Goal: Task Accomplishment & Management: Manage account settings

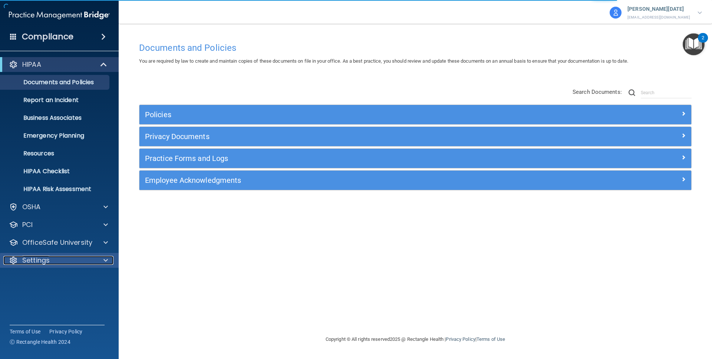
click at [69, 260] on div "Settings" at bounding box center [49, 260] width 92 height 9
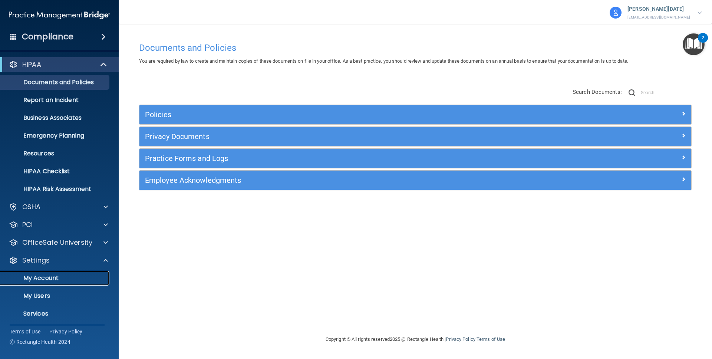
click at [60, 276] on p "My Account" at bounding box center [55, 277] width 101 height 7
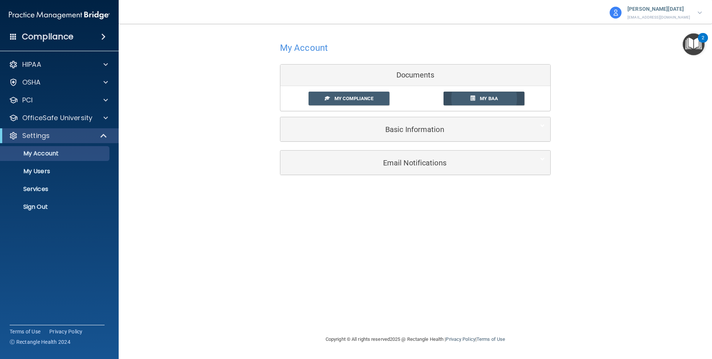
click at [486, 98] on span "My BAA" at bounding box center [489, 99] width 18 height 6
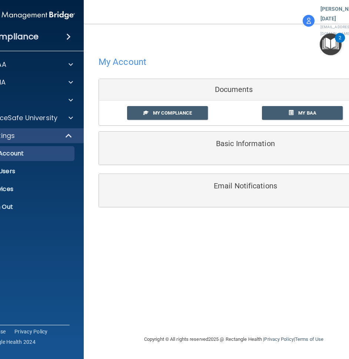
click at [138, 315] on div "My Account Documents My Compliance My Compliance My BAA Basic Information Full …" at bounding box center [234, 187] width 271 height 282
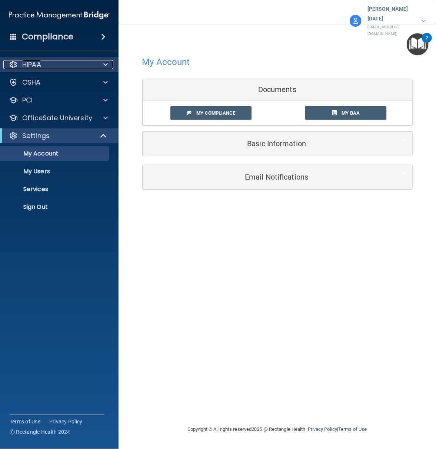
click at [27, 63] on p "HIPAA" at bounding box center [31, 64] width 19 height 9
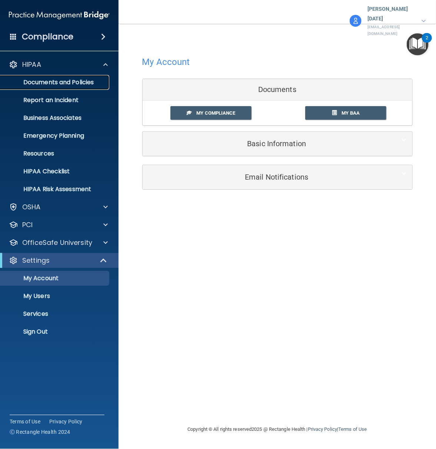
click at [37, 80] on p "Documents and Policies" at bounding box center [55, 82] width 101 height 7
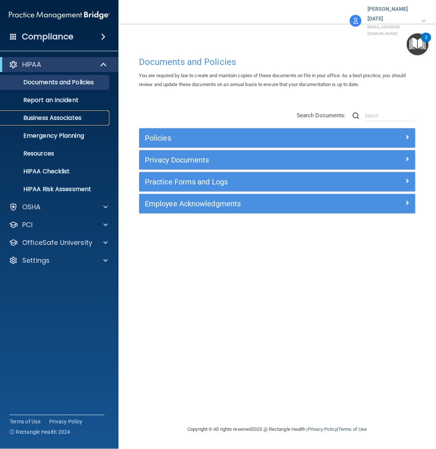
click at [43, 117] on p "Business Associates" at bounding box center [55, 117] width 101 height 7
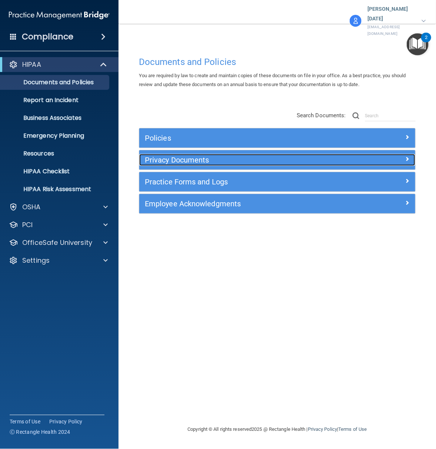
click at [165, 156] on h5 "Privacy Documents" at bounding box center [243, 160] width 196 height 8
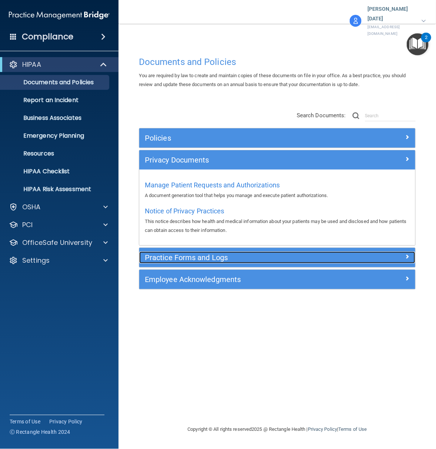
click at [202, 253] on h5 "Practice Forms and Logs" at bounding box center [243, 257] width 196 height 8
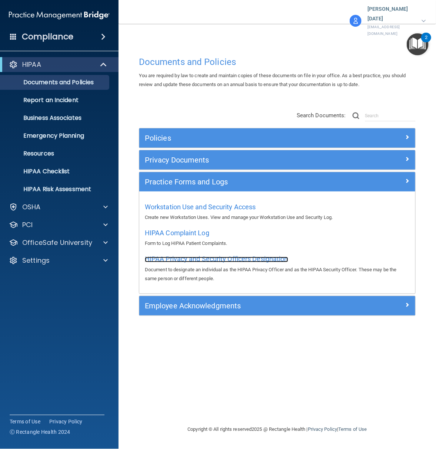
click at [198, 255] on span "HIPAA Privacy and Security Officers Designation" at bounding box center [216, 259] width 143 height 8
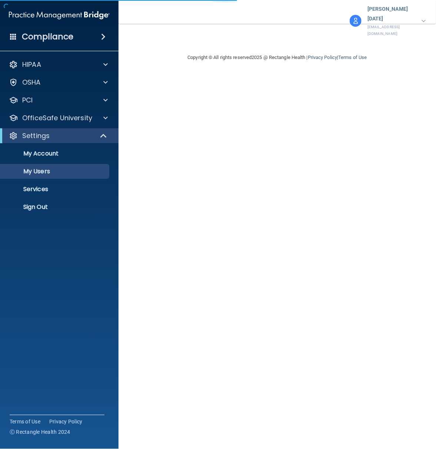
select select "20"
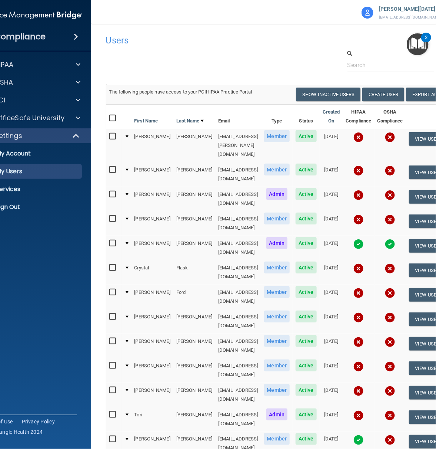
click at [42, 297] on accordion "HIPAA Documents and Policies Report an Incident Business Associates Emergency P…" at bounding box center [32, 203] width 119 height 298
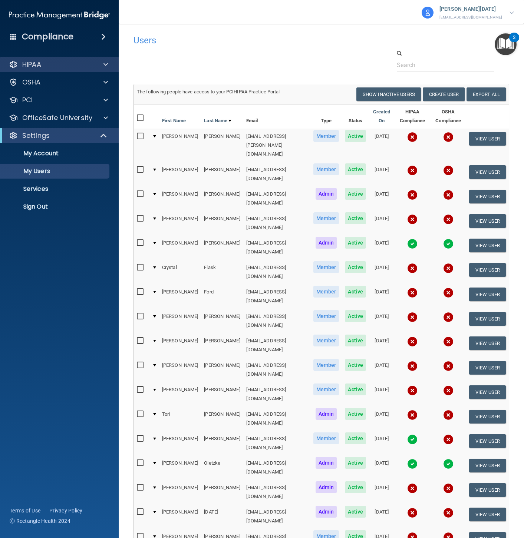
click at [62, 58] on div "HIPAA" at bounding box center [59, 64] width 119 height 15
click at [63, 63] on div "HIPAA" at bounding box center [49, 64] width 92 height 9
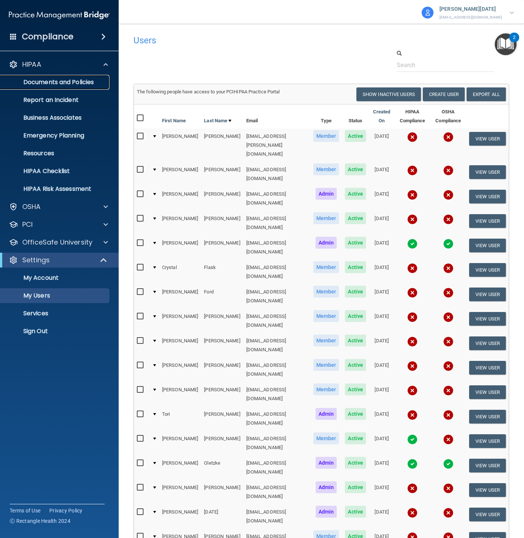
click at [51, 80] on p "Documents and Policies" at bounding box center [55, 82] width 101 height 7
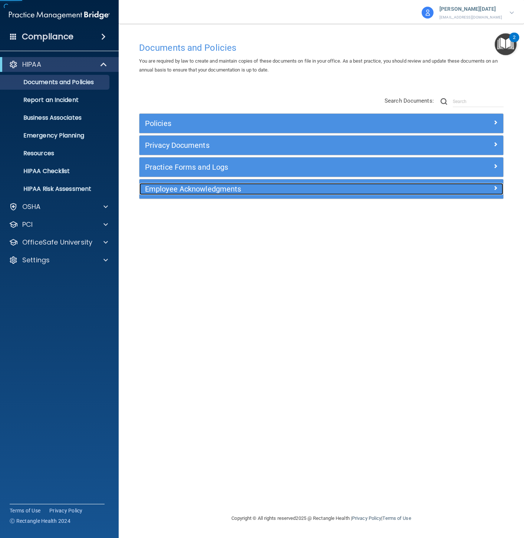
click at [218, 184] on div "Employee Acknowledgments" at bounding box center [275, 189] width 273 height 12
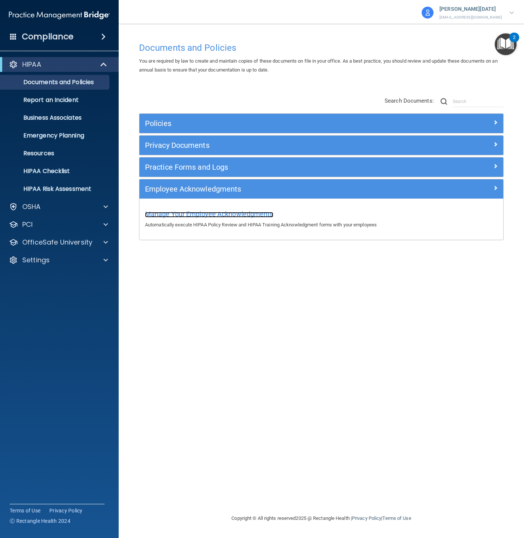
click at [211, 212] on span "Manage Your Employee Acknowledgments" at bounding box center [209, 214] width 128 height 8
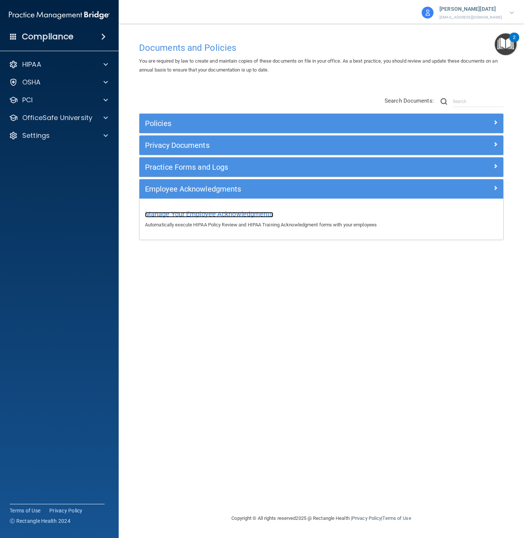
click at [195, 218] on span "Manage Your Employee Acknowledgments" at bounding box center [209, 214] width 128 height 8
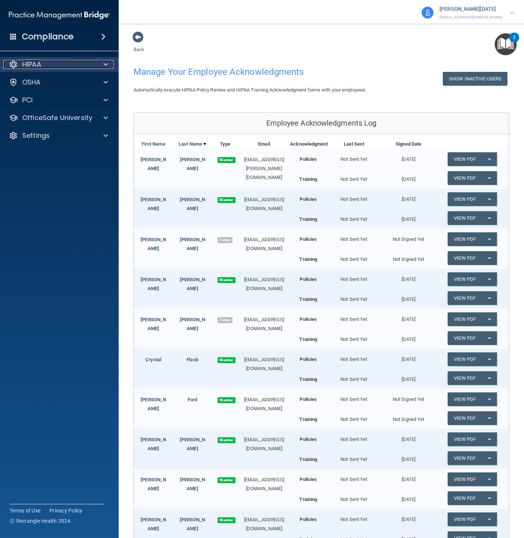
click at [40, 63] on p "HIPAA" at bounding box center [31, 64] width 19 height 9
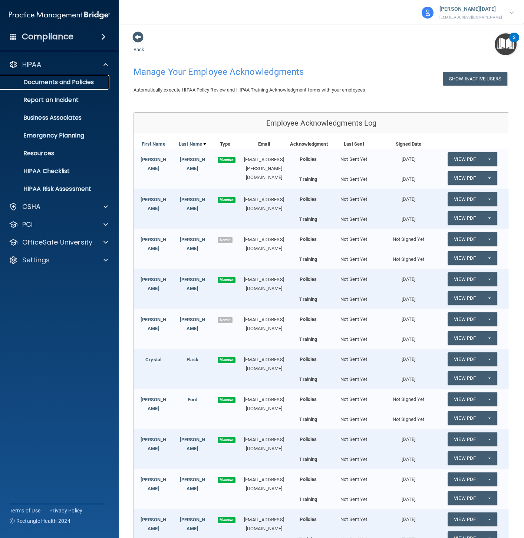
click at [38, 76] on link "Documents and Policies" at bounding box center [51, 82] width 117 height 15
click at [39, 81] on p "Documents and Policies" at bounding box center [55, 82] width 101 height 7
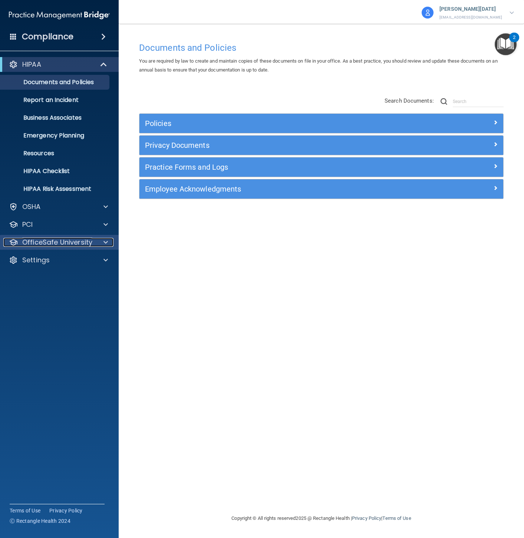
click at [62, 244] on p "OfficeSafe University" at bounding box center [57, 242] width 70 height 9
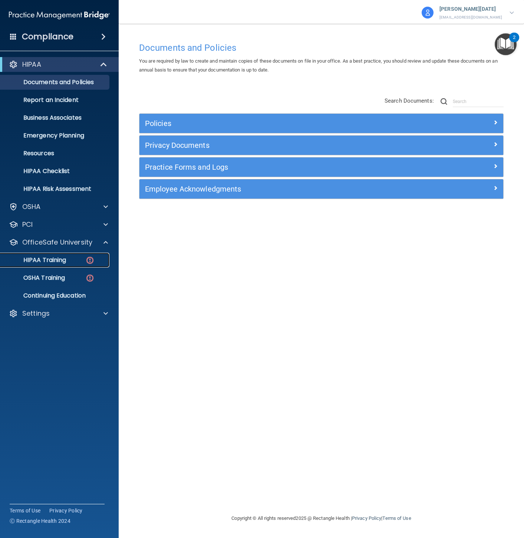
click at [60, 260] on p "HIPAA Training" at bounding box center [35, 260] width 61 height 7
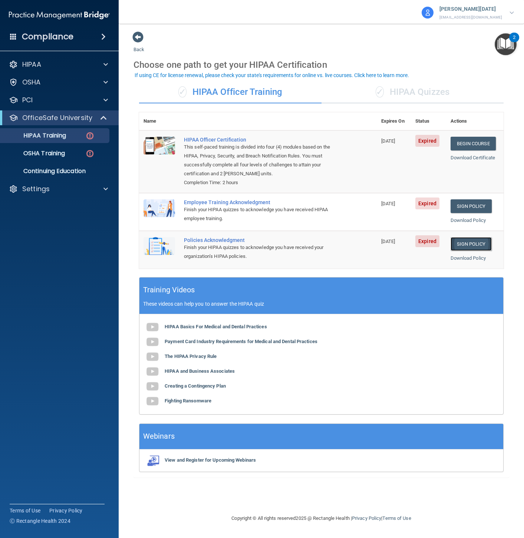
click at [436, 246] on link "Sign Policy" at bounding box center [470, 244] width 41 height 14
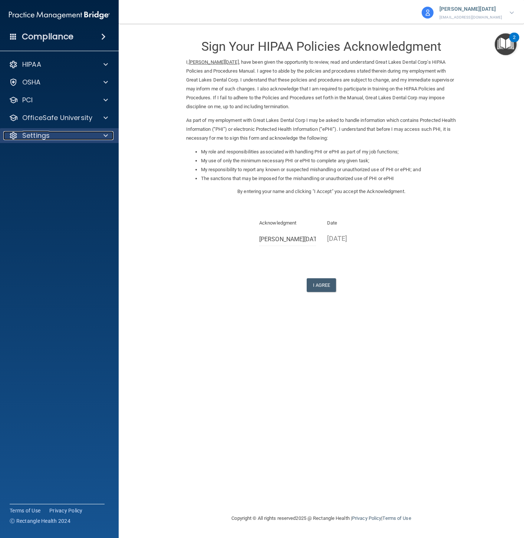
click at [46, 138] on p "Settings" at bounding box center [35, 135] width 27 height 9
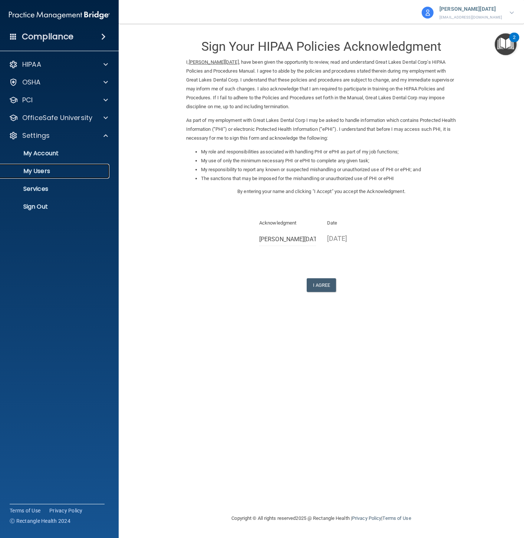
click at [39, 174] on p "My Users" at bounding box center [55, 171] width 101 height 7
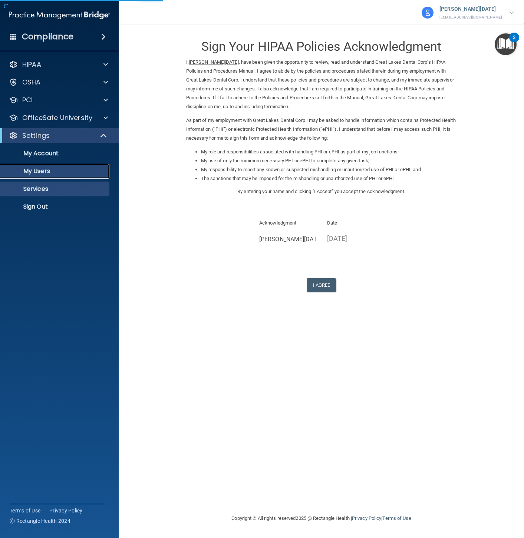
select select "20"
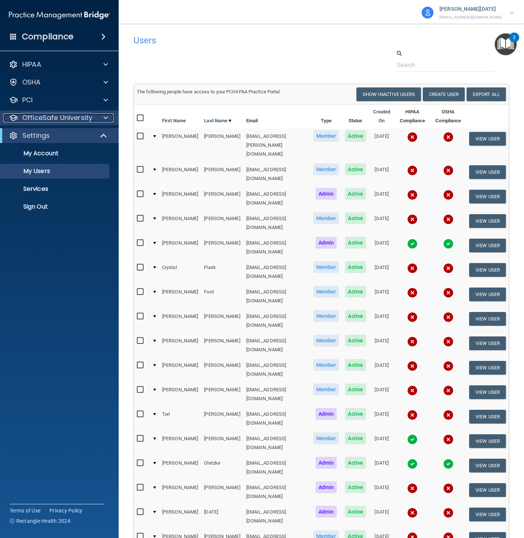
click at [65, 119] on p "OfficeSafe University" at bounding box center [57, 117] width 70 height 9
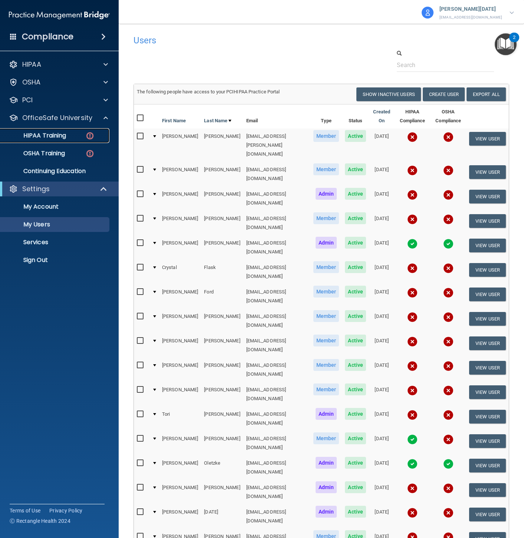
click at [59, 132] on p "HIPAA Training" at bounding box center [35, 135] width 61 height 7
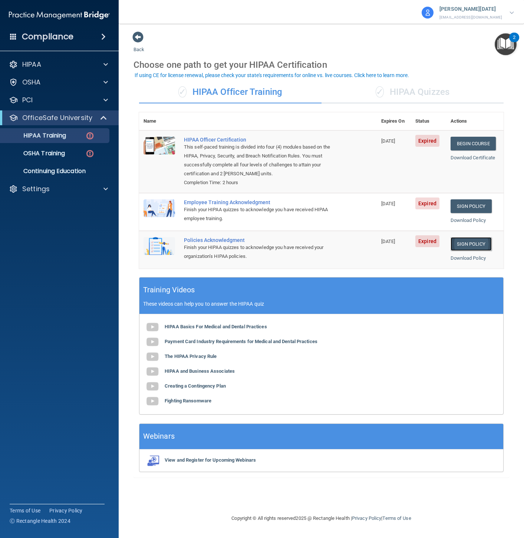
click at [477, 243] on link "Sign Policy" at bounding box center [470, 244] width 41 height 14
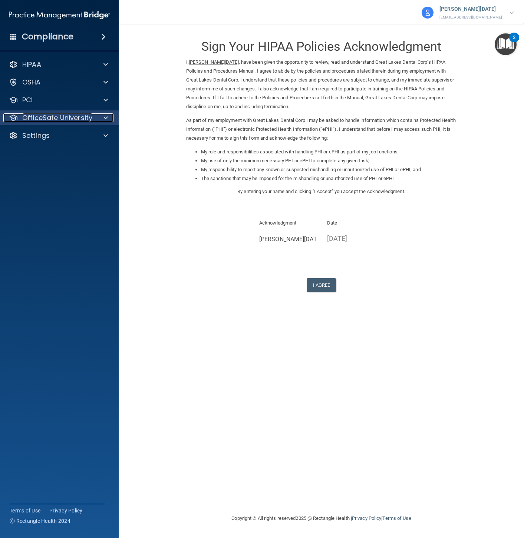
click at [43, 118] on p "OfficeSafe University" at bounding box center [57, 117] width 70 height 9
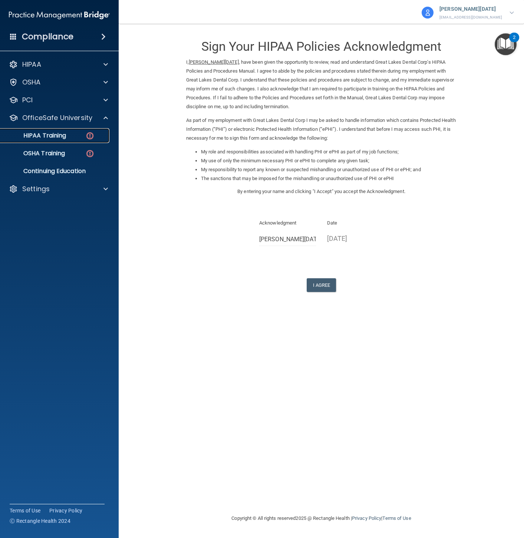
click at [35, 136] on p "HIPAA Training" at bounding box center [35, 135] width 61 height 7
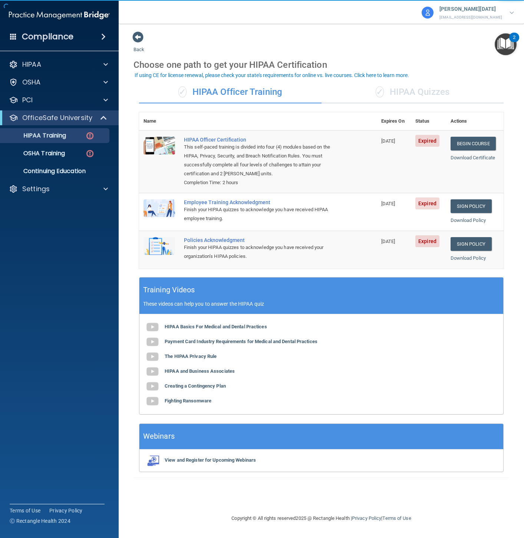
click at [410, 83] on div "✓ HIPAA Quizzes" at bounding box center [412, 92] width 182 height 22
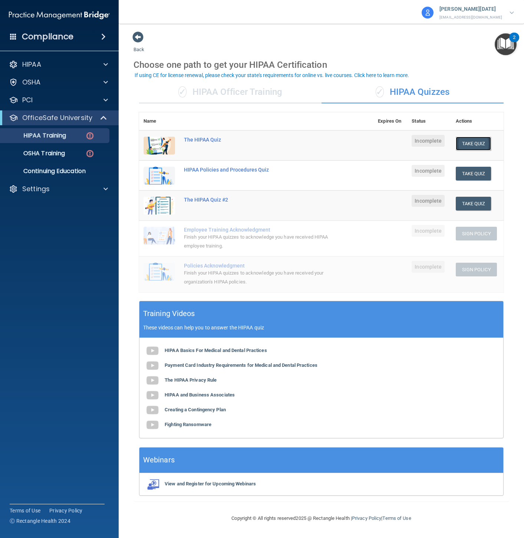
click at [478, 143] on button "Take Quiz" at bounding box center [474, 144] width 36 height 14
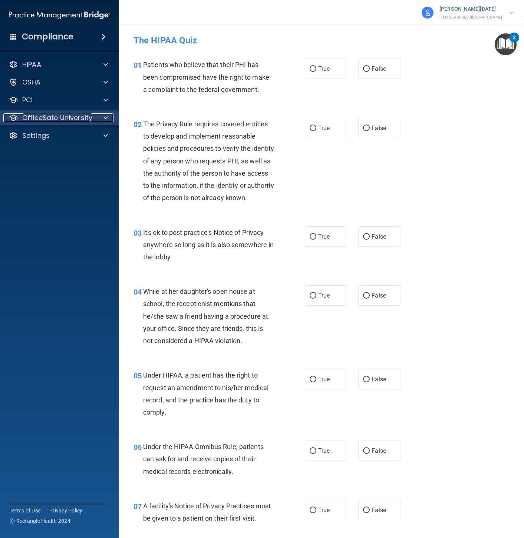
click at [46, 120] on p "OfficeSafe University" at bounding box center [57, 117] width 70 height 9
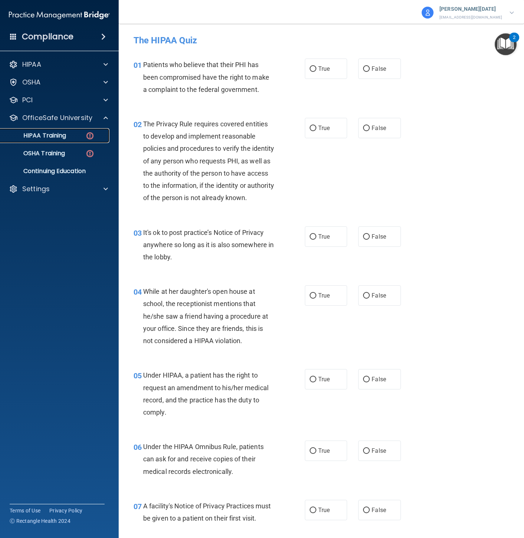
click at [58, 135] on p "HIPAA Training" at bounding box center [35, 135] width 61 height 7
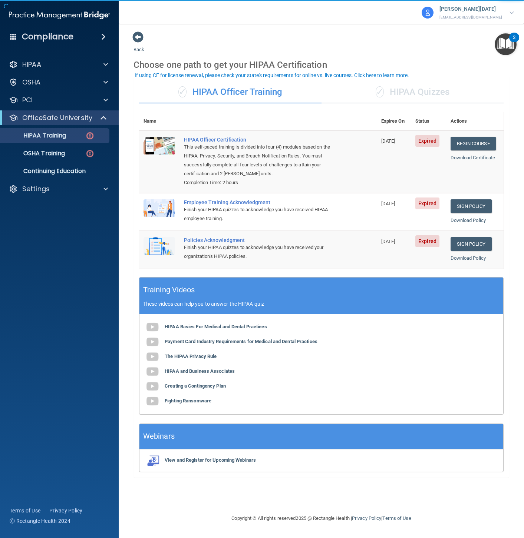
click at [412, 87] on div "✓ HIPAA Quizzes" at bounding box center [412, 92] width 182 height 22
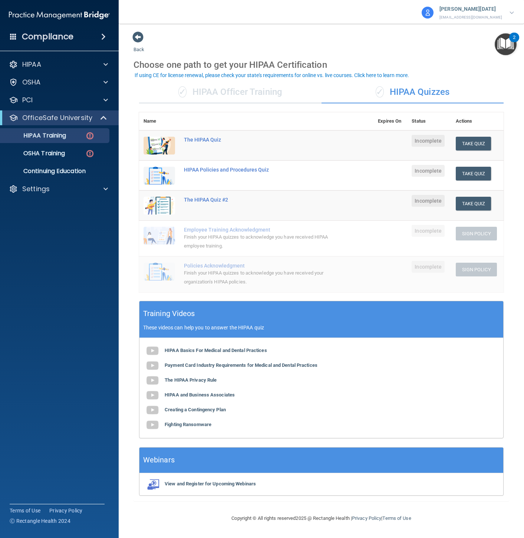
click at [214, 203] on td "The HIPAA Quiz #2" at bounding box center [276, 206] width 194 height 30
click at [212, 199] on div "The HIPAA Quiz #2" at bounding box center [260, 200] width 152 height 6
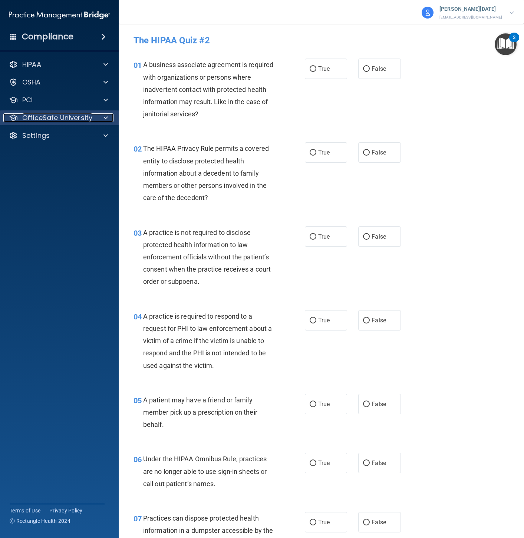
click at [49, 118] on p "OfficeSafe University" at bounding box center [57, 117] width 70 height 9
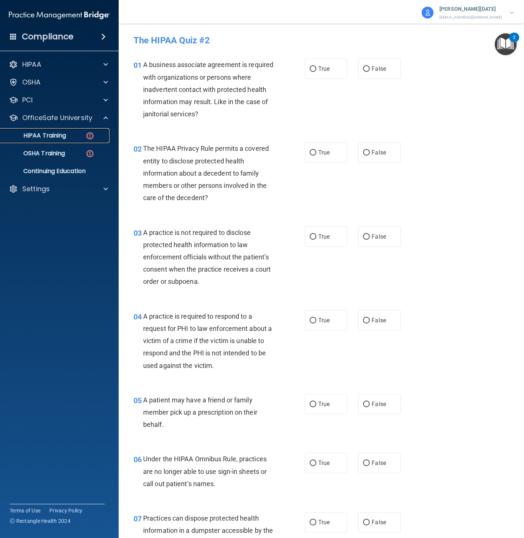
click at [49, 133] on p "HIPAA Training" at bounding box center [35, 135] width 61 height 7
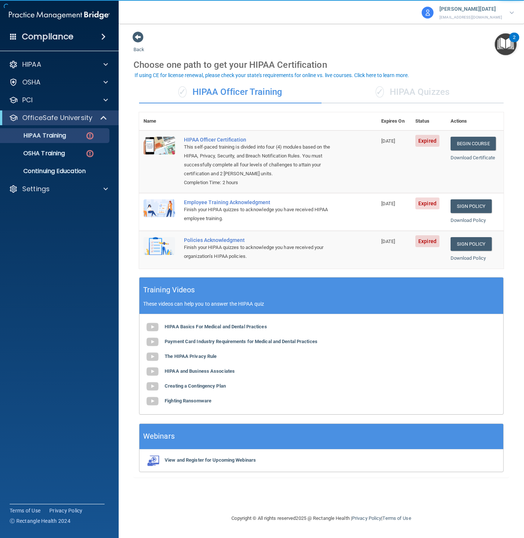
click at [416, 88] on div "✓ HIPAA Quizzes" at bounding box center [412, 92] width 182 height 22
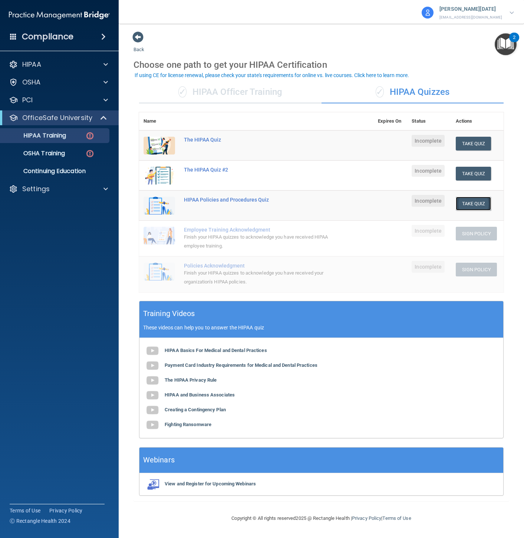
click at [488, 203] on button "Take Quiz" at bounding box center [474, 204] width 36 height 14
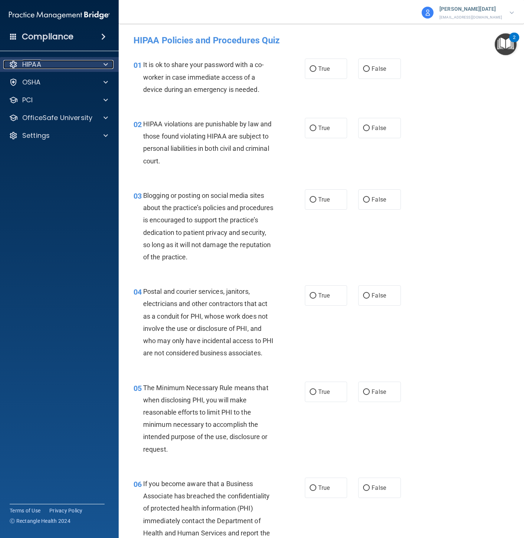
click at [47, 66] on div "HIPAA" at bounding box center [49, 64] width 92 height 9
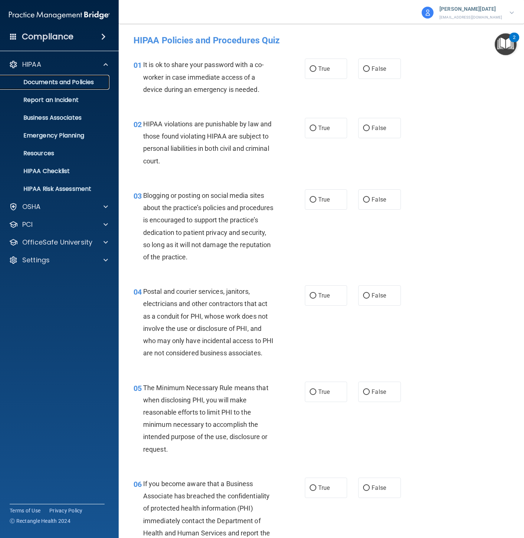
click at [56, 82] on p "Documents and Policies" at bounding box center [55, 82] width 101 height 7
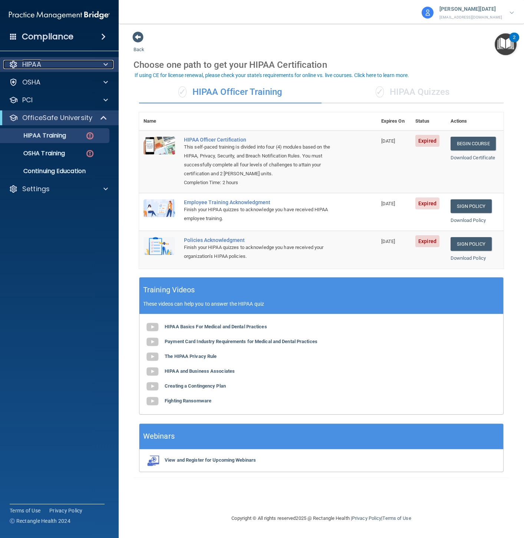
click at [36, 65] on p "HIPAA" at bounding box center [31, 64] width 19 height 9
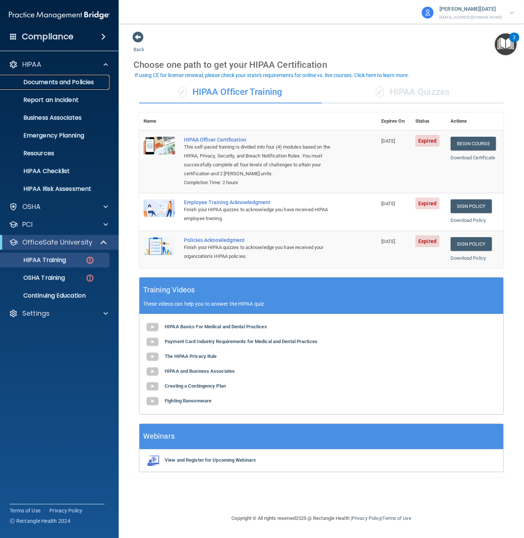
click at [52, 79] on p "Documents and Policies" at bounding box center [55, 82] width 101 height 7
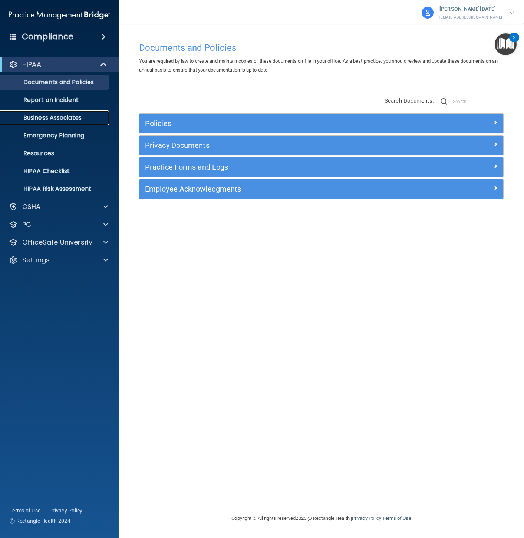
click at [54, 111] on link "Business Associates" at bounding box center [51, 117] width 117 height 15
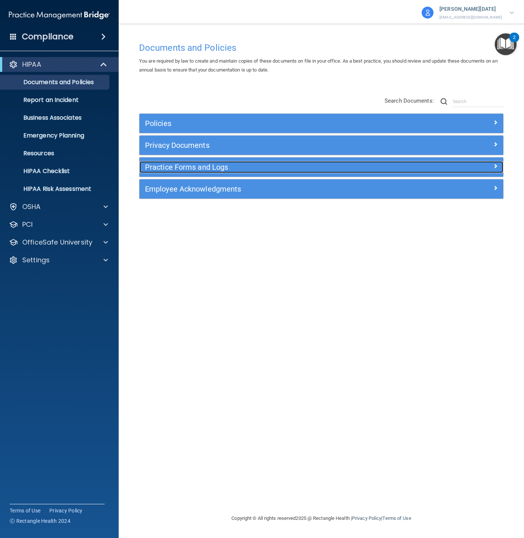
click at [214, 169] on h5 "Practice Forms and Logs" at bounding box center [276, 167] width 262 height 8
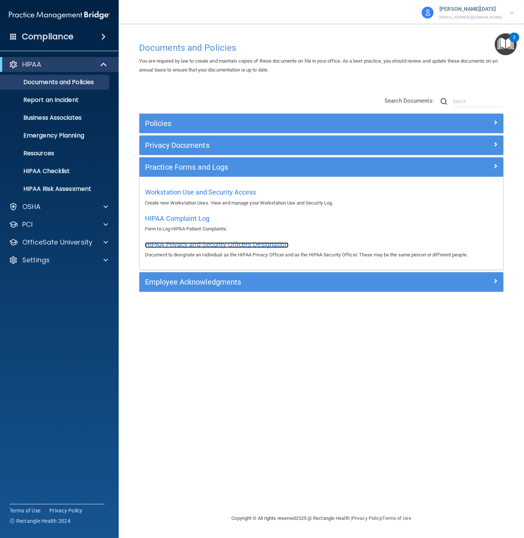
click at [215, 246] on span "HIPAA Privacy and Security Officers Designation" at bounding box center [216, 245] width 143 height 8
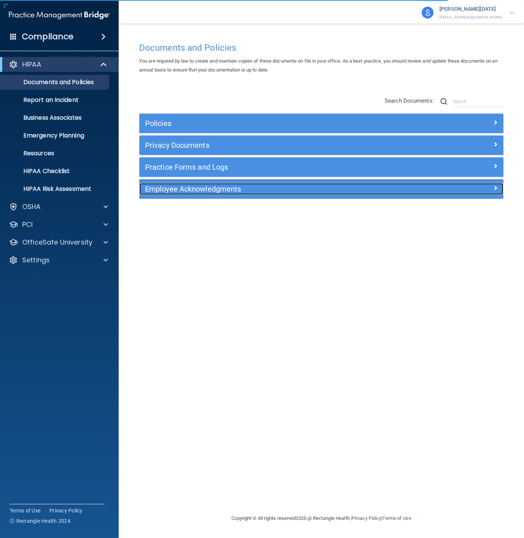
click at [230, 187] on h5 "Employee Acknowledgments" at bounding box center [276, 189] width 262 height 8
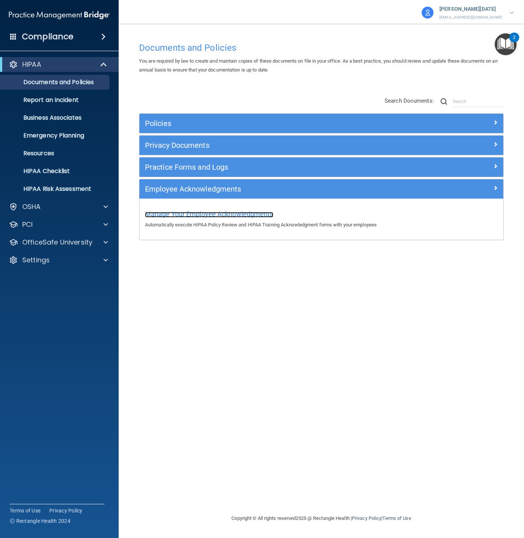
click at [247, 212] on span "Manage Your Employee Acknowledgments" at bounding box center [209, 214] width 128 height 8
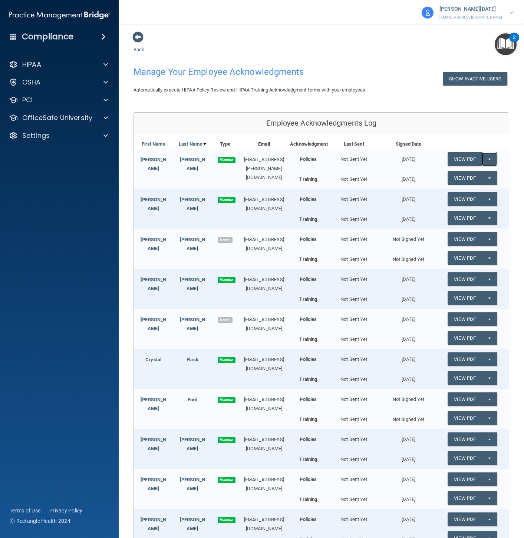
click at [482, 162] on button "Split button!" at bounding box center [489, 159] width 15 height 14
click at [400, 101] on div "Back Manage Your Employee Acknowledgments Show Inactive Users Automatically exe…" at bounding box center [321, 327] width 376 height 593
click at [59, 60] on div "HIPAA" at bounding box center [49, 64] width 92 height 9
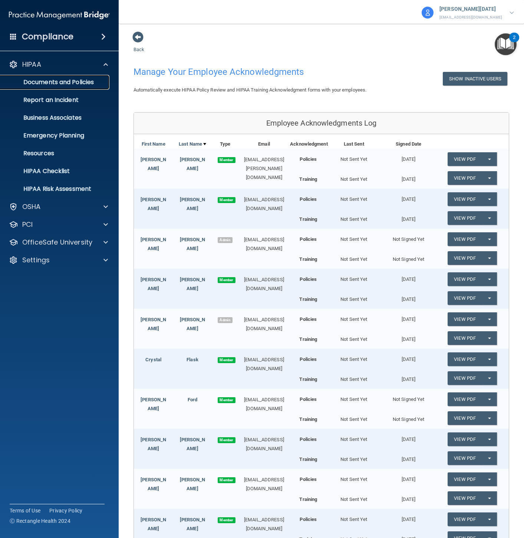
click at [51, 79] on p "Documents and Policies" at bounding box center [55, 82] width 101 height 7
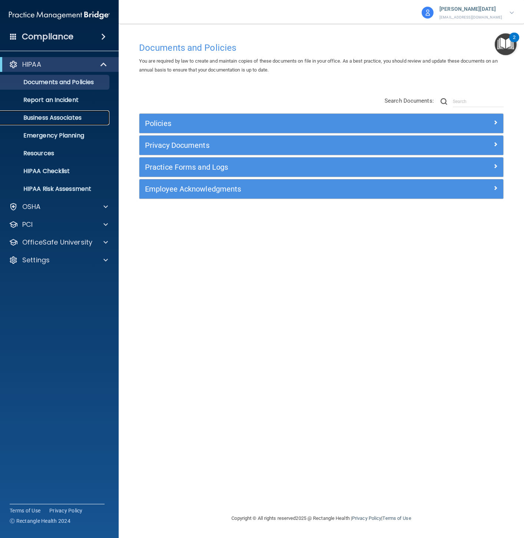
click at [51, 115] on p "Business Associates" at bounding box center [55, 117] width 101 height 7
click at [46, 116] on p "Business Associates" at bounding box center [55, 117] width 101 height 7
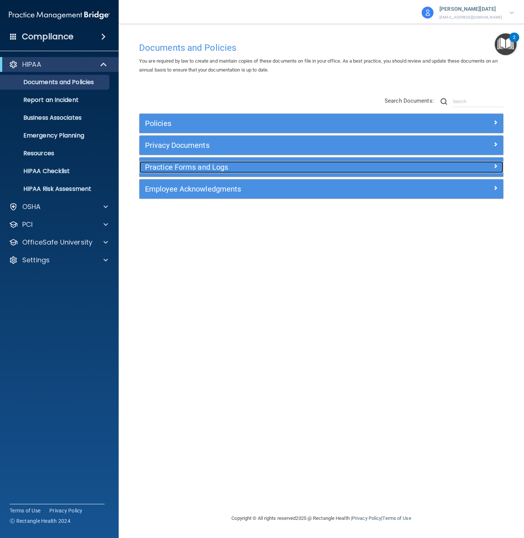
click at [201, 163] on h5 "Practice Forms and Logs" at bounding box center [276, 167] width 262 height 8
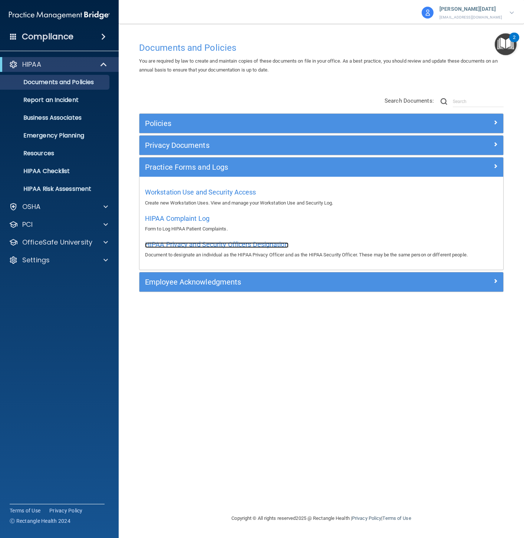
click at [227, 244] on span "HIPAA Privacy and Security Officers Designation" at bounding box center [216, 245] width 143 height 8
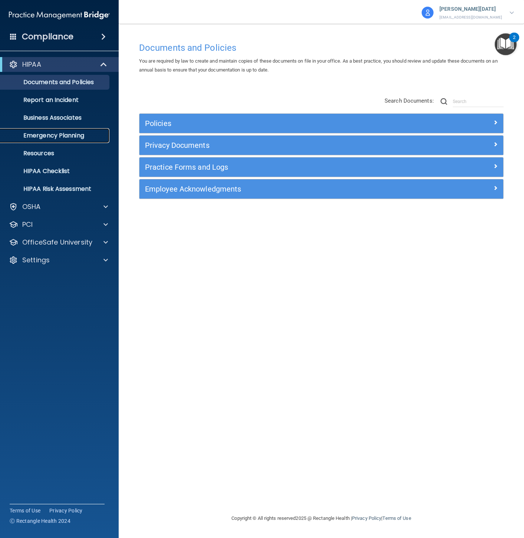
click at [47, 132] on p "Emergency Planning" at bounding box center [55, 135] width 101 height 7
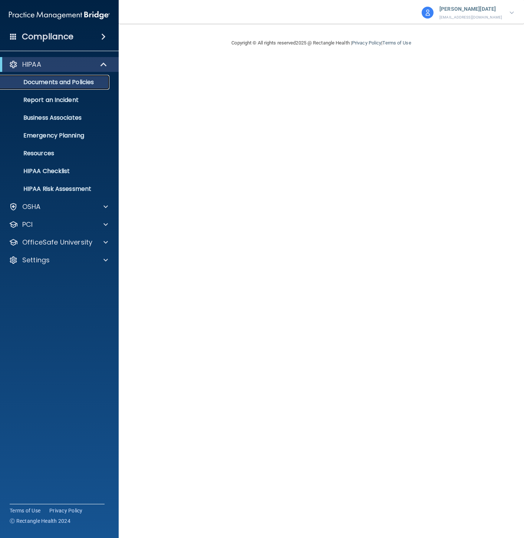
click at [67, 83] on p "Documents and Policies" at bounding box center [55, 82] width 101 height 7
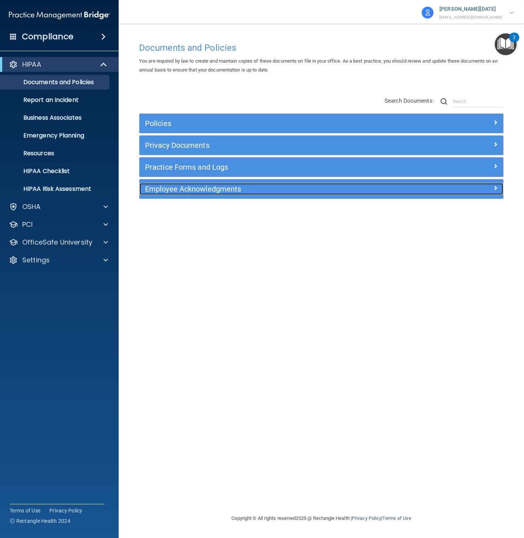
click at [198, 188] on h5 "Employee Acknowledgments" at bounding box center [276, 189] width 262 height 8
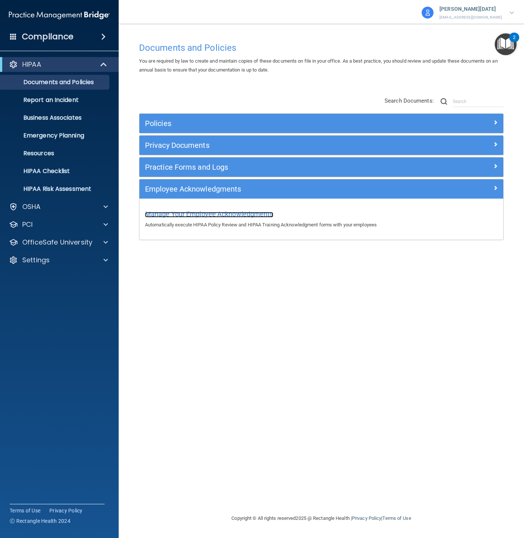
click at [203, 215] on span "Manage Your Employee Acknowledgments" at bounding box center [209, 214] width 128 height 8
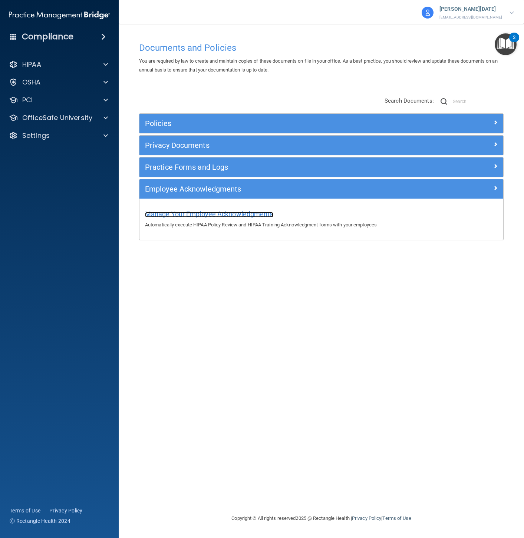
click at [222, 217] on span "Manage Your Employee Acknowledgments" at bounding box center [209, 214] width 128 height 8
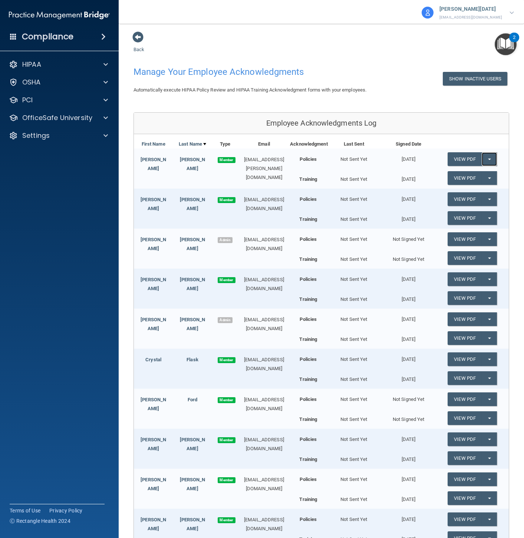
click at [483, 161] on button "Split button!" at bounding box center [489, 159] width 15 height 14
click at [463, 161] on link "View PDF" at bounding box center [464, 159] width 34 height 14
click at [43, 64] on div "HIPAA" at bounding box center [49, 64] width 92 height 9
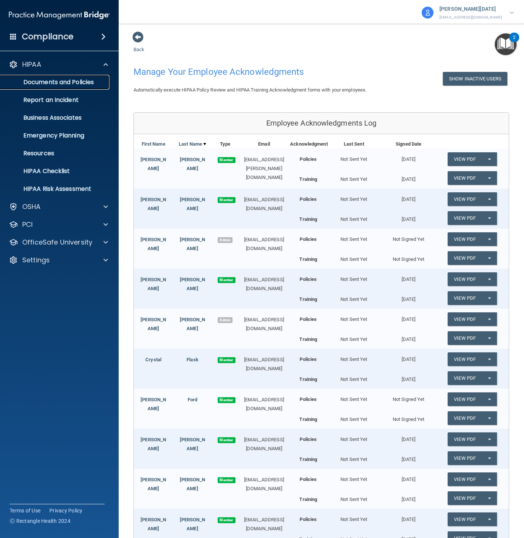
click at [46, 83] on p "Documents and Policies" at bounding box center [55, 82] width 101 height 7
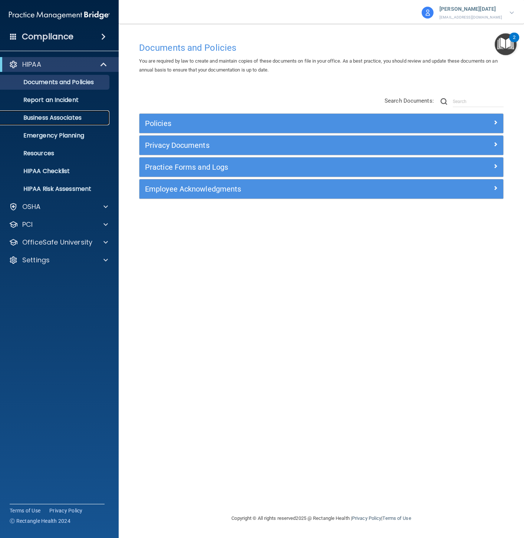
click at [77, 120] on p "Business Associates" at bounding box center [55, 117] width 101 height 7
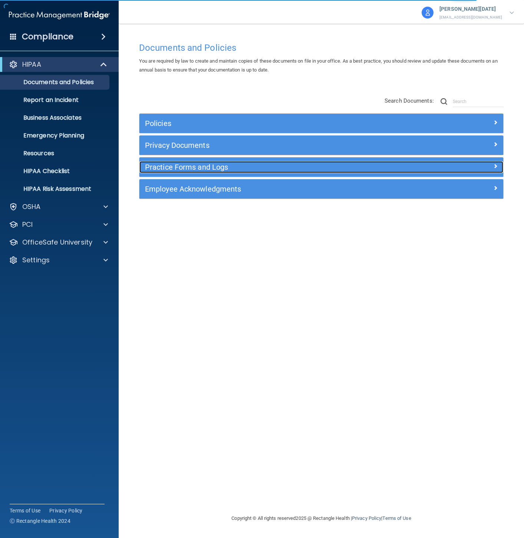
click at [205, 165] on h5 "Practice Forms and Logs" at bounding box center [276, 167] width 262 height 8
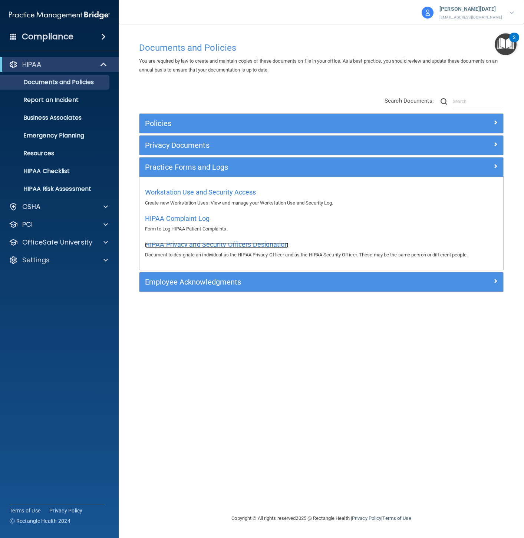
click at [246, 244] on span "HIPAA Privacy and Security Officers Designation" at bounding box center [216, 245] width 143 height 8
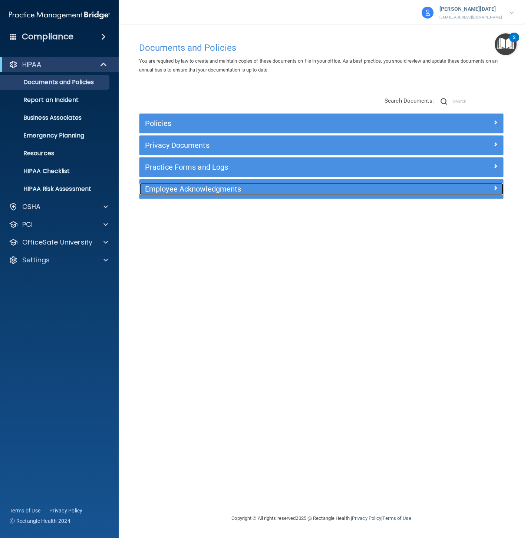
click at [173, 193] on h5 "Employee Acknowledgments" at bounding box center [276, 189] width 262 height 8
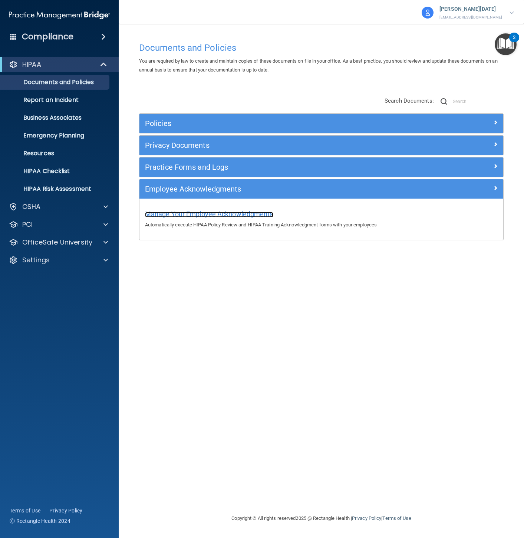
click at [184, 218] on span "Manage Your Employee Acknowledgments" at bounding box center [209, 214] width 128 height 8
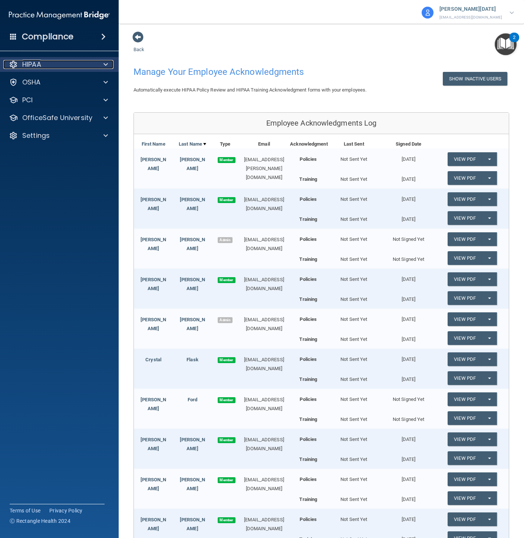
click at [63, 62] on div "HIPAA" at bounding box center [49, 64] width 92 height 9
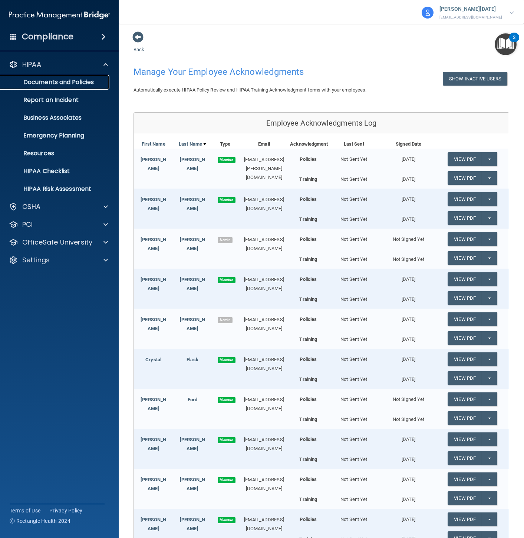
click at [58, 81] on p "Documents and Policies" at bounding box center [55, 82] width 101 height 7
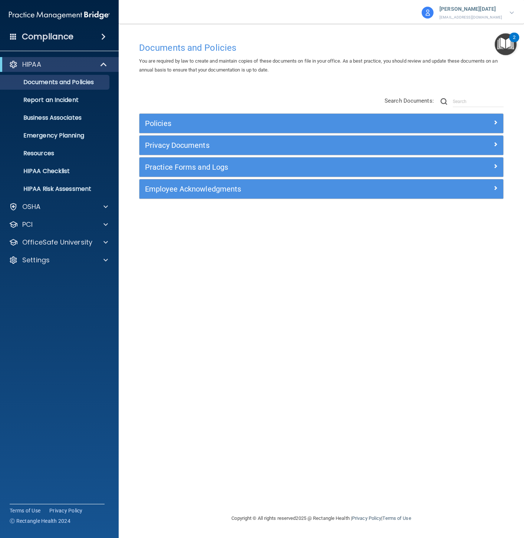
click at [495, 12] on p "[PERSON_NAME][DATE]" at bounding box center [470, 9] width 63 height 10
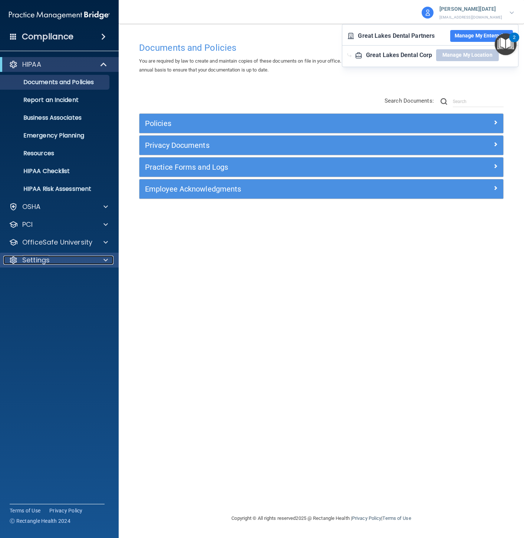
click at [59, 260] on div "Settings" at bounding box center [49, 260] width 92 height 9
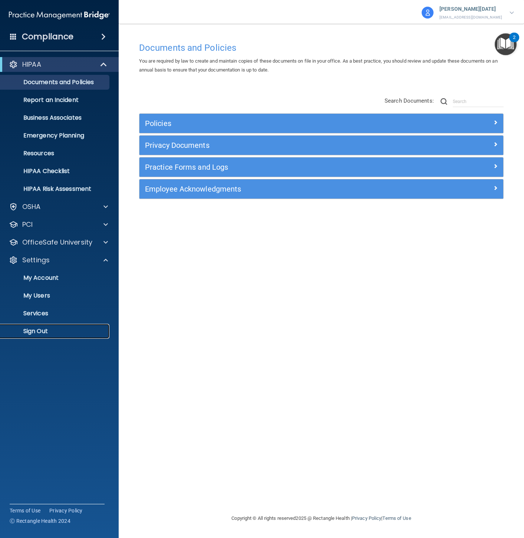
click at [46, 333] on p "Sign Out" at bounding box center [55, 331] width 101 height 7
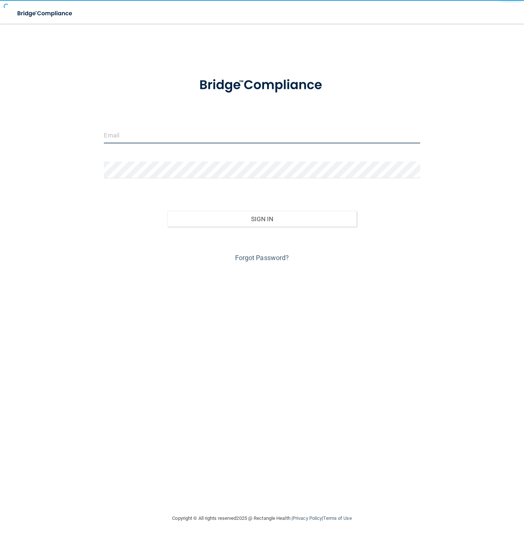
type input "[EMAIL_ADDRESS][DOMAIN_NAME]"
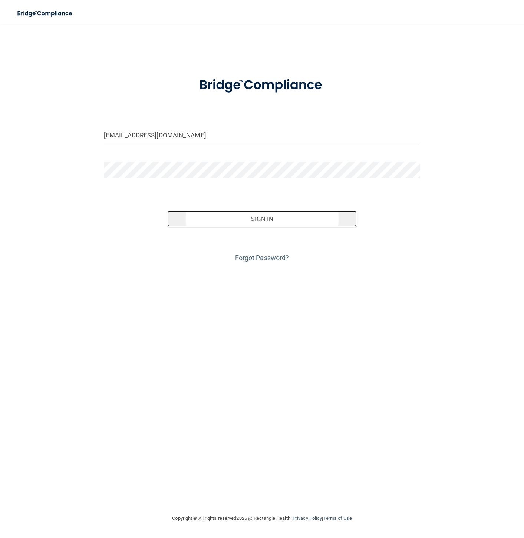
click at [255, 225] on button "Sign In" at bounding box center [262, 219] width 190 height 16
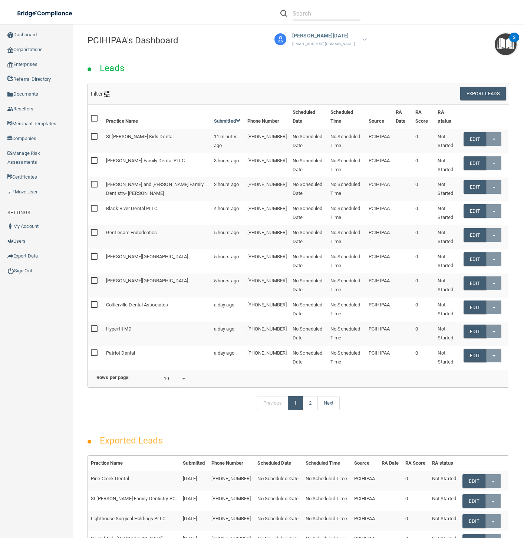
click at [329, 13] on input "text" at bounding box center [327, 14] width 68 height 14
click at [360, 35] on div "[PERSON_NAME][DATE] [EMAIL_ADDRESS][DOMAIN_NAME]" at bounding box center [321, 39] width 94 height 18
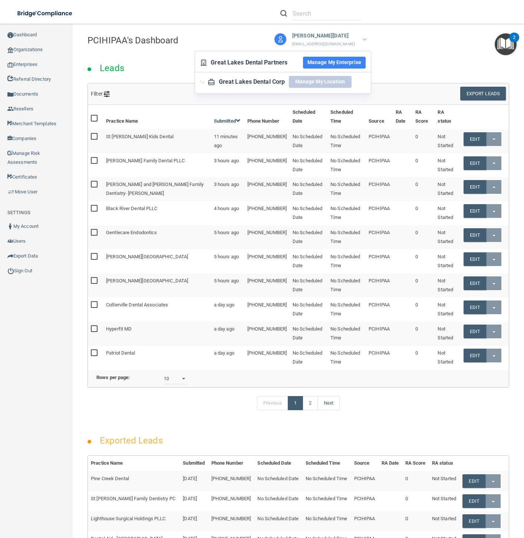
click at [260, 79] on div "Great Lakes Dental Corp" at bounding box center [252, 81] width 66 height 11
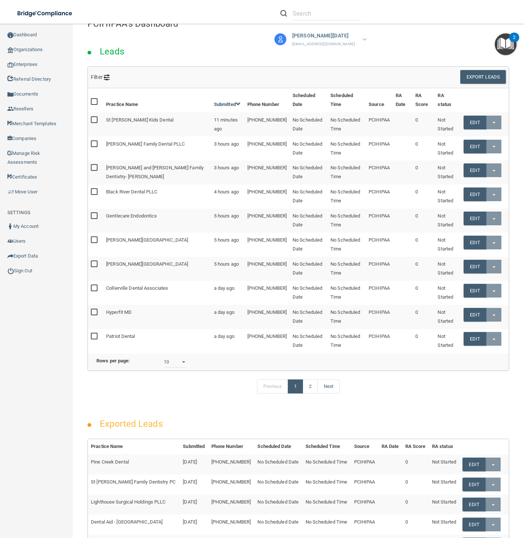
scroll to position [10, 0]
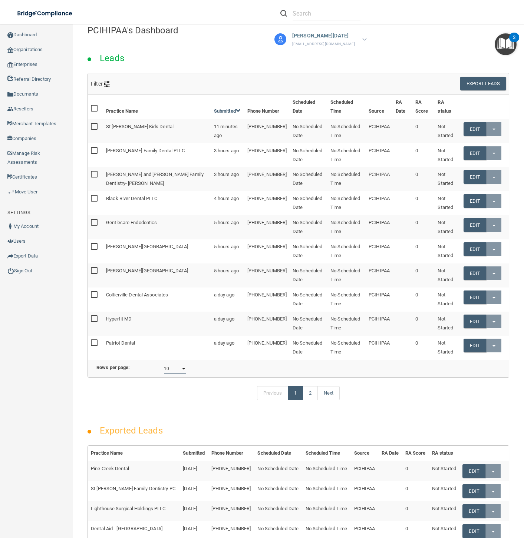
click at [183, 374] on select "10 20 30 40 all" at bounding box center [175, 368] width 23 height 11
select select "40"
click at [168, 374] on select "10 20 30 40 all" at bounding box center [175, 368] width 23 height 11
select select "40"
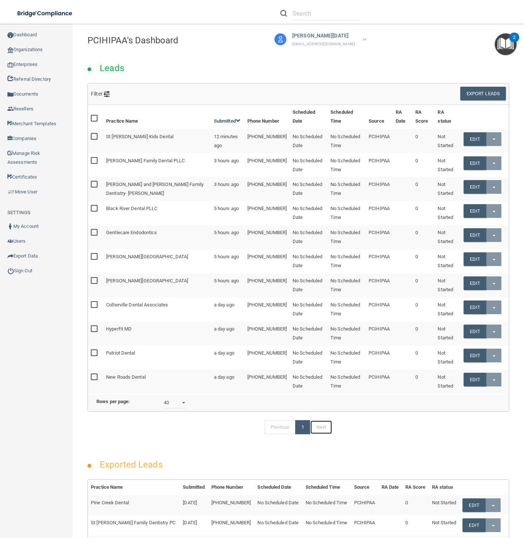
click at [318, 435] on link "Next" at bounding box center [321, 427] width 22 height 14
click at [302, 435] on link "1" at bounding box center [302, 427] width 15 height 14
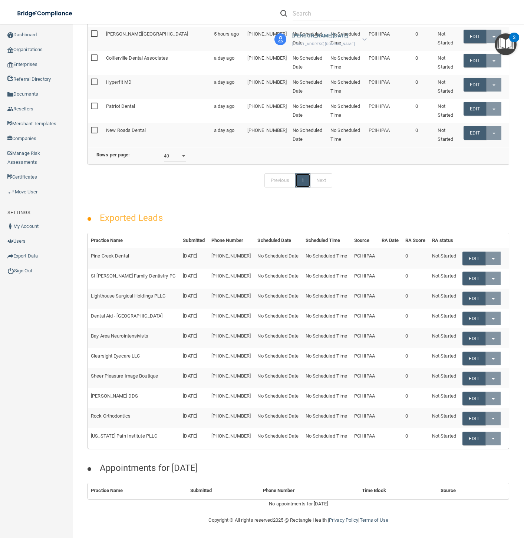
scroll to position [318, 0]
click at [32, 47] on link "Organizations" at bounding box center [36, 49] width 73 height 15
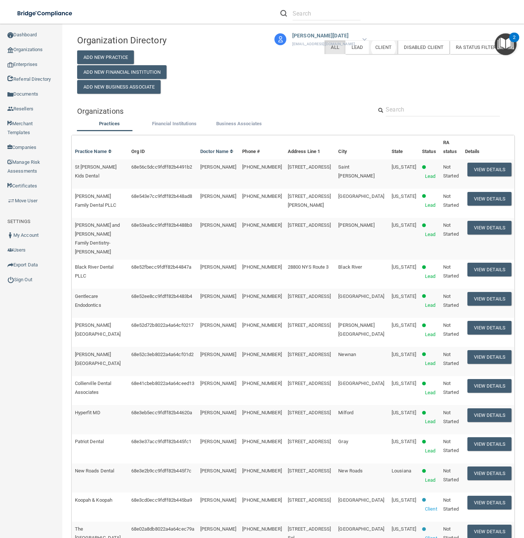
click at [370, 50] on label "Client" at bounding box center [383, 47] width 29 height 14
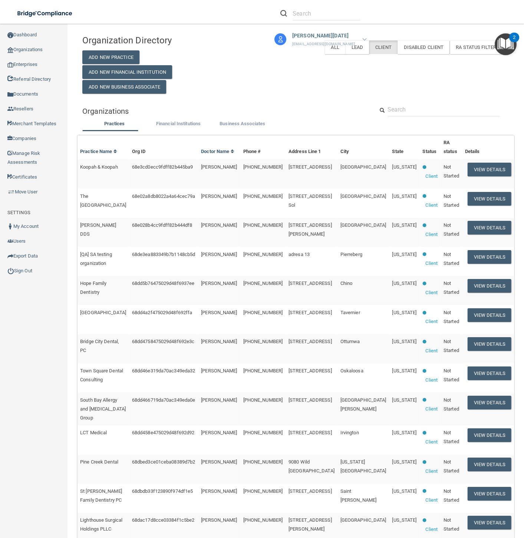
click at [318, 34] on p "[PERSON_NAME][DATE]" at bounding box center [323, 36] width 63 height 10
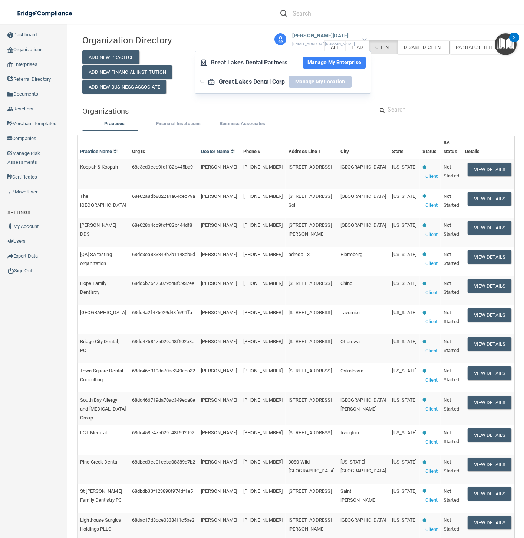
click at [322, 60] on button "Manage My Enterprise" at bounding box center [334, 63] width 63 height 12
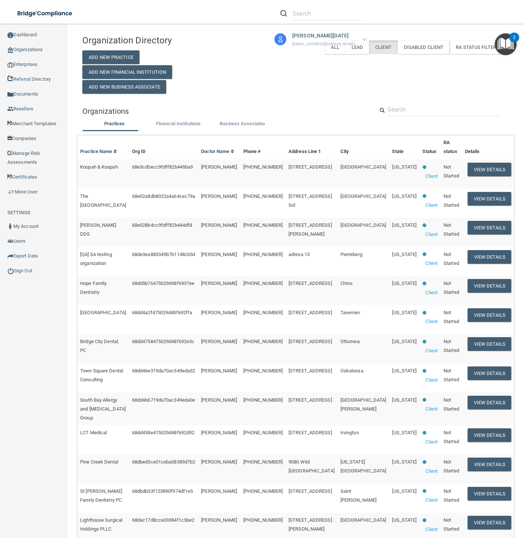
click at [286, 36] on img at bounding box center [280, 39] width 12 height 12
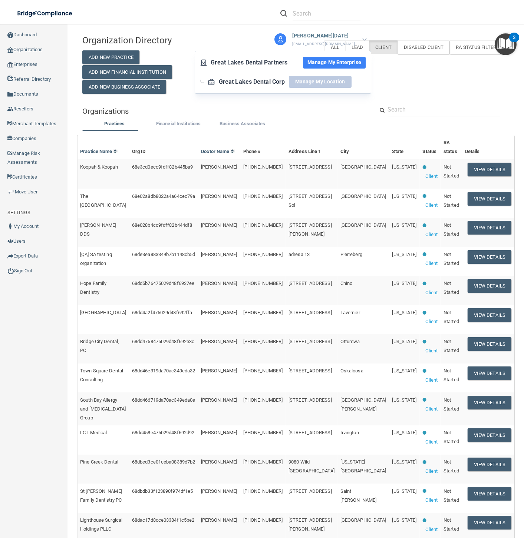
click at [331, 64] on button "Manage My Enterprise" at bounding box center [334, 63] width 63 height 12
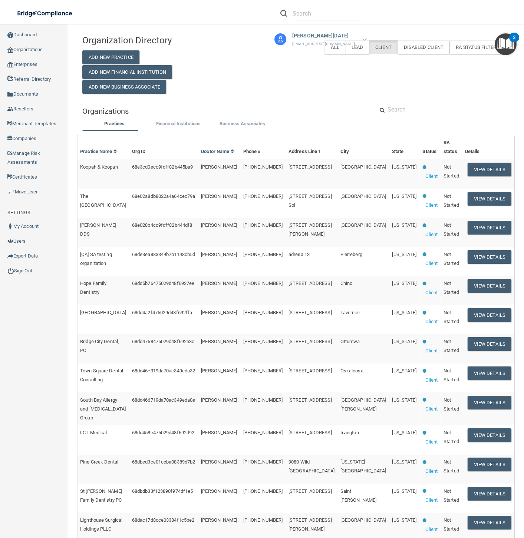
click at [286, 40] on img at bounding box center [280, 39] width 12 height 12
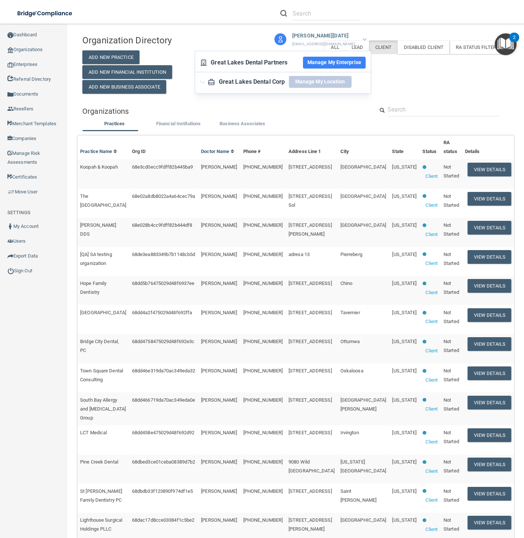
click at [310, 61] on button "Manage My Enterprise" at bounding box center [334, 63] width 63 height 12
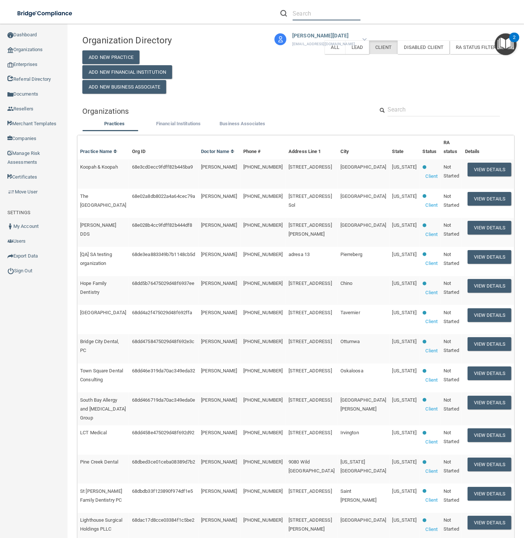
click at [316, 10] on input "text" at bounding box center [327, 14] width 68 height 14
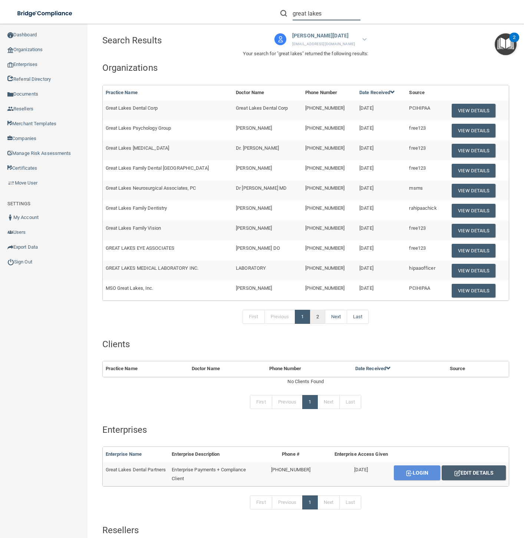
type input "great lakes"
click at [311, 319] on link "2" at bounding box center [317, 317] width 15 height 14
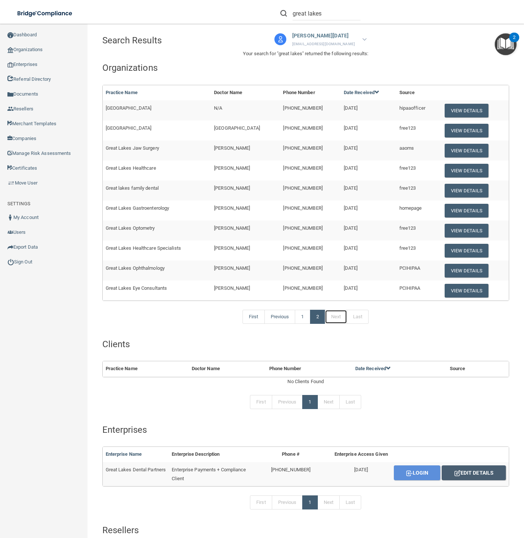
click at [335, 322] on link "Next" at bounding box center [336, 317] width 22 height 14
click at [300, 321] on link "1" at bounding box center [302, 317] width 15 height 14
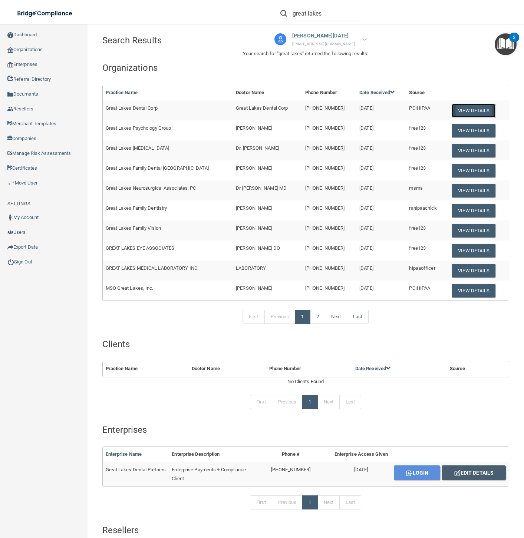
click at [463, 110] on button "View Details" at bounding box center [474, 111] width 44 height 14
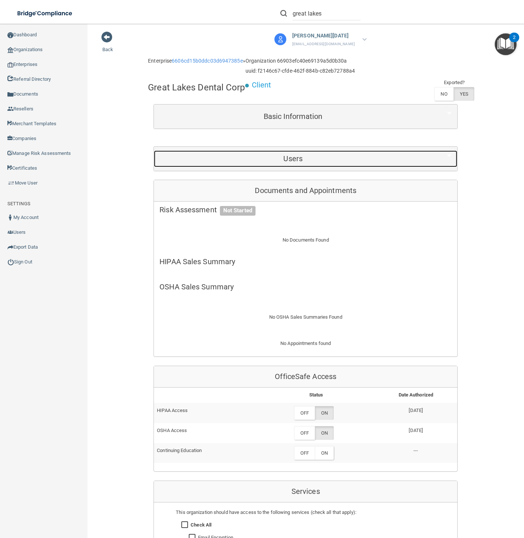
click at [389, 160] on h5 "Users" at bounding box center [292, 159] width 267 height 8
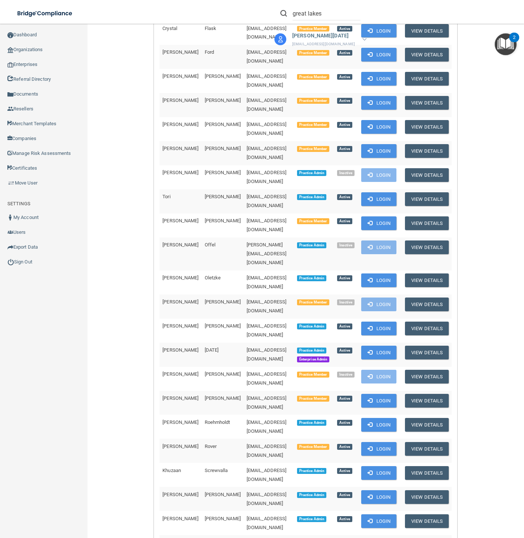
scroll to position [307, 0]
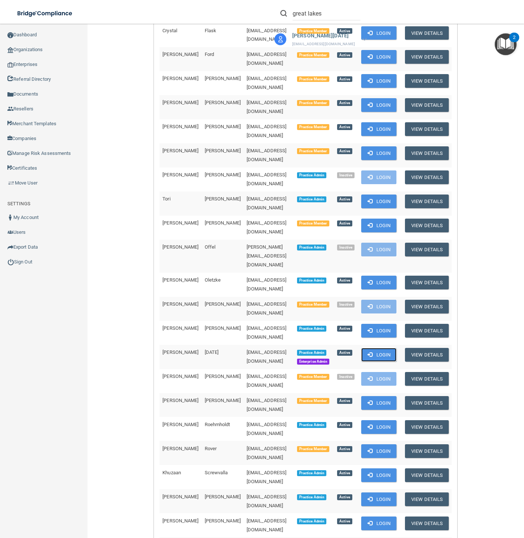
click at [379, 348] on button "Login" at bounding box center [378, 355] width 35 height 14
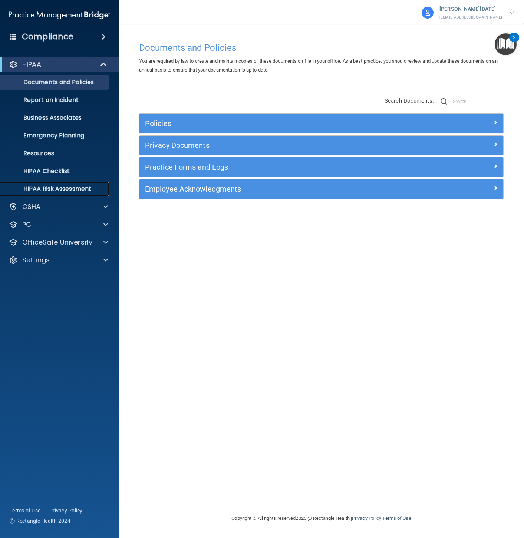
click at [47, 188] on p "HIPAA Risk Assessment" at bounding box center [55, 188] width 101 height 7
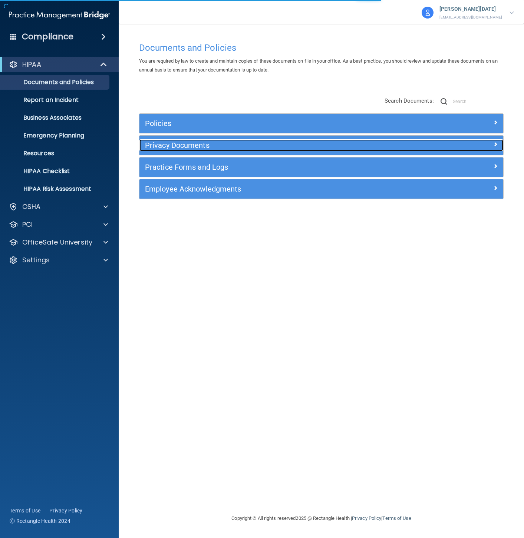
click at [245, 145] on h5 "Privacy Documents" at bounding box center [276, 145] width 262 height 8
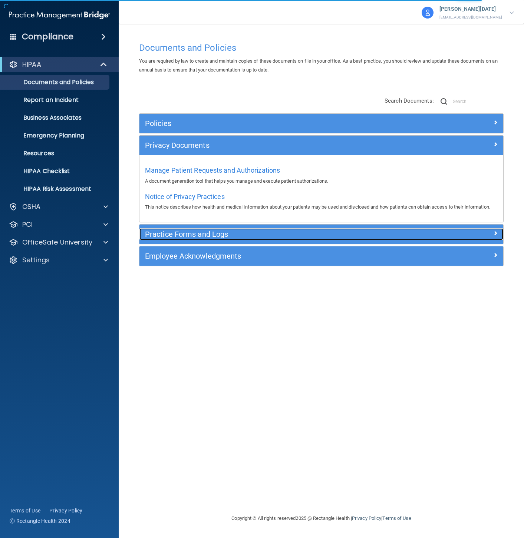
click at [226, 238] on h5 "Practice Forms and Logs" at bounding box center [276, 234] width 262 height 8
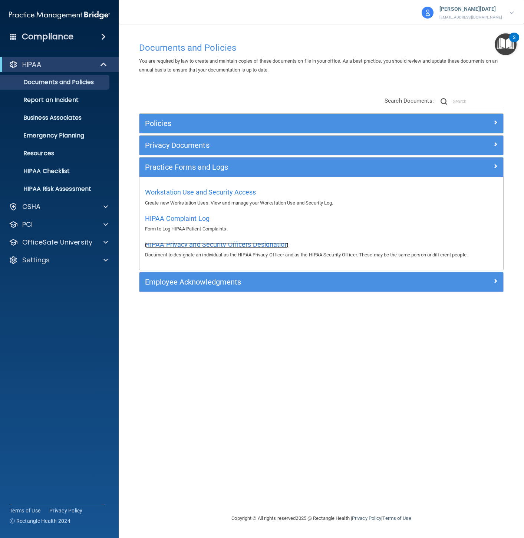
click at [202, 244] on span "HIPAA Privacy and Security Officers Designation" at bounding box center [216, 245] width 143 height 8
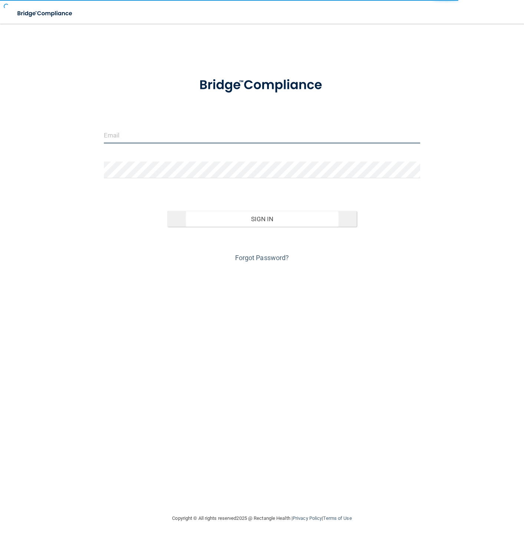
type input "[EMAIL_ADDRESS][DOMAIN_NAME]"
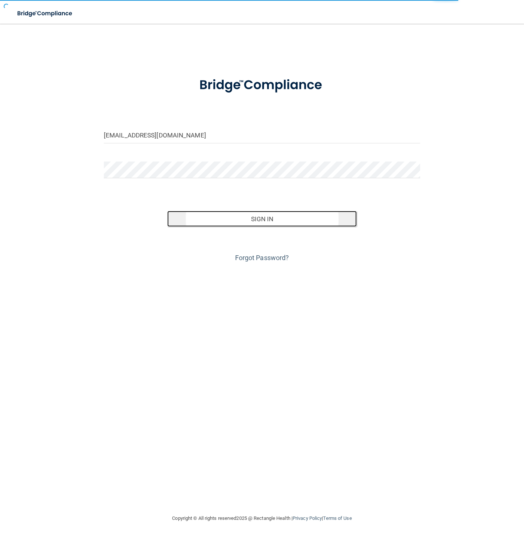
click at [263, 214] on button "Sign In" at bounding box center [262, 219] width 190 height 16
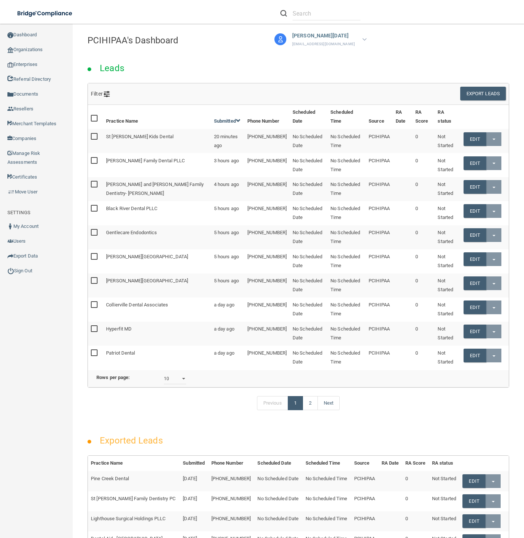
click at [164, 43] on h4 "PCIHIPAA's Dashboard" at bounding box center [298, 41] width 422 height 10
click at [367, 40] on div "[PERSON_NAME][DATE] [EMAIL_ADDRESS][DOMAIN_NAME]" at bounding box center [321, 39] width 94 height 18
click at [226, 38] on div "[PERSON_NAME][DATE] [EMAIL_ADDRESS][DOMAIN_NAME] Great Lakes Dental Partners Ma…" at bounding box center [294, 38] width 153 height 22
click at [22, 49] on link "Organizations" at bounding box center [36, 49] width 73 height 15
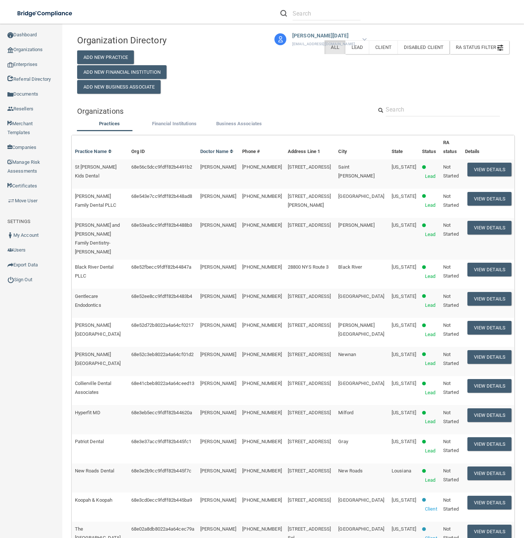
click at [366, 37] on div at bounding box center [364, 39] width 4 height 9
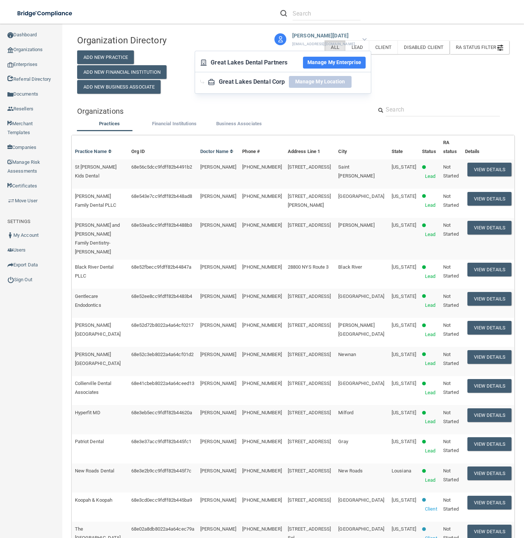
click at [305, 60] on button "Manage My Enterprise" at bounding box center [334, 63] width 63 height 12
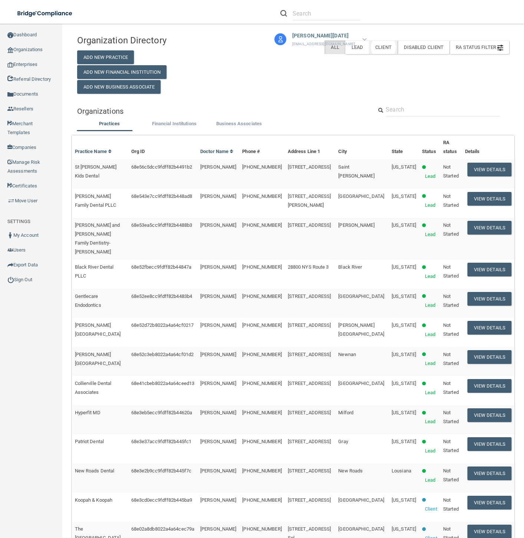
click at [373, 50] on label "Client" at bounding box center [383, 47] width 29 height 14
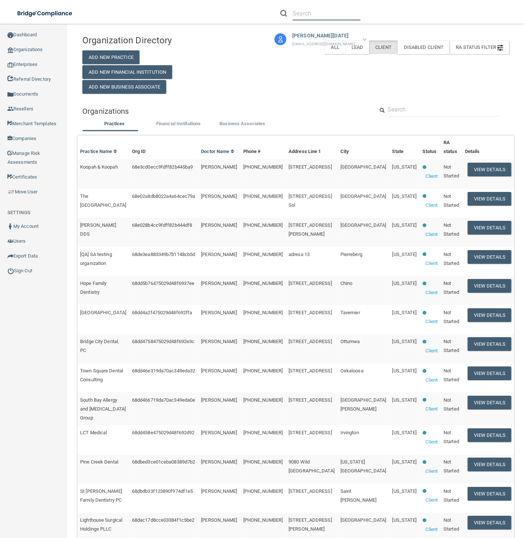
click at [312, 10] on input "text" at bounding box center [327, 14] width 68 height 14
click at [318, 36] on p "[PERSON_NAME][DATE]" at bounding box center [323, 36] width 63 height 10
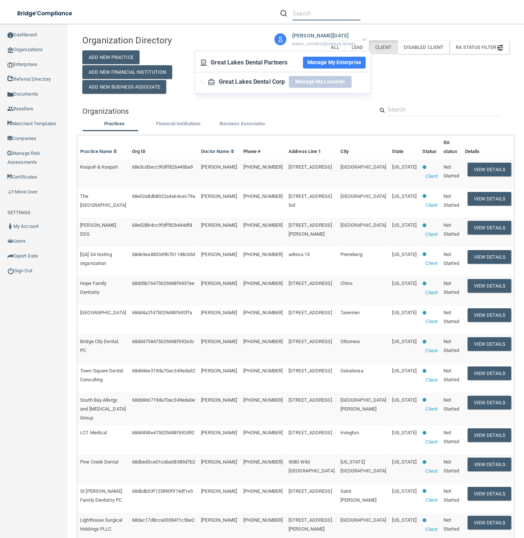
click at [317, 11] on input "text" at bounding box center [327, 14] width 68 height 14
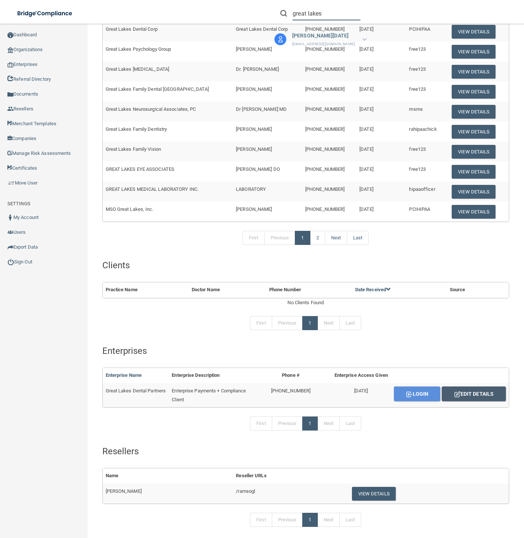
scroll to position [123, 0]
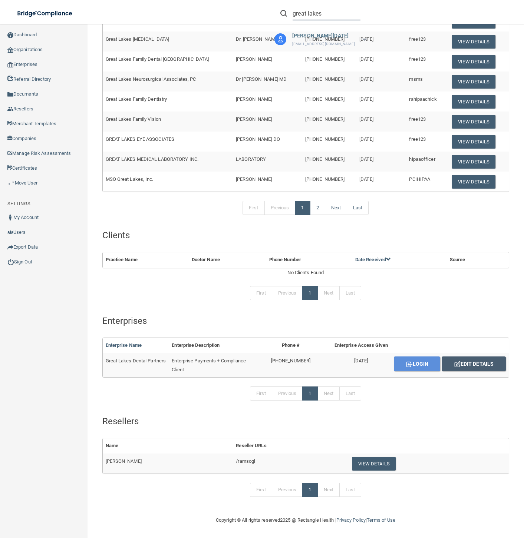
type input "great lakes"
click at [454, 362] on img at bounding box center [457, 364] width 6 height 6
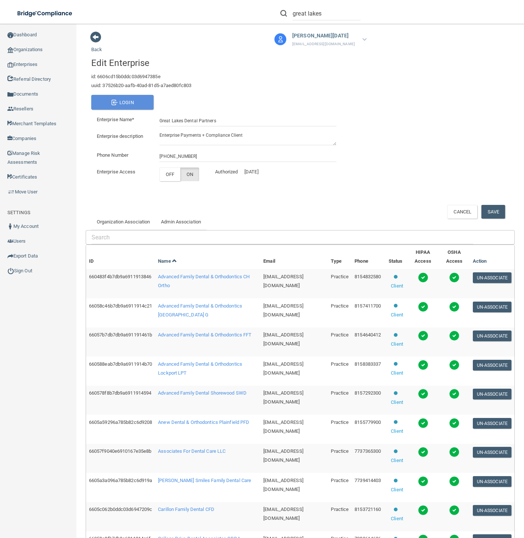
click at [349, 27] on div "[PERSON_NAME][DATE] [EMAIL_ADDRESS][DOMAIN_NAME] Great Lakes Dental Partners Ma…" at bounding box center [294, 38] width 153 height 22
click at [356, 36] on div "[PERSON_NAME][DATE] [EMAIL_ADDRESS][DOMAIN_NAME]" at bounding box center [321, 39] width 94 height 18
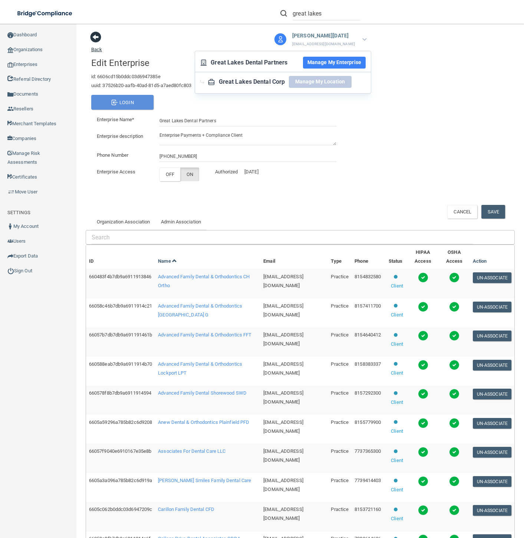
click at [101, 34] on span at bounding box center [95, 37] width 11 height 11
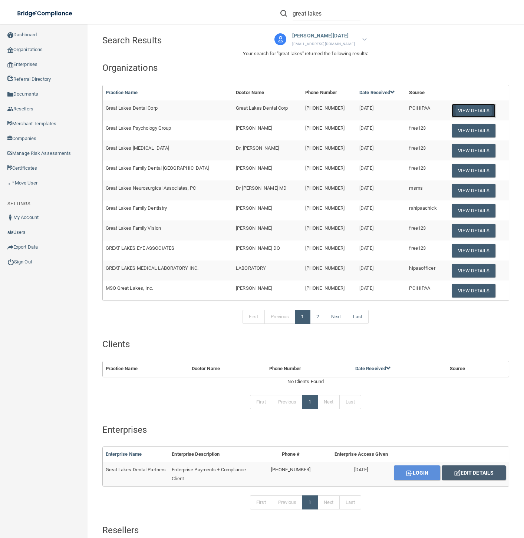
click at [476, 111] on button "View Details" at bounding box center [474, 111] width 44 height 14
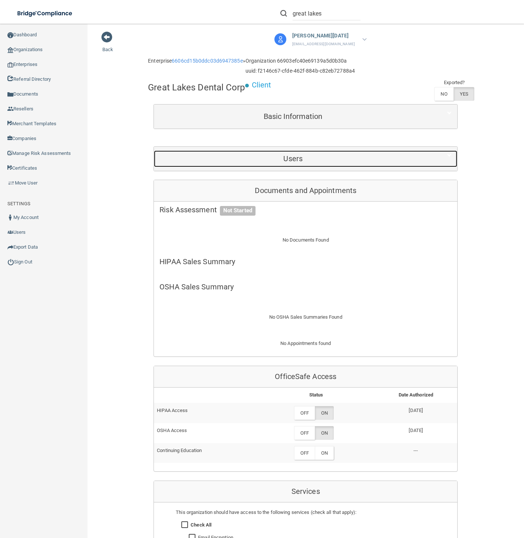
click at [400, 158] on h5 "Users" at bounding box center [292, 159] width 267 height 8
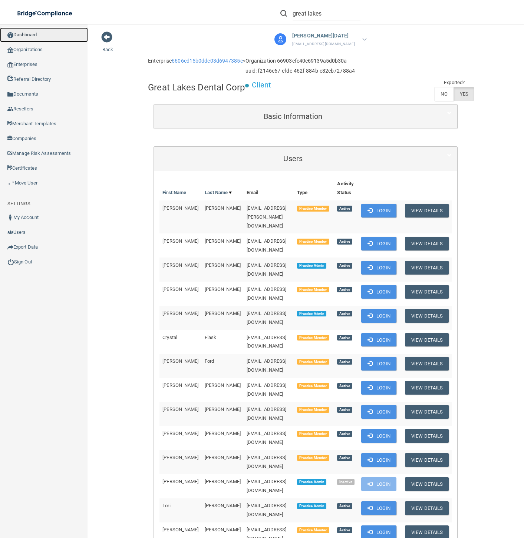
click at [34, 32] on link "Dashboard" at bounding box center [44, 34] width 88 height 15
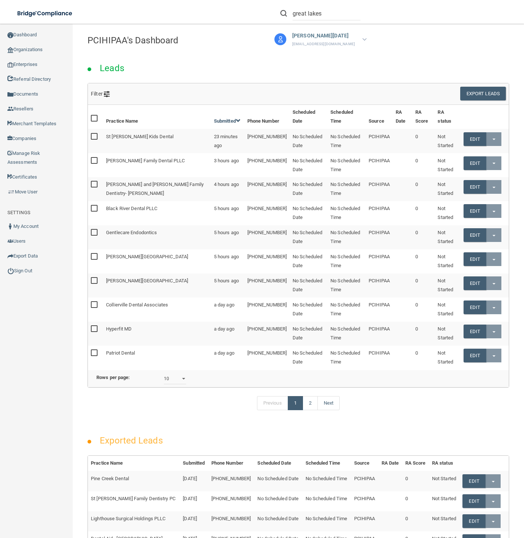
click at [364, 39] on img at bounding box center [364, 39] width 4 height 3
click at [397, 36] on div "great lakes Donna Ramadan dramadan@gldpdental.com Great Lakes Dental Partners M…" at bounding box center [370, 24] width 305 height 48
click at [366, 38] on img at bounding box center [364, 39] width 4 height 3
click at [423, 28] on div "great lakes Donna Ramadan dramadan@gldpdental.com Great Lakes Dental Partners M…" at bounding box center [370, 24] width 305 height 48
click at [17, 227] on link "My Account" at bounding box center [36, 226] width 73 height 15
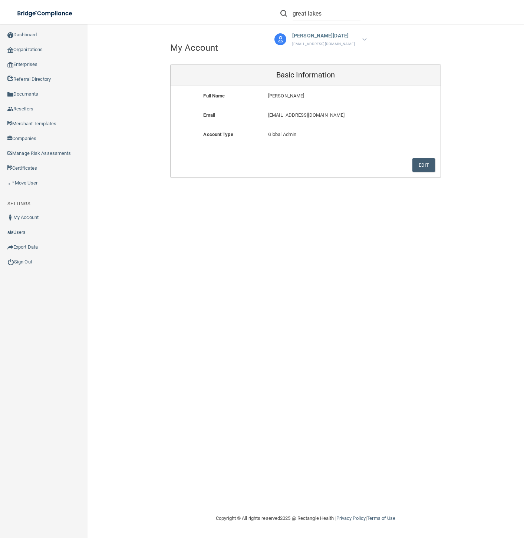
click at [330, 41] on p "dramadan@gldpdental.com" at bounding box center [323, 44] width 63 height 7
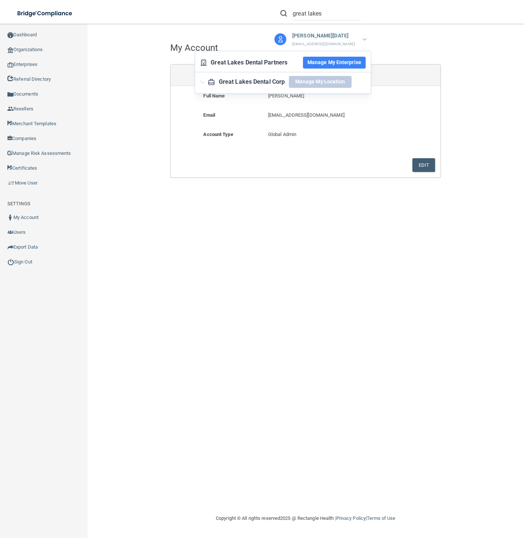
click at [330, 41] on p "dramadan@gldpdental.com" at bounding box center [323, 44] width 63 height 7
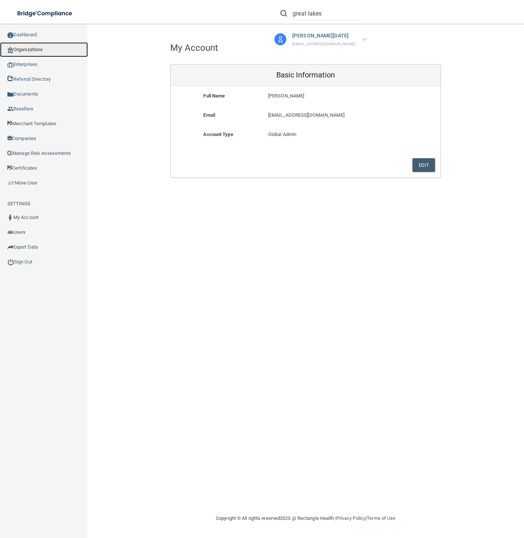
click at [30, 48] on link "Organizations" at bounding box center [44, 49] width 88 height 15
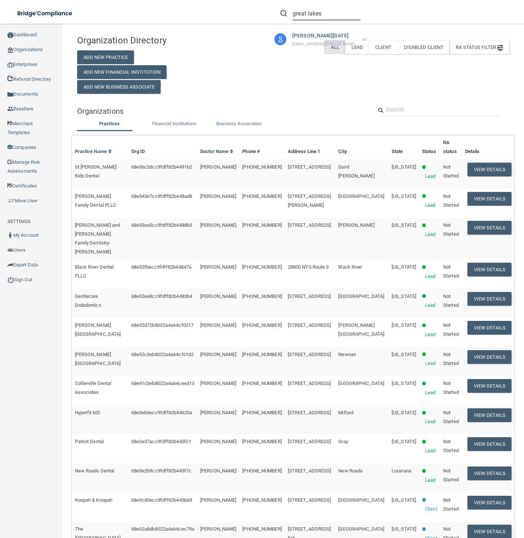
click at [326, 13] on input "great lakes" at bounding box center [327, 14] width 68 height 14
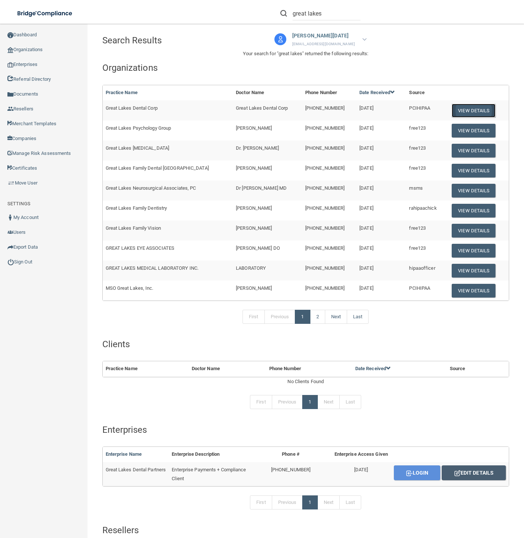
click at [470, 109] on button "View Details" at bounding box center [474, 111] width 44 height 14
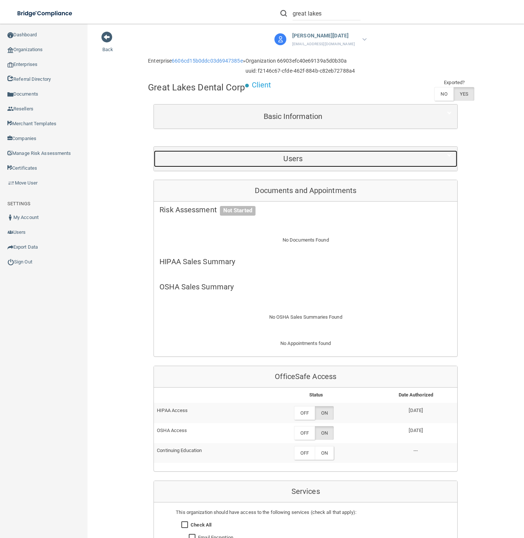
click at [327, 153] on div "Users" at bounding box center [293, 159] width 278 height 17
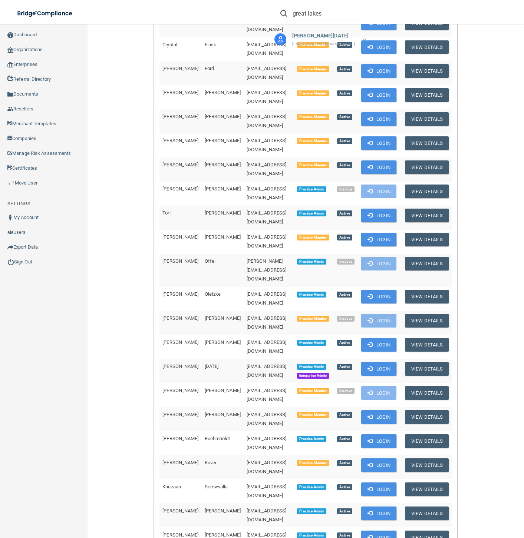
scroll to position [328, 0]
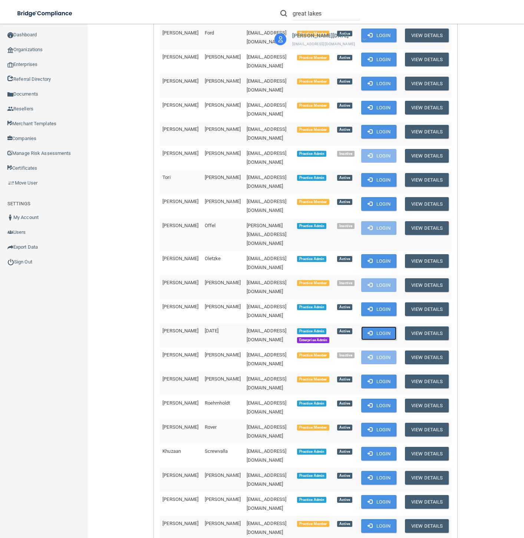
click at [376, 327] on button "Login" at bounding box center [378, 334] width 35 height 14
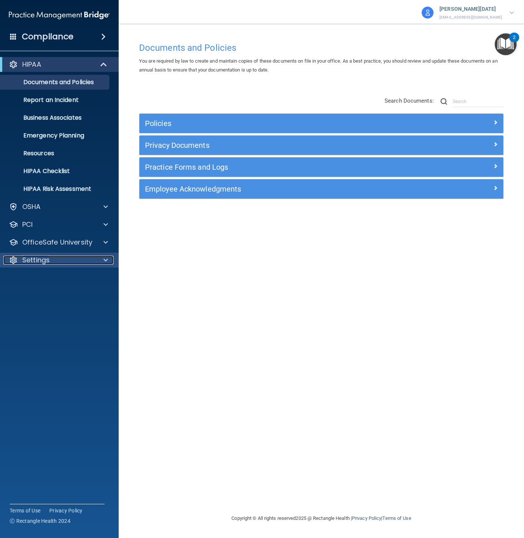
click at [46, 262] on p "Settings" at bounding box center [35, 260] width 27 height 9
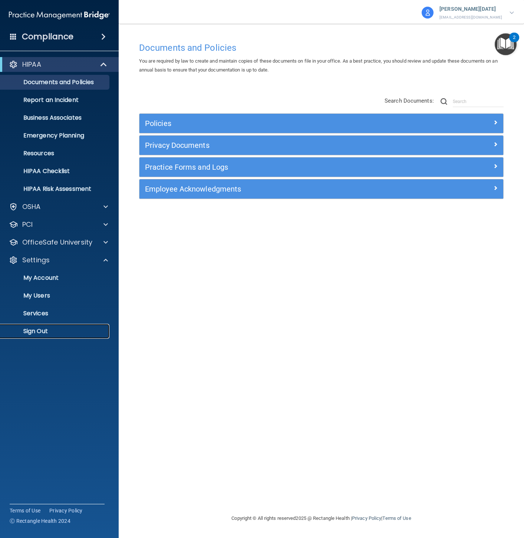
click at [44, 333] on p "Sign Out" at bounding box center [55, 331] width 101 height 7
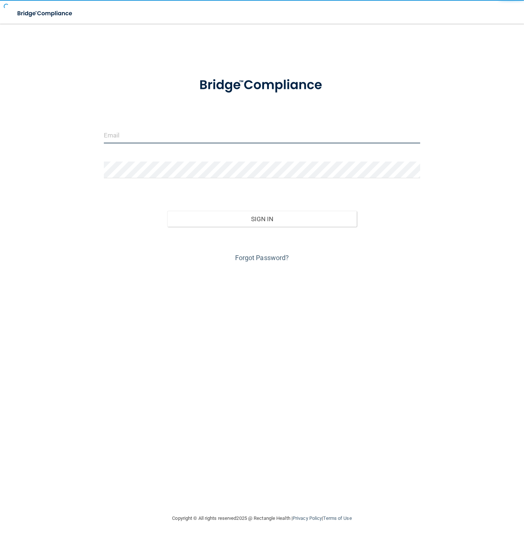
type input "[EMAIL_ADDRESS][DOMAIN_NAME]"
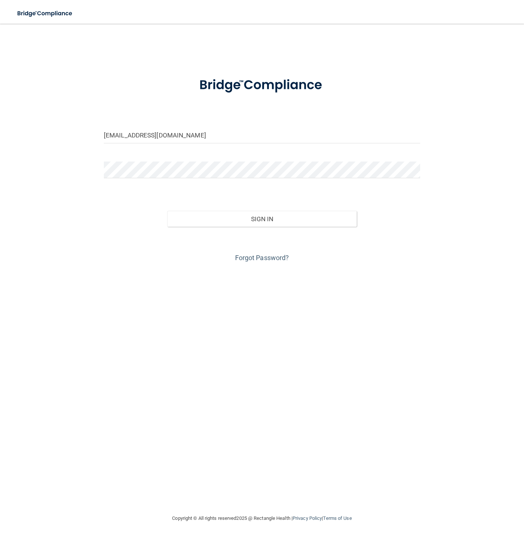
click at [292, 227] on div "Forgot Password?" at bounding box center [261, 245] width 327 height 37
click at [291, 222] on button "Sign In" at bounding box center [262, 219] width 190 height 16
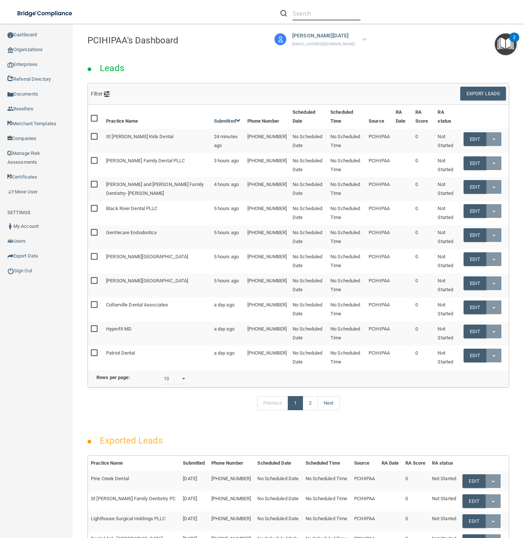
click at [321, 11] on input "text" at bounding box center [327, 14] width 68 height 14
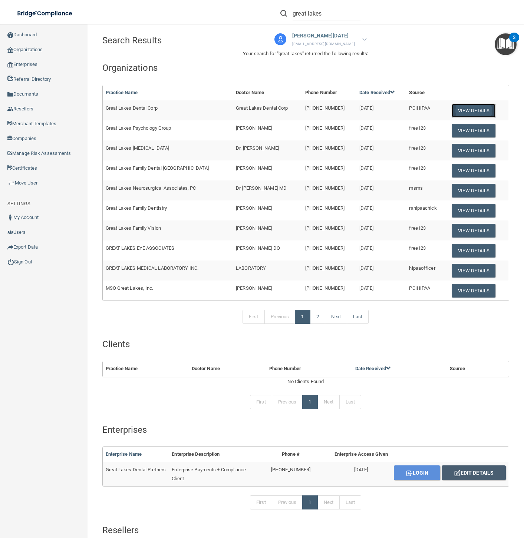
click at [457, 109] on button "View Details" at bounding box center [474, 111] width 44 height 14
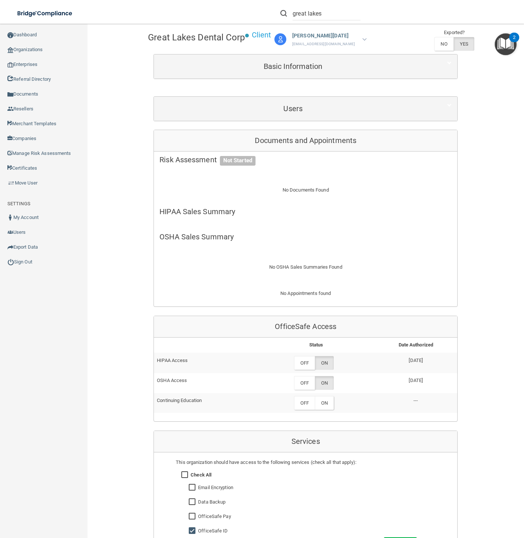
scroll to position [49, 0]
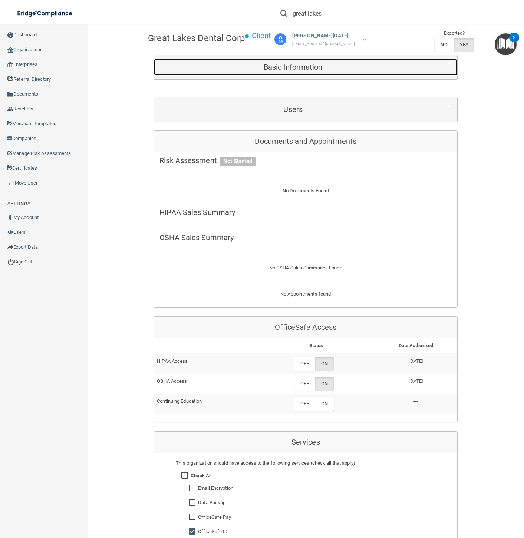
click at [397, 69] on h5 "Basic Information" at bounding box center [292, 67] width 267 height 8
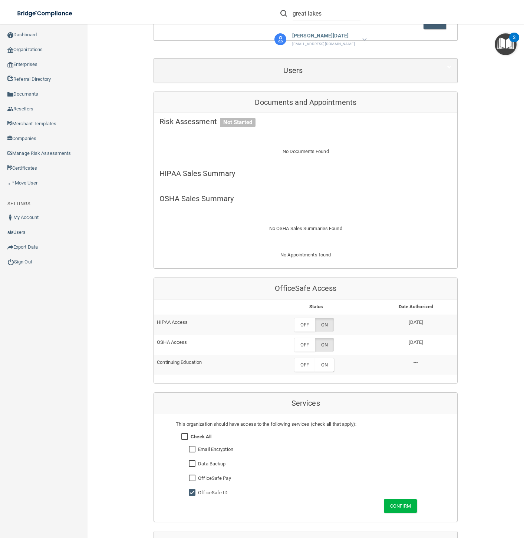
scroll to position [326, 0]
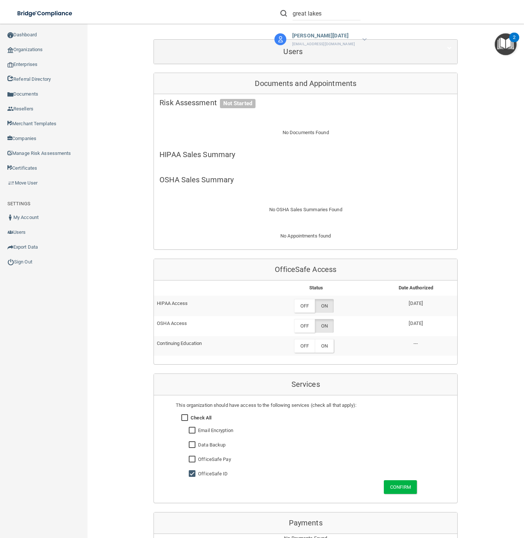
click at [304, 237] on div "No Appointments found" at bounding box center [305, 241] width 303 height 18
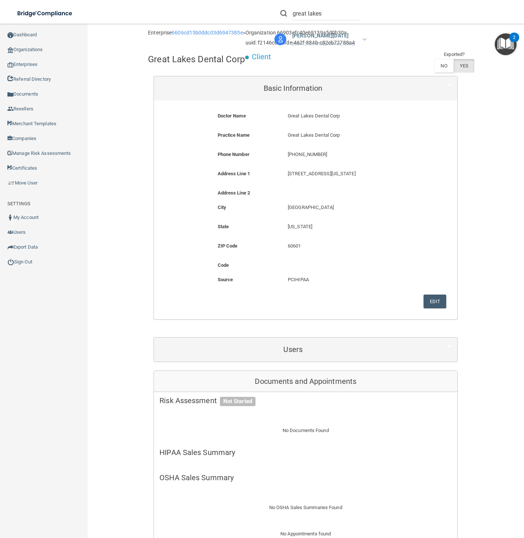
scroll to position [0, 0]
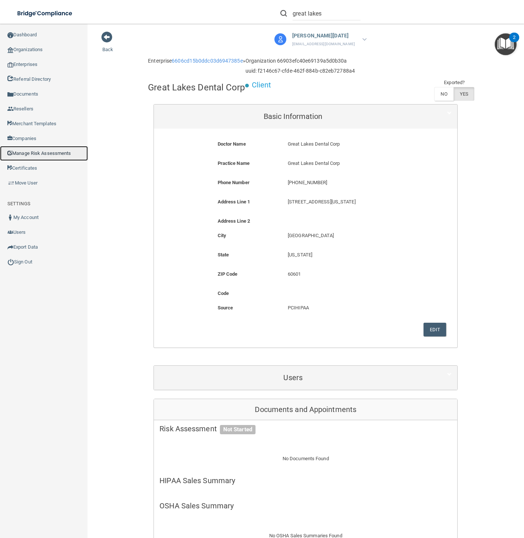
click at [36, 154] on link "Manage Risk Assessments" at bounding box center [44, 153] width 88 height 15
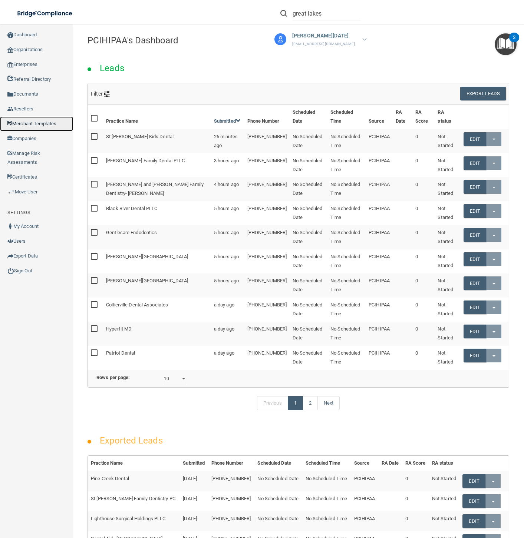
click at [22, 121] on link "Merchant Templates" at bounding box center [36, 123] width 73 height 15
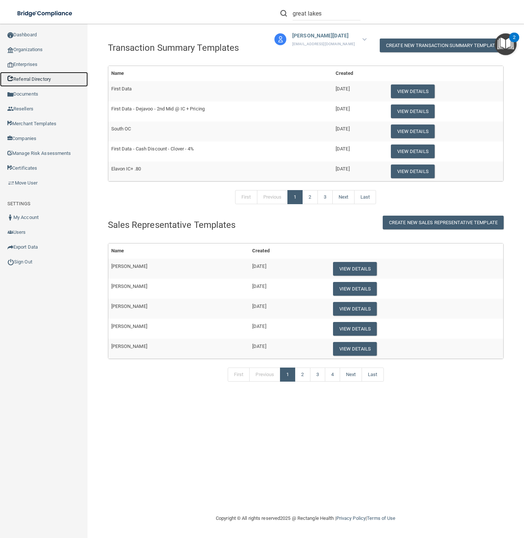
click at [35, 78] on link "Referral Directory" at bounding box center [44, 79] width 88 height 15
click at [41, 49] on link "Organizations" at bounding box center [44, 49] width 88 height 15
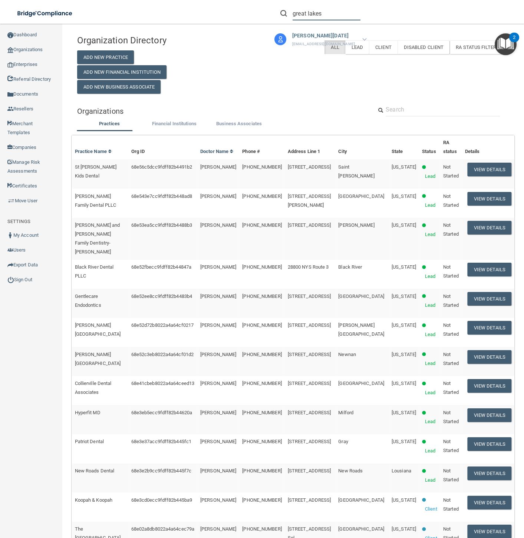
drag, startPoint x: 343, startPoint y: 13, endPoint x: 274, endPoint y: 6, distance: 70.0
click at [274, 6] on div "great lakes" at bounding box center [371, 13] width 204 height 27
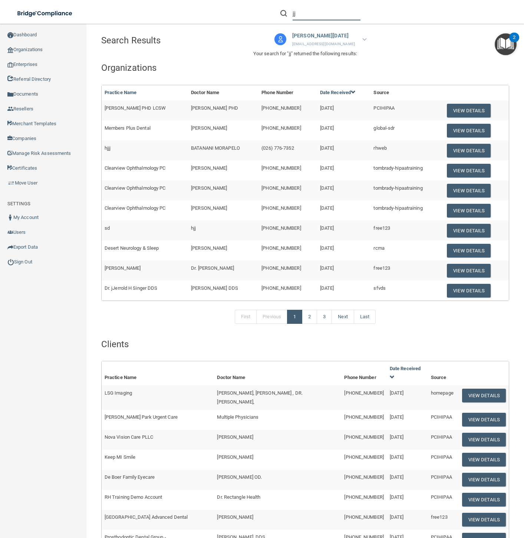
drag, startPoint x: 331, startPoint y: 14, endPoint x: 256, endPoint y: 13, distance: 74.9
click at [256, 13] on div "jj Donna Ramadan dramadan@gldpdental.com Great Lakes Dental Partners Manage My …" at bounding box center [370, 24] width 305 height 48
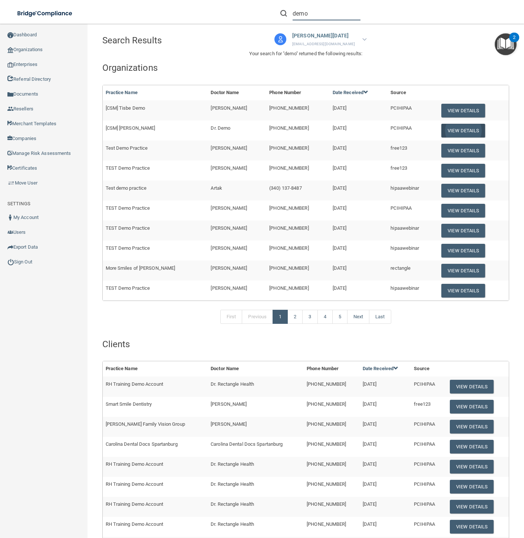
type input "demo"
click at [452, 129] on button "View Details" at bounding box center [463, 131] width 44 height 14
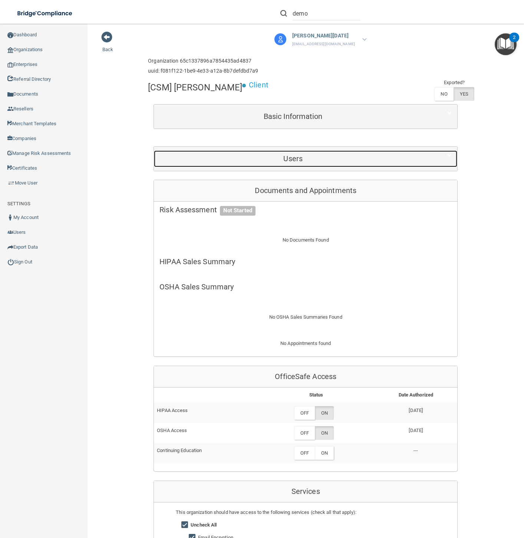
click at [337, 161] on h5 "Users" at bounding box center [292, 159] width 267 height 8
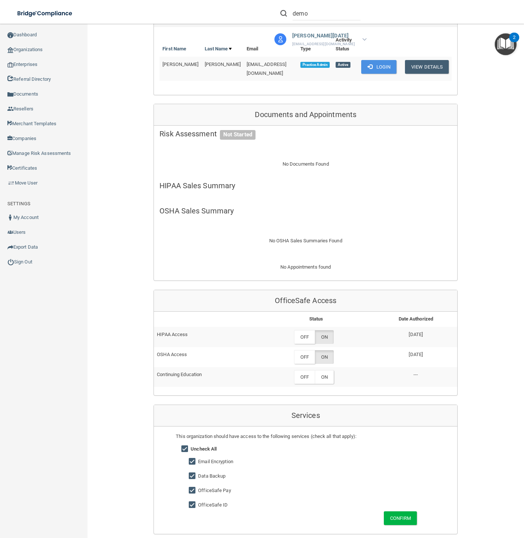
scroll to position [157, 0]
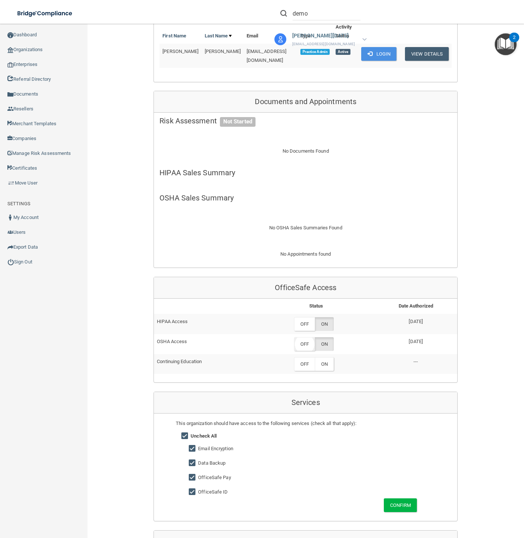
click at [305, 340] on label "OFF" at bounding box center [304, 344] width 21 height 14
click at [371, 56] on button "Login" at bounding box center [378, 54] width 35 height 14
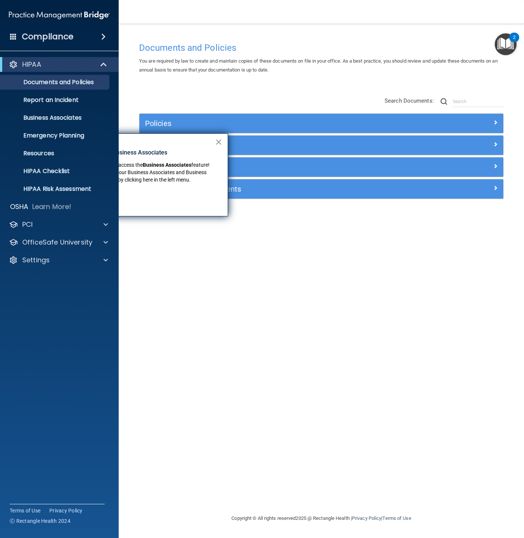
click at [220, 142] on button "×" at bounding box center [218, 142] width 7 height 12
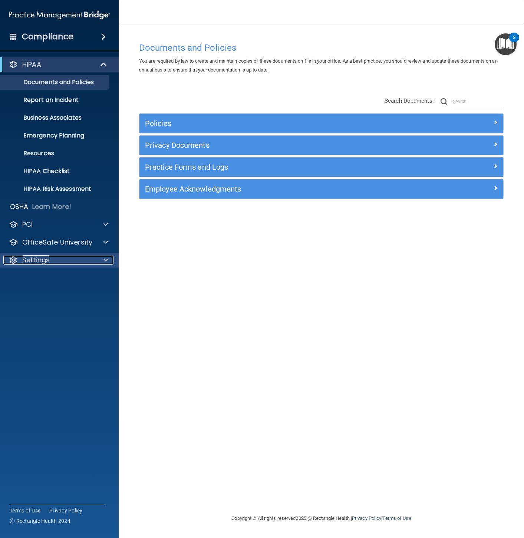
click at [60, 259] on div "Settings" at bounding box center [49, 260] width 92 height 9
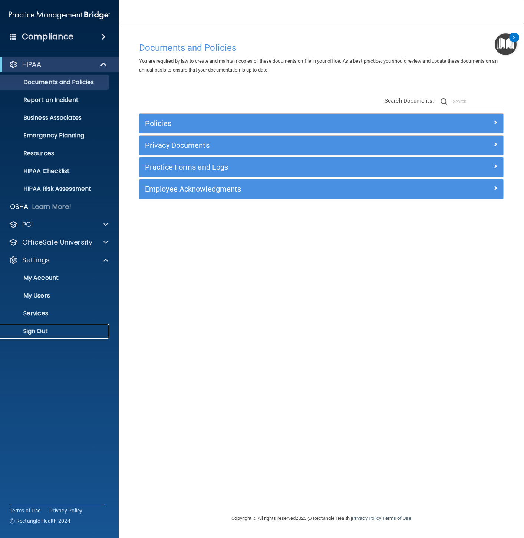
click at [47, 328] on p "Sign Out" at bounding box center [55, 331] width 101 height 7
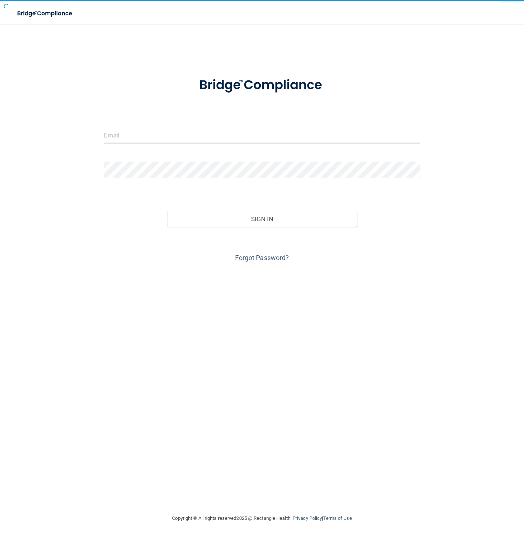
type input "[EMAIL_ADDRESS][DOMAIN_NAME]"
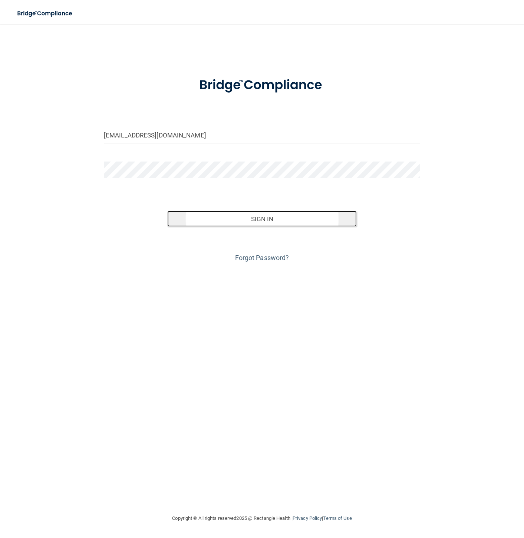
click at [280, 214] on button "Sign In" at bounding box center [262, 219] width 190 height 16
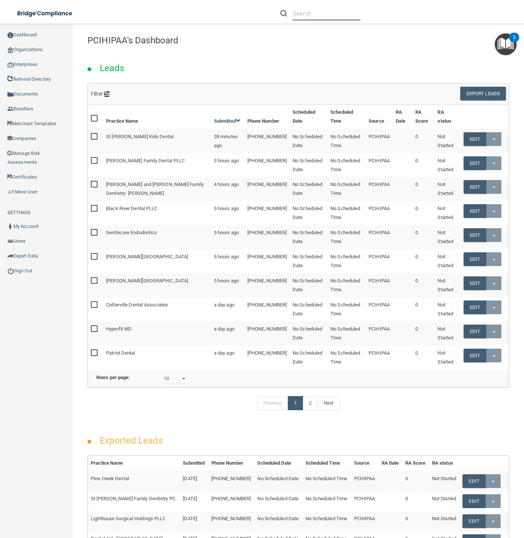
click at [318, 10] on input "text" at bounding box center [327, 14] width 68 height 14
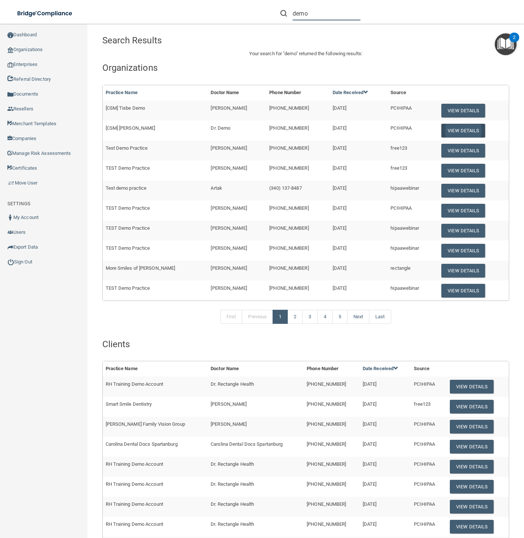
type input "demo"
click at [456, 130] on button "View Details" at bounding box center [463, 131] width 44 height 14
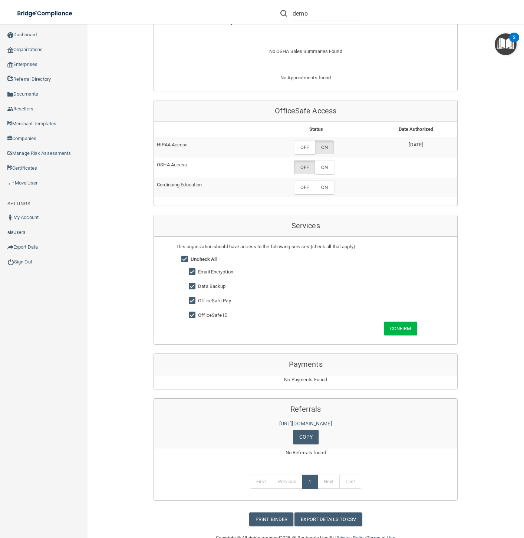
scroll to position [288, 0]
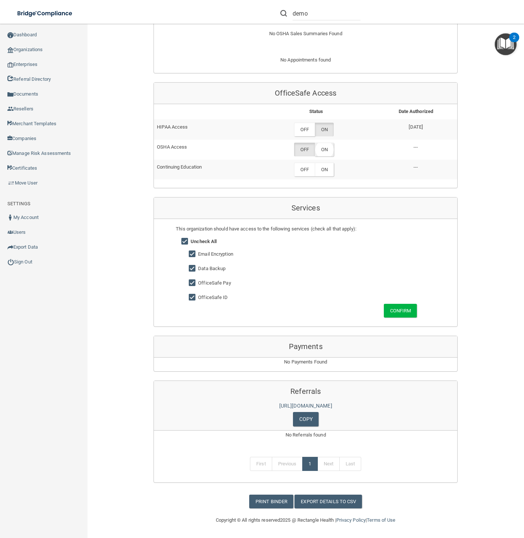
click at [324, 148] on label "ON" at bounding box center [324, 150] width 19 height 14
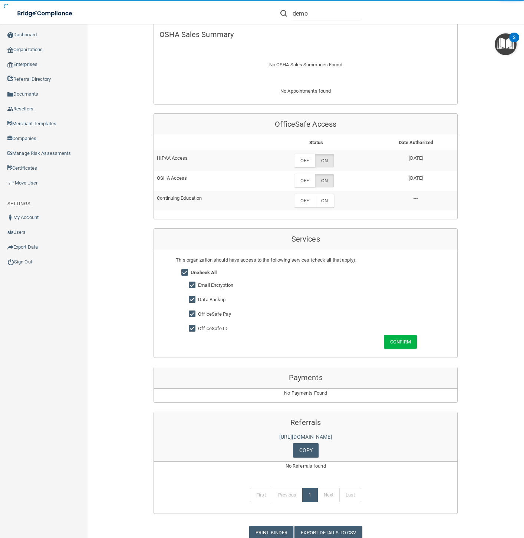
scroll to position [0, 0]
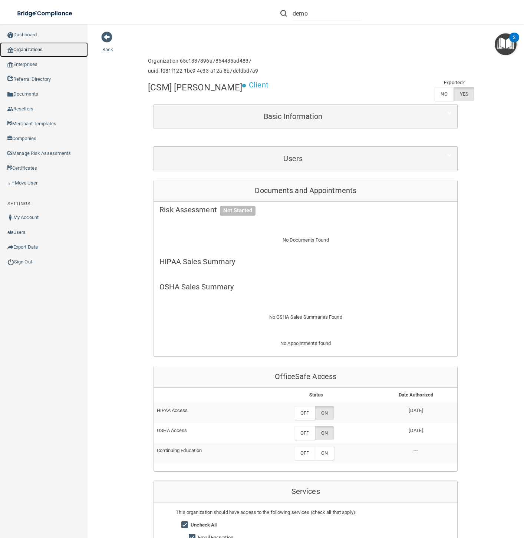
click at [25, 46] on link "Organizations" at bounding box center [44, 49] width 88 height 15
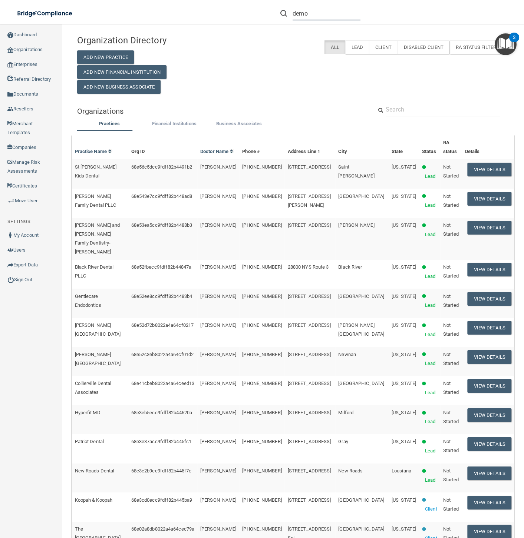
click at [344, 19] on input "demo" at bounding box center [327, 14] width 68 height 14
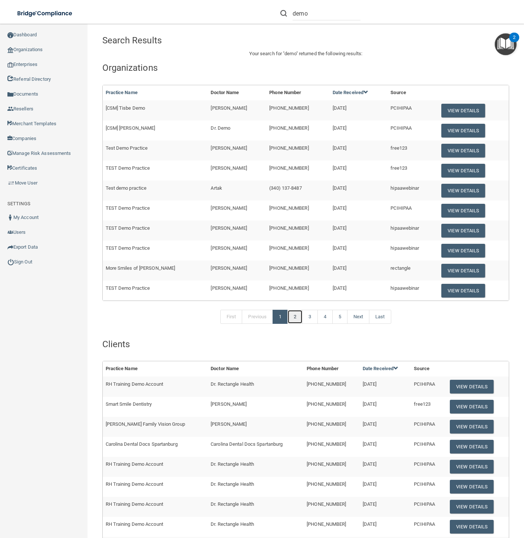
click at [291, 323] on link "2" at bounding box center [294, 317] width 15 height 14
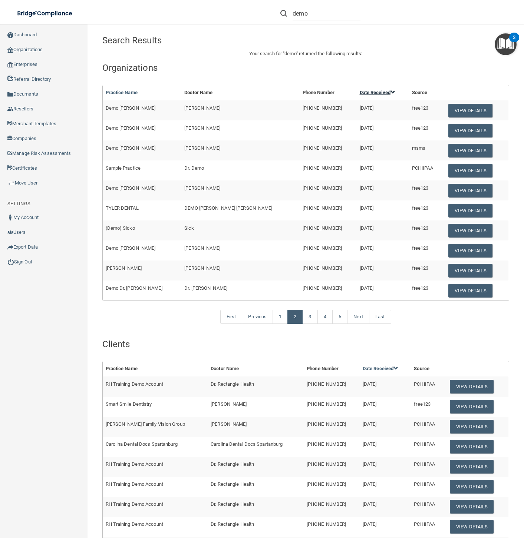
click at [360, 95] on link "Date Received" at bounding box center [378, 93] width 36 height 6
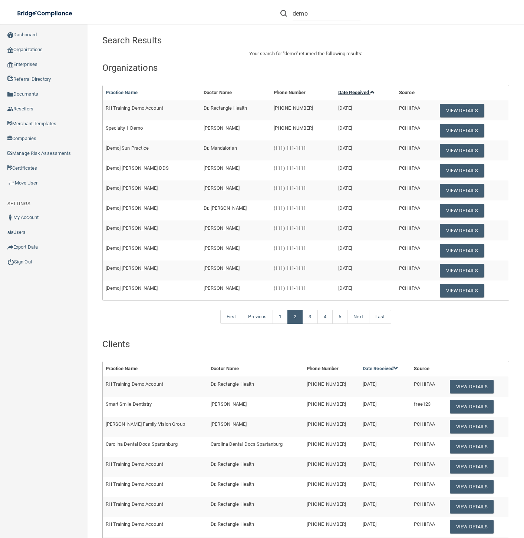
click at [370, 92] on span at bounding box center [372, 92] width 5 height 5
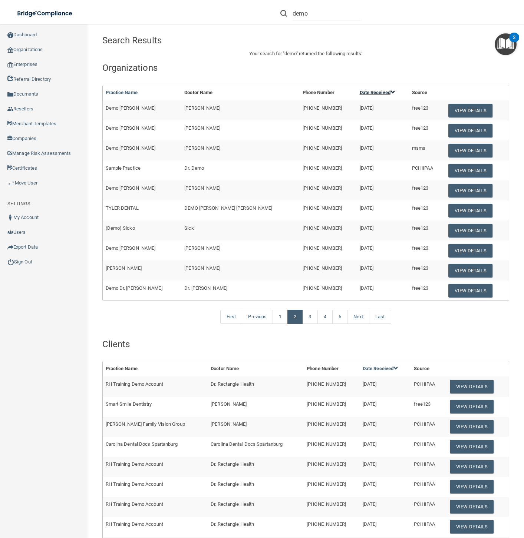
click at [390, 92] on span at bounding box center [392, 92] width 5 height 5
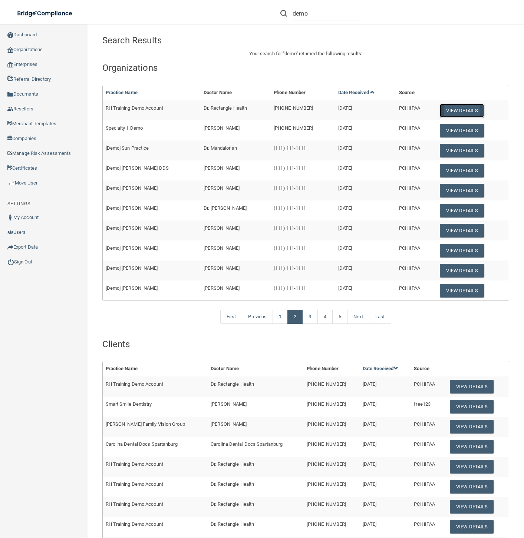
click at [459, 110] on button "View Details" at bounding box center [462, 111] width 44 height 14
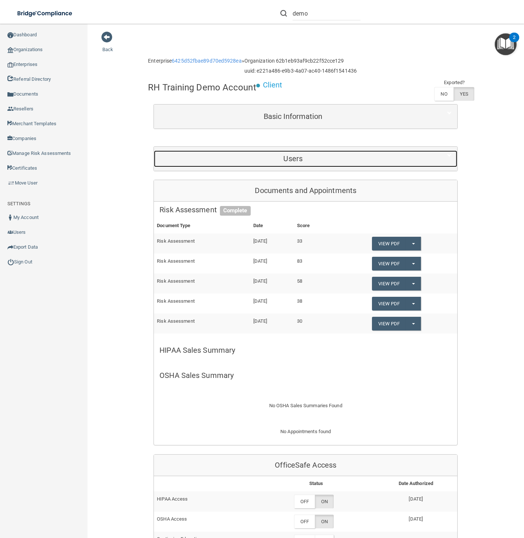
click at [331, 156] on h5 "Users" at bounding box center [292, 159] width 267 height 8
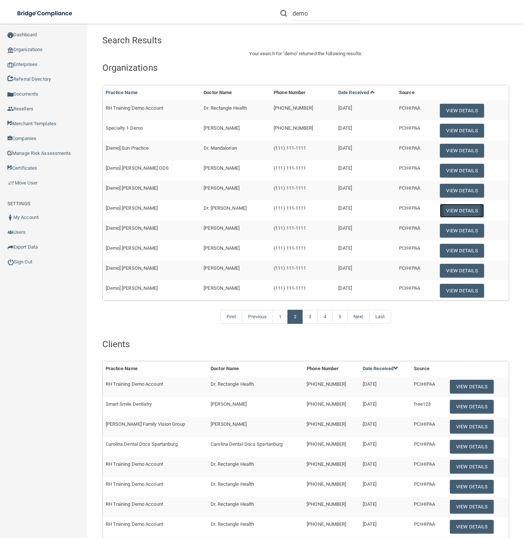
click at [448, 210] on button "View Details" at bounding box center [462, 211] width 44 height 14
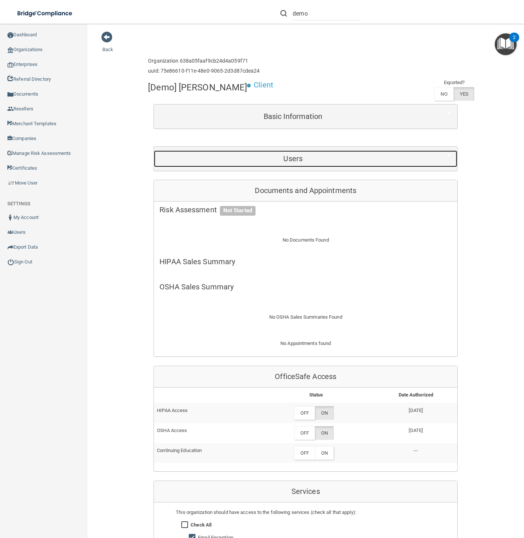
click at [366, 152] on div "Users" at bounding box center [293, 159] width 278 height 17
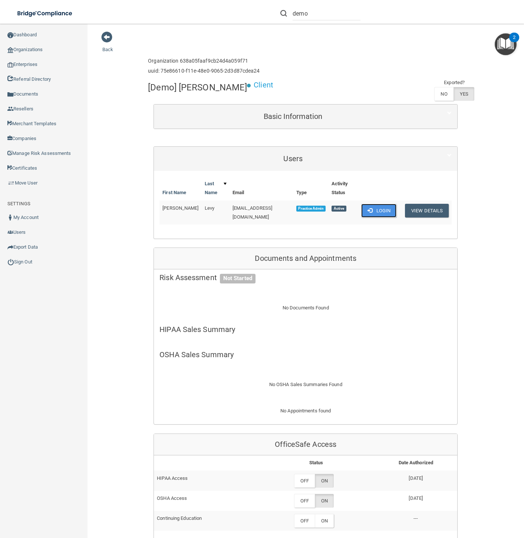
click at [376, 214] on button "Login" at bounding box center [378, 211] width 35 height 14
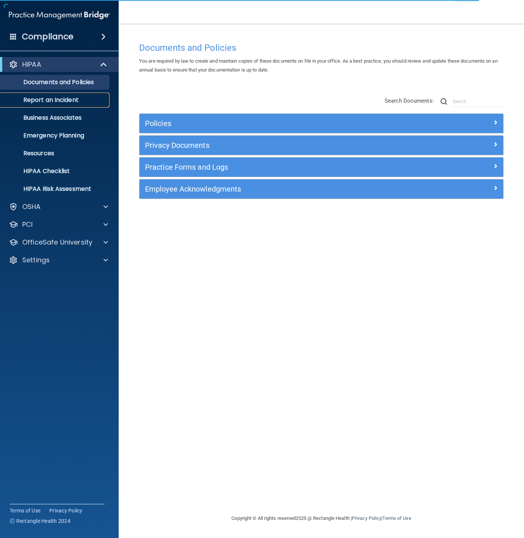
click at [75, 99] on p "Report an Incident" at bounding box center [55, 99] width 101 height 7
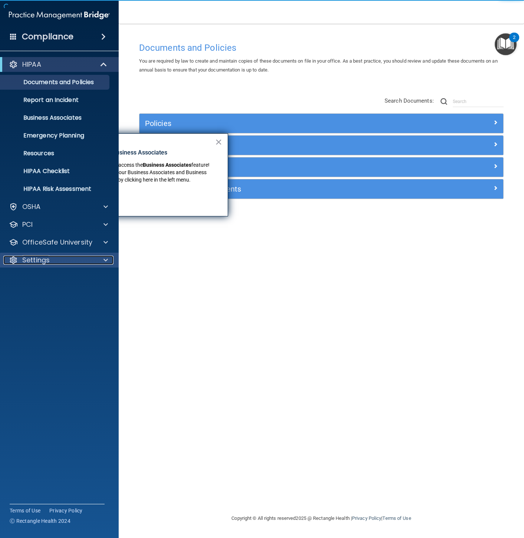
click at [49, 261] on p "Settings" at bounding box center [35, 260] width 27 height 9
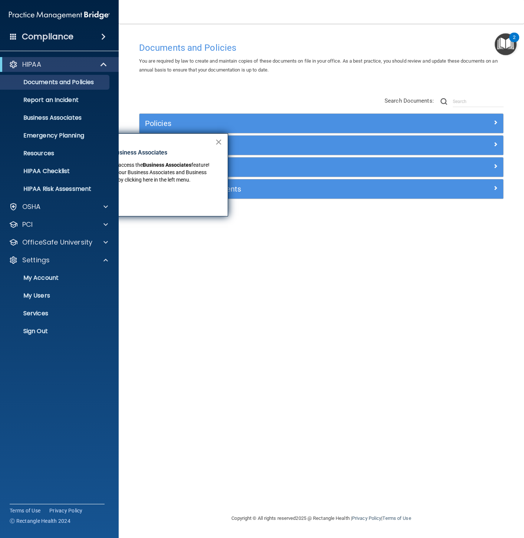
click at [220, 141] on button "×" at bounding box center [218, 142] width 7 height 12
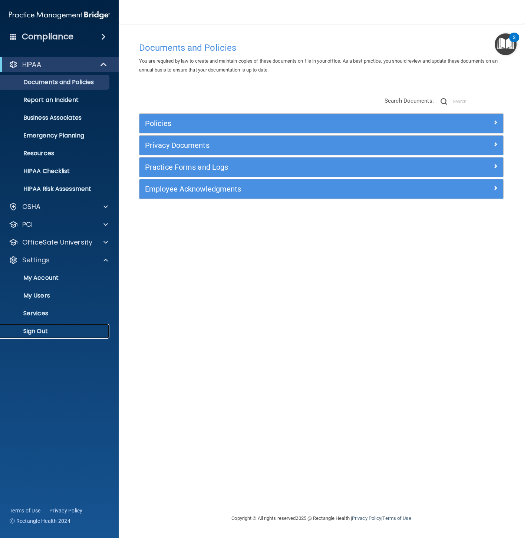
click at [64, 331] on p "Sign Out" at bounding box center [55, 331] width 101 height 7
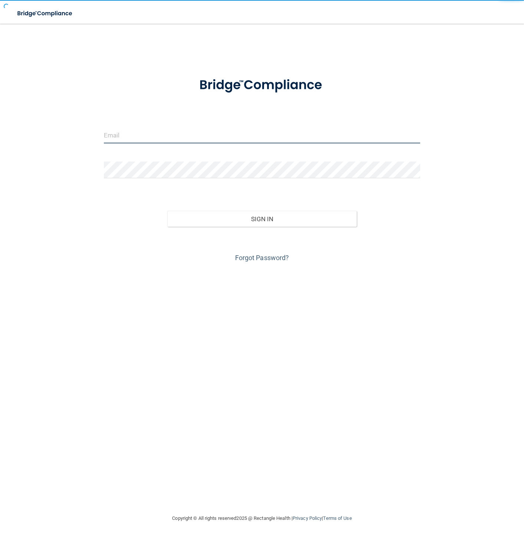
type input "[EMAIL_ADDRESS][DOMAIN_NAME]"
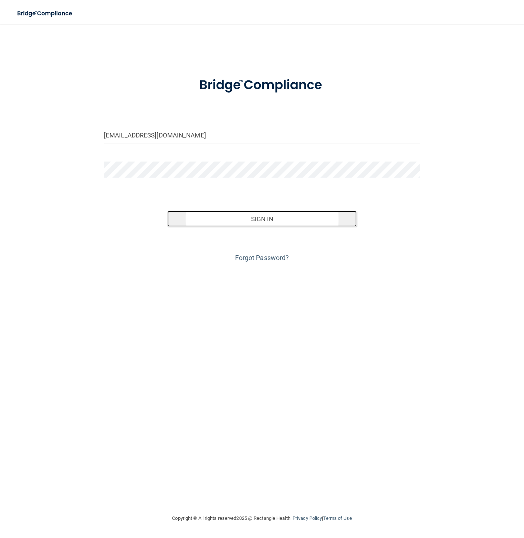
click at [228, 219] on button "Sign In" at bounding box center [262, 219] width 190 height 16
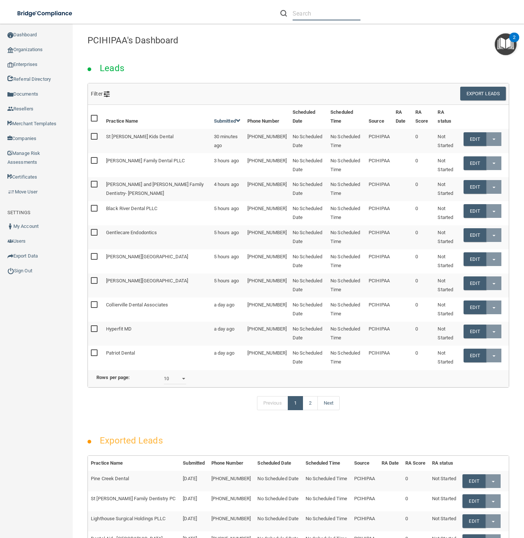
click at [343, 9] on input "text" at bounding box center [327, 14] width 68 height 14
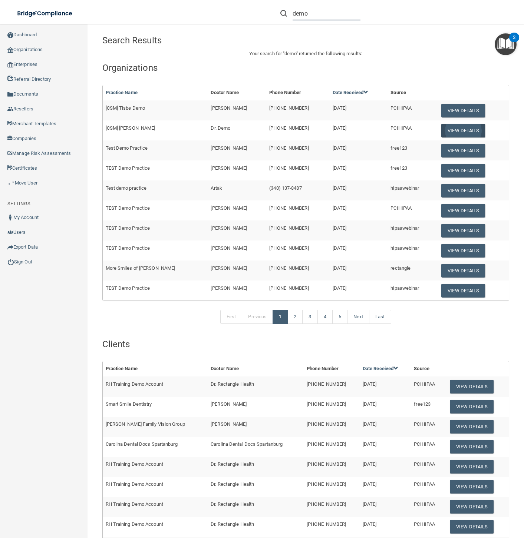
type input "demo"
click at [459, 130] on button "View Details" at bounding box center [463, 131] width 44 height 14
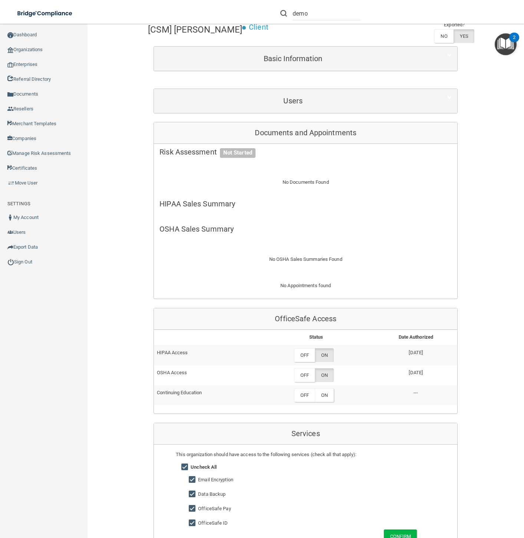
scroll to position [288, 0]
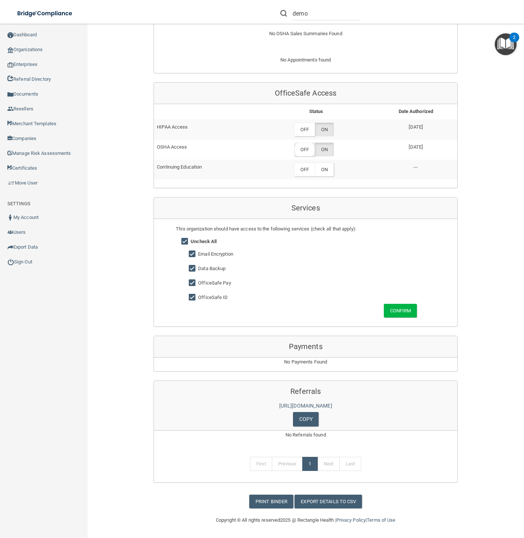
click at [302, 145] on label "OFF" at bounding box center [304, 150] width 21 height 14
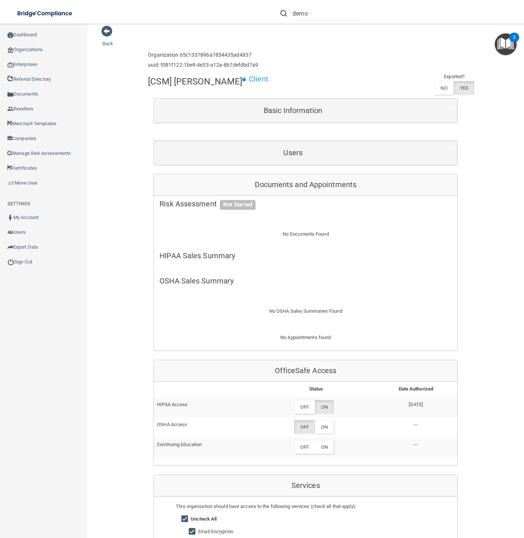
scroll to position [0, 0]
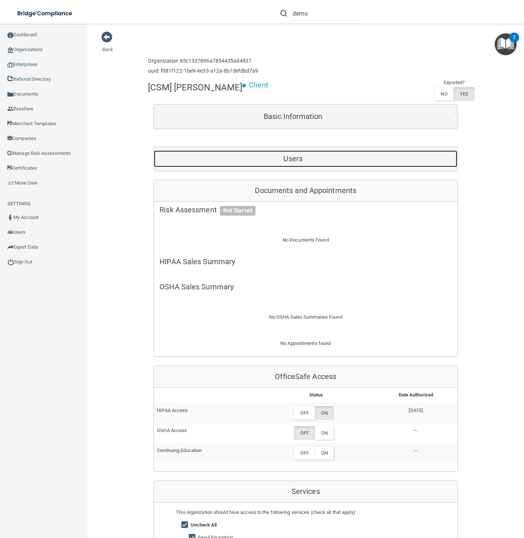
click at [305, 160] on h5 "Users" at bounding box center [292, 159] width 267 height 8
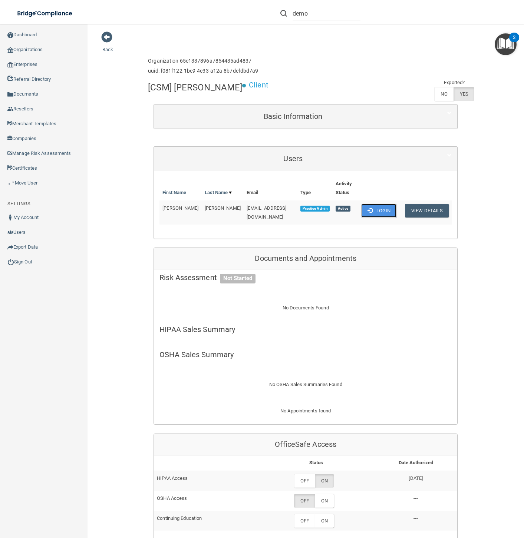
click at [374, 211] on button "Login" at bounding box center [378, 211] width 35 height 14
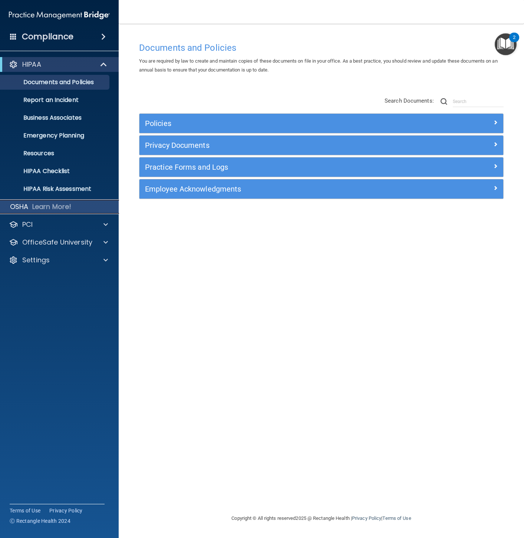
click at [25, 207] on p "OSHA" at bounding box center [19, 206] width 19 height 9
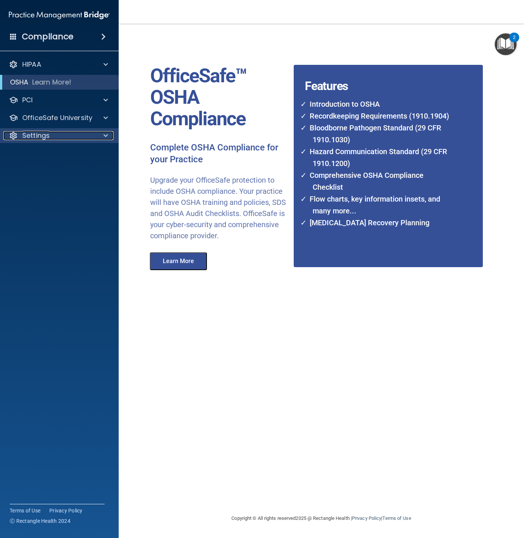
click at [82, 132] on div "Settings" at bounding box center [49, 135] width 92 height 9
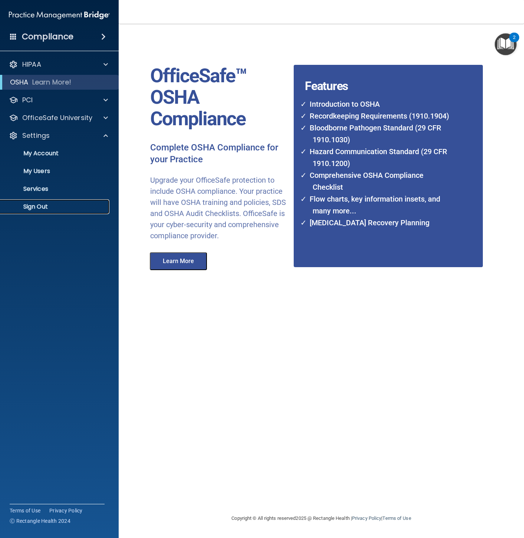
click at [59, 203] on p "Sign Out" at bounding box center [55, 206] width 101 height 7
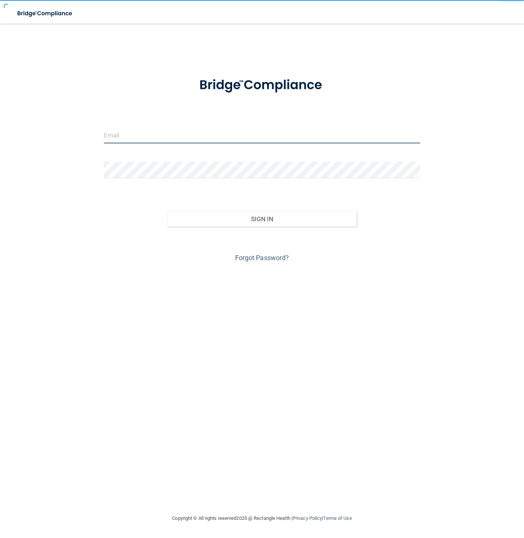
type input "awarren@rectanglehealth.com"
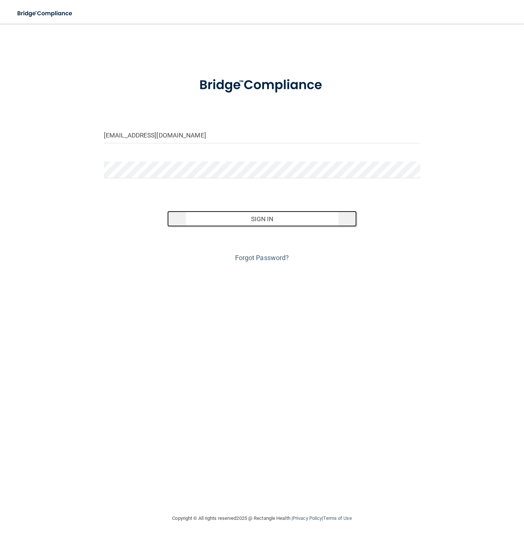
click at [240, 219] on button "Sign In" at bounding box center [262, 219] width 190 height 16
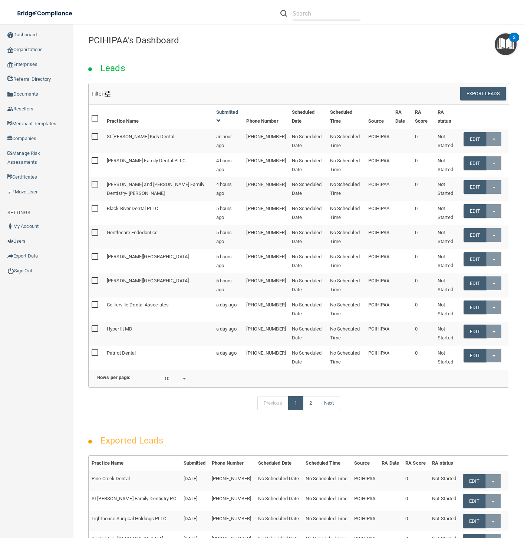
click at [310, 14] on input "text" at bounding box center [327, 14] width 68 height 14
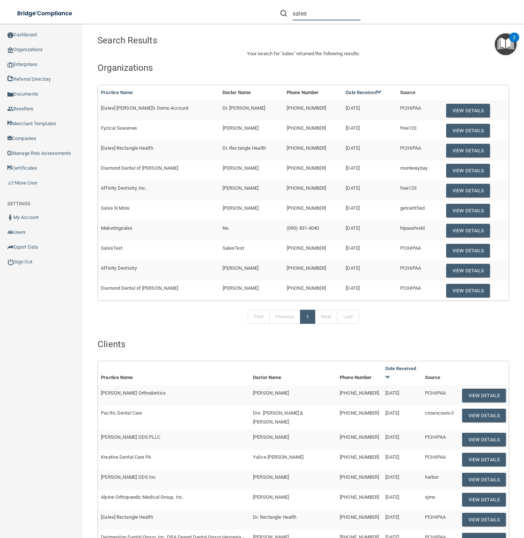
drag, startPoint x: 331, startPoint y: 13, endPoint x: 277, endPoint y: 9, distance: 55.0
click at [277, 9] on form "sales" at bounding box center [320, 14] width 91 height 14
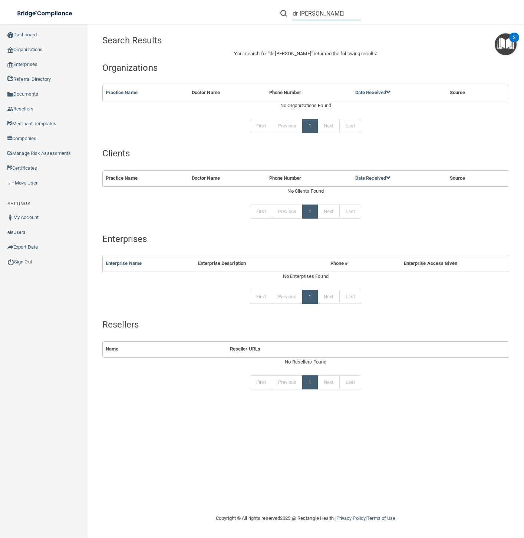
drag, startPoint x: 301, startPoint y: 11, endPoint x: 288, endPoint y: 10, distance: 13.1
click at [288, 10] on div "dr rectangle" at bounding box center [320, 14] width 80 height 14
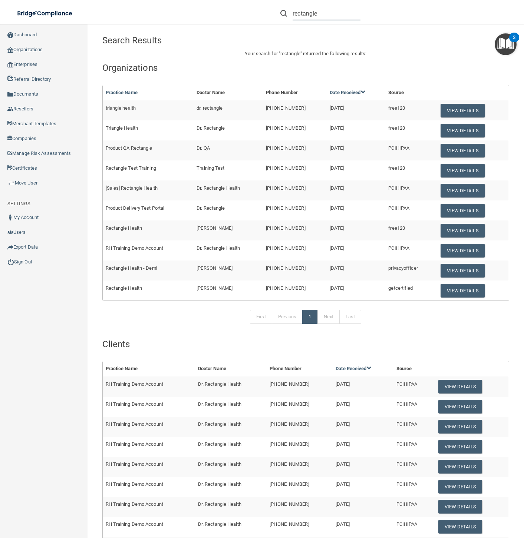
type input "rectangle"
click at [327, 324] on link "Next" at bounding box center [328, 317] width 22 height 14
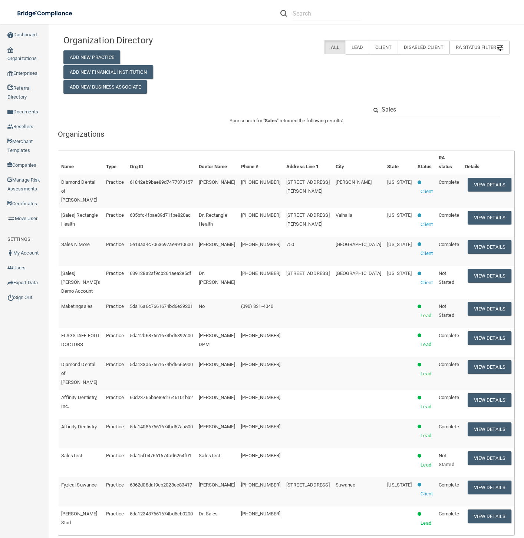
drag, startPoint x: 401, startPoint y: 111, endPoint x: 343, endPoint y: 105, distance: 58.5
click at [343, 105] on div "Sales" at bounding box center [286, 110] width 457 height 14
type input "R"
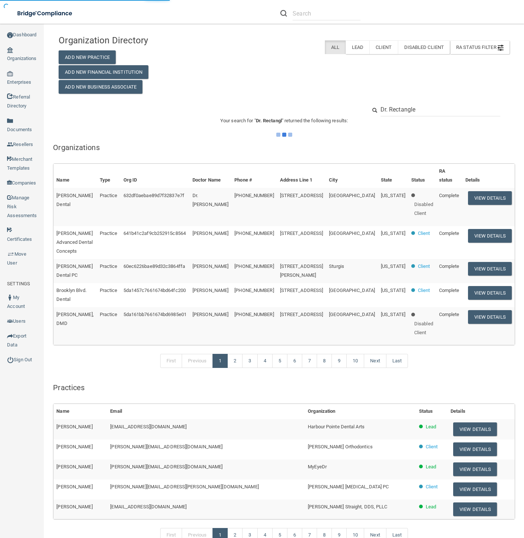
type input "Dr. Rectangle"
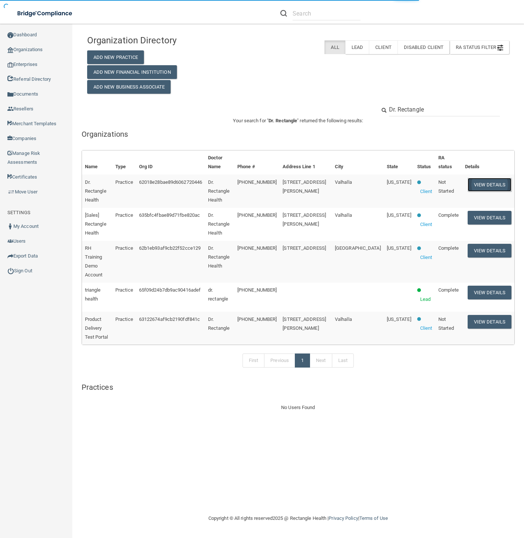
click at [492, 178] on button "View Details" at bounding box center [490, 185] width 44 height 14
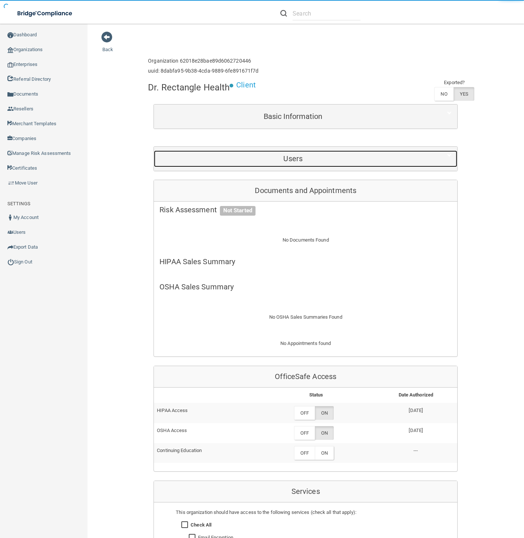
click at [292, 156] on h5 "Users" at bounding box center [292, 159] width 267 height 8
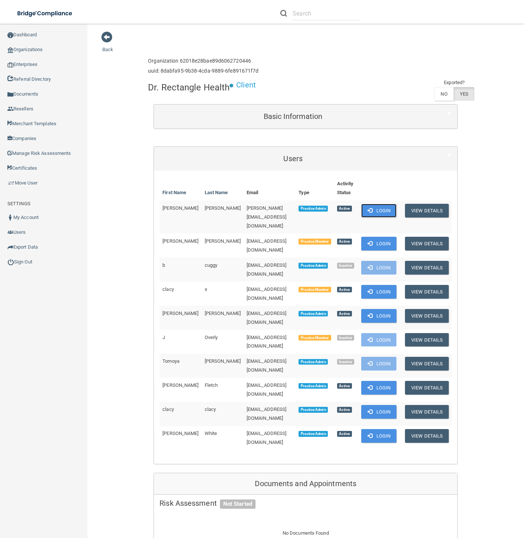
click at [374, 213] on button "Login" at bounding box center [378, 211] width 35 height 14
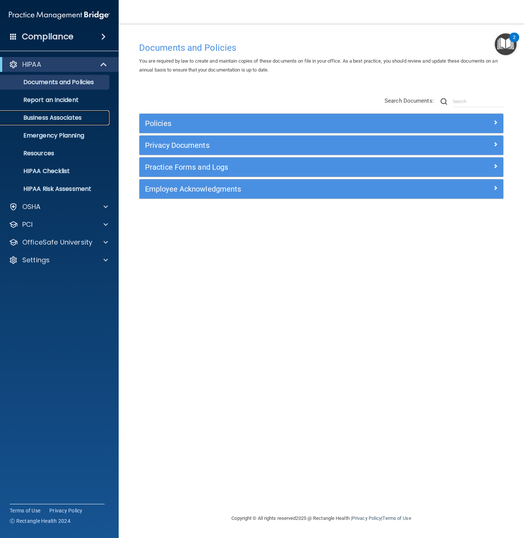
click at [44, 116] on p "Business Associates" at bounding box center [55, 117] width 101 height 7
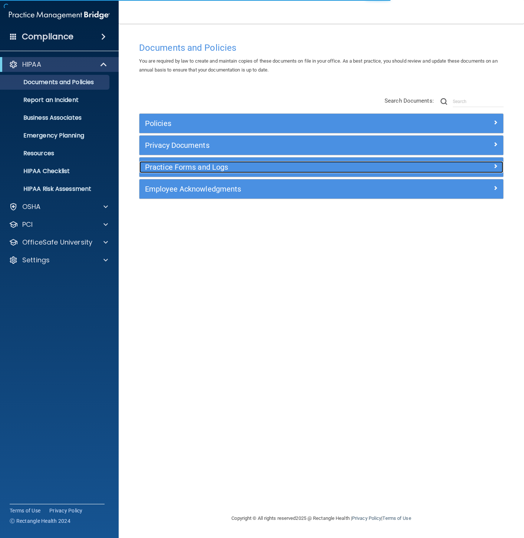
click at [363, 169] on h5 "Practice Forms and Logs" at bounding box center [276, 167] width 262 height 8
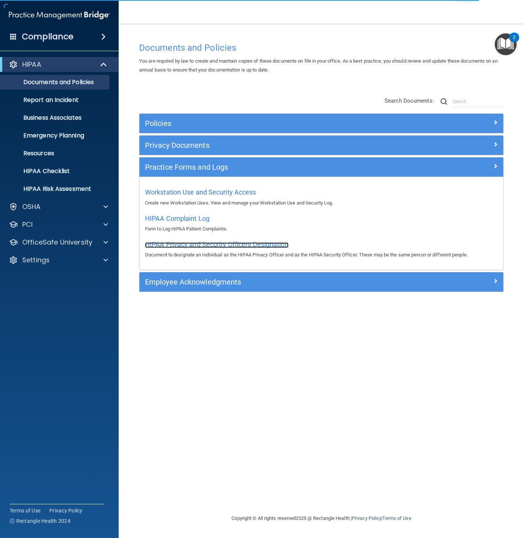
click at [255, 245] on span "HIPAA Privacy and Security Officers Designation" at bounding box center [216, 245] width 143 height 8
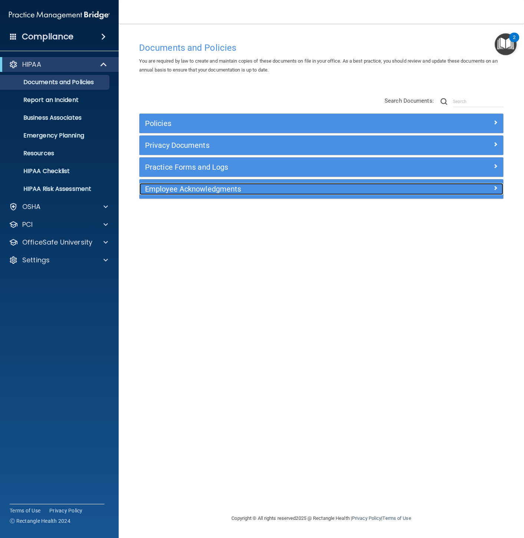
click at [240, 190] on h5 "Employee Acknowledgments" at bounding box center [276, 189] width 262 height 8
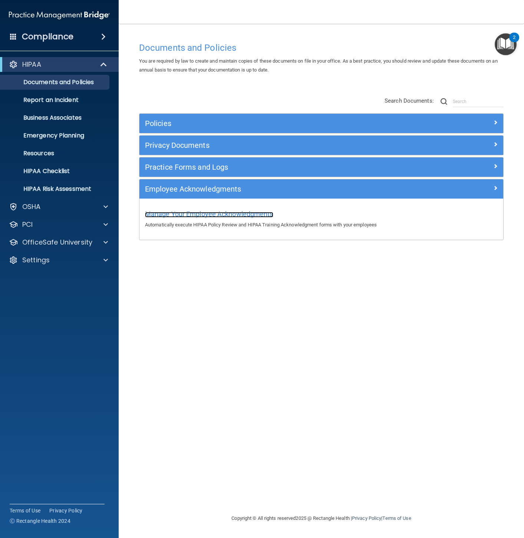
click at [224, 215] on span "Manage Your Employee Acknowledgments" at bounding box center [209, 214] width 128 height 8
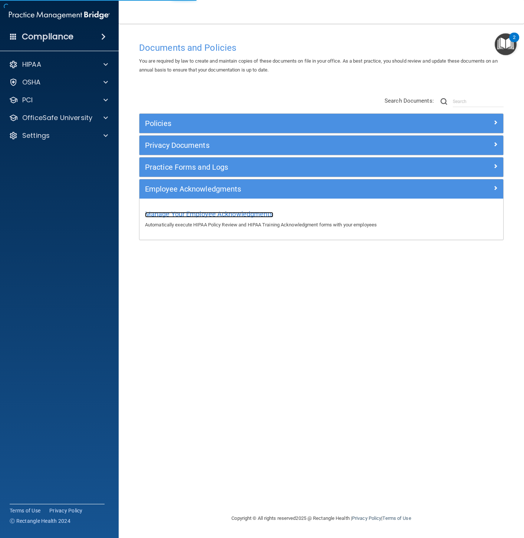
click at [241, 212] on span "Manage Your Employee Acknowledgments" at bounding box center [209, 214] width 128 height 8
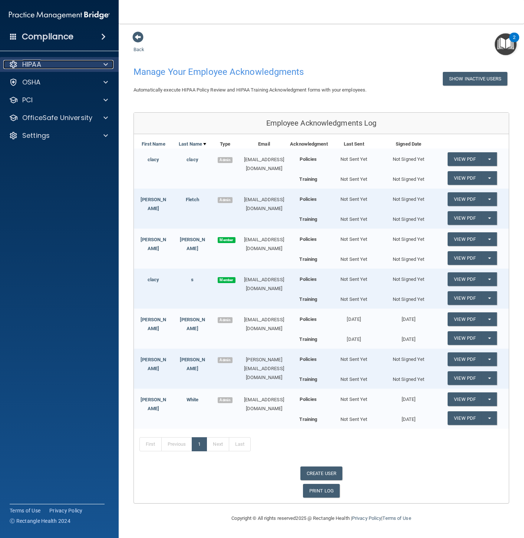
click at [44, 60] on div "HIPAA" at bounding box center [49, 64] width 92 height 9
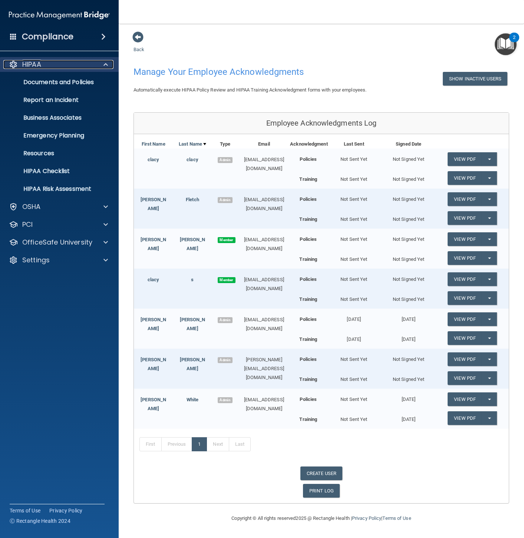
click at [33, 64] on p "HIPAA" at bounding box center [31, 64] width 19 height 9
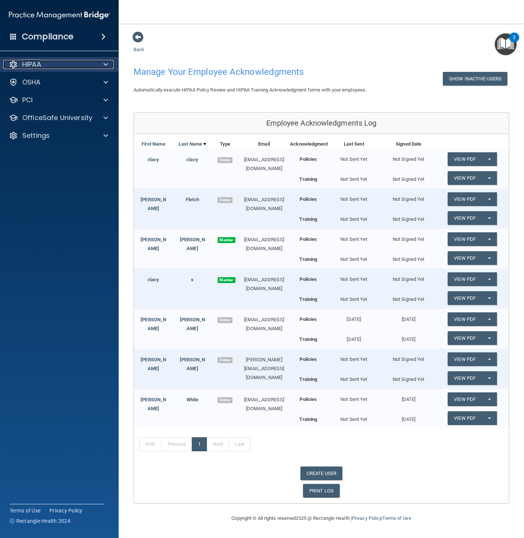
click at [71, 62] on div "HIPAA" at bounding box center [49, 64] width 92 height 9
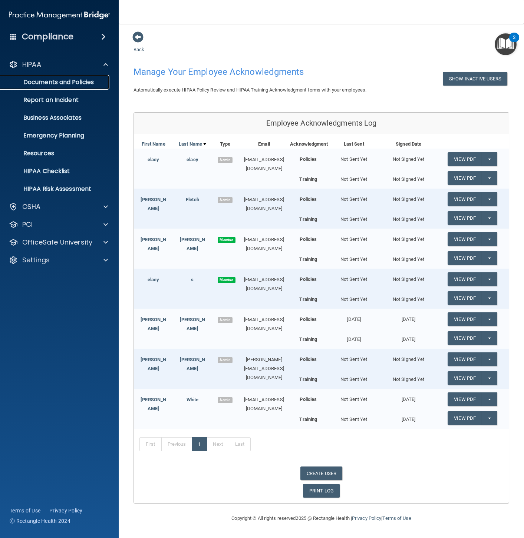
click at [68, 82] on p "Documents and Policies" at bounding box center [55, 82] width 101 height 7
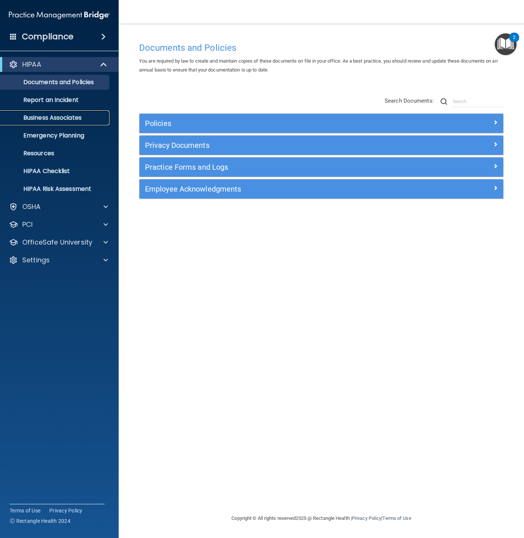
click at [67, 117] on p "Business Associates" at bounding box center [55, 117] width 101 height 7
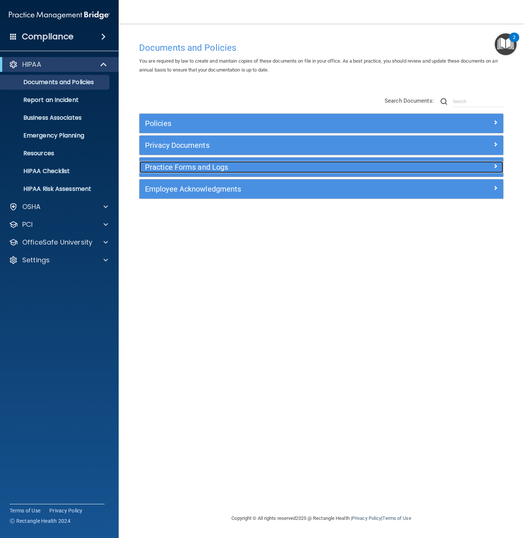
click at [188, 166] on h5 "Practice Forms and Logs" at bounding box center [276, 167] width 262 height 8
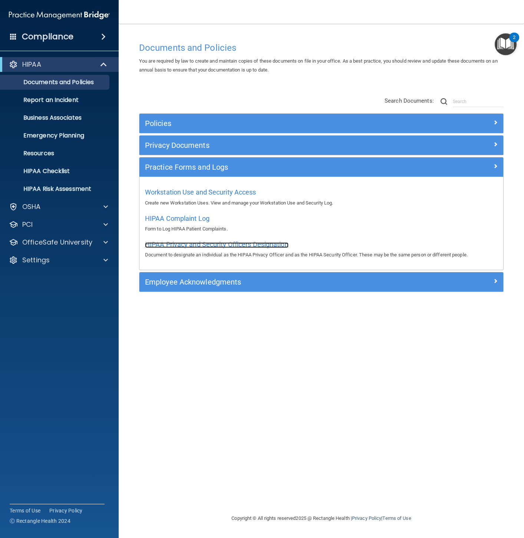
click at [226, 245] on span "HIPAA Privacy and Security Officers Designation" at bounding box center [216, 245] width 143 height 8
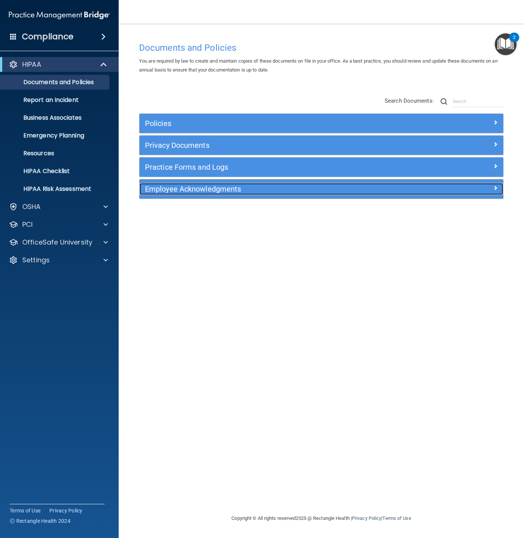
click at [169, 189] on h5 "Employee Acknowledgments" at bounding box center [276, 189] width 262 height 8
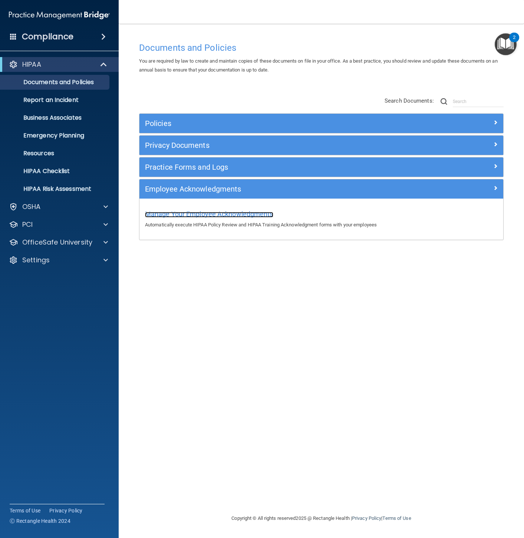
click at [185, 215] on span "Manage Your Employee Acknowledgments" at bounding box center [209, 214] width 128 height 8
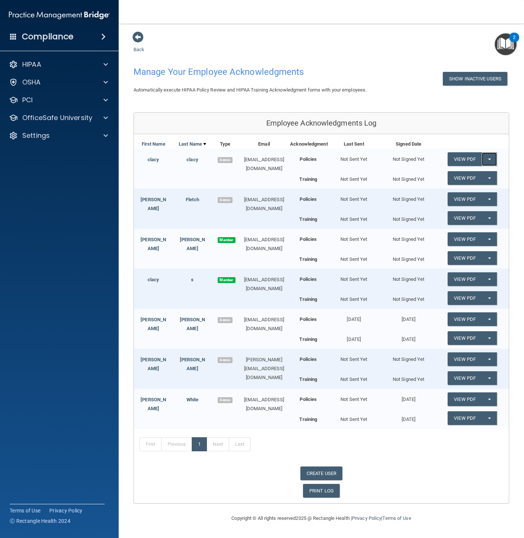
click at [486, 159] on button "Split button!" at bounding box center [489, 159] width 15 height 14
click at [360, 62] on div "Back Manage Your Employee Acknowledgments Show Inactive Users Automatically exe…" at bounding box center [321, 267] width 376 height 473
click at [61, 60] on div "HIPAA" at bounding box center [49, 64] width 92 height 9
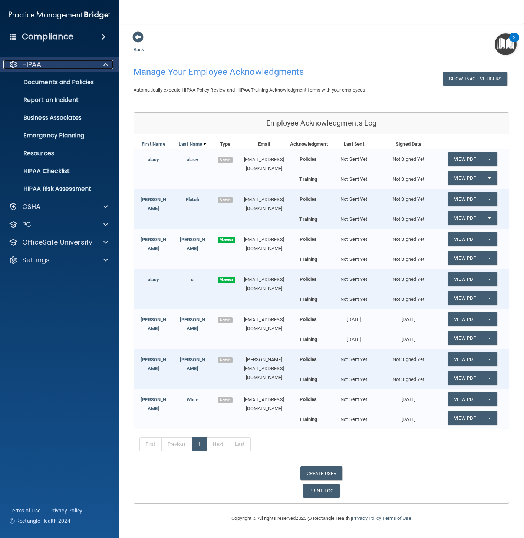
click at [57, 62] on div "HIPAA" at bounding box center [49, 64] width 92 height 9
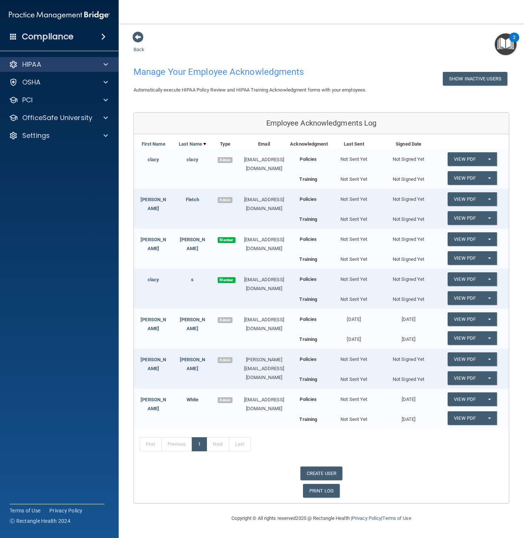
click at [59, 59] on div "HIPAA" at bounding box center [59, 64] width 119 height 15
click at [59, 63] on div "HIPAA" at bounding box center [49, 64] width 92 height 9
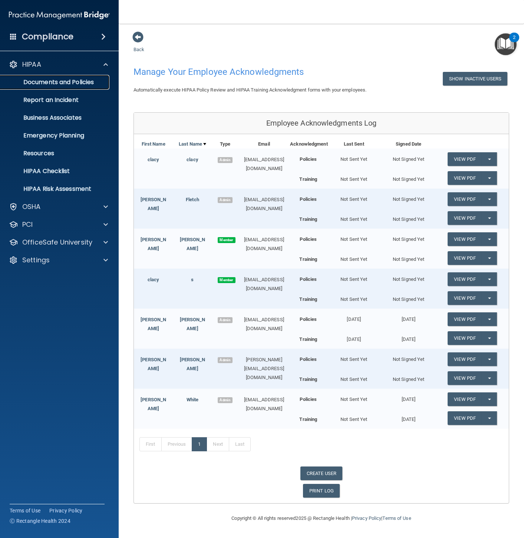
click at [63, 77] on link "Documents and Policies" at bounding box center [51, 82] width 117 height 15
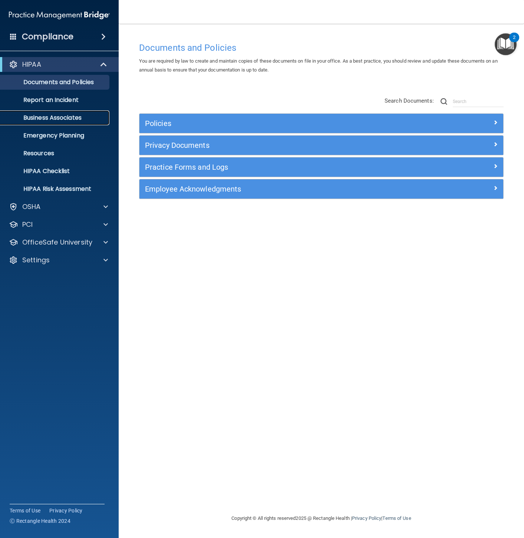
click at [52, 115] on p "Business Associates" at bounding box center [55, 117] width 101 height 7
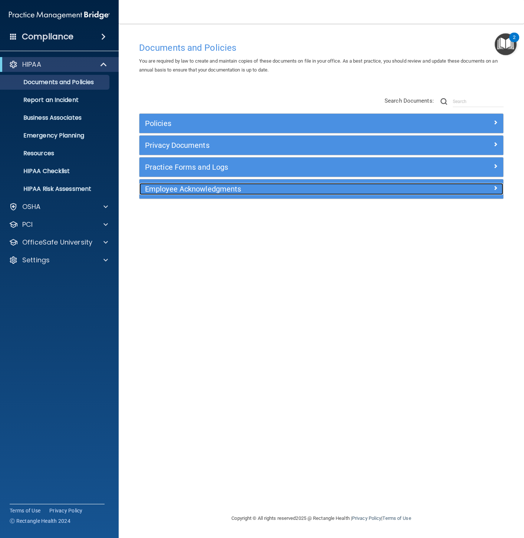
click at [260, 192] on h5 "Employee Acknowledgments" at bounding box center [276, 189] width 262 height 8
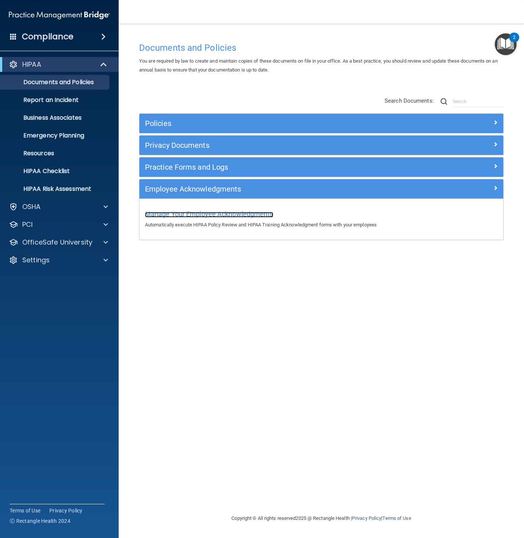
click at [242, 215] on span "Manage Your Employee Acknowledgments" at bounding box center [209, 214] width 128 height 8
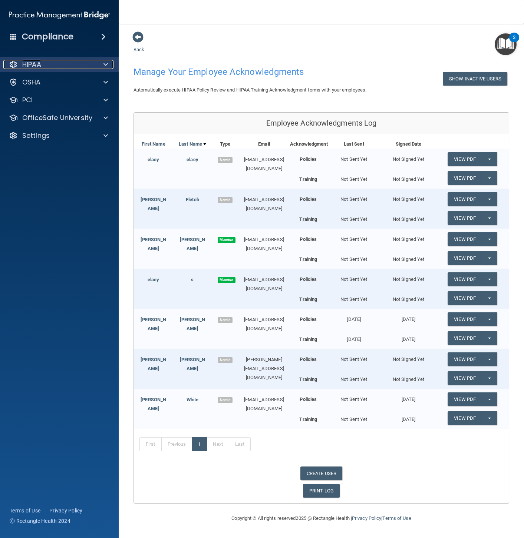
click at [55, 66] on div "HIPAA" at bounding box center [49, 64] width 92 height 9
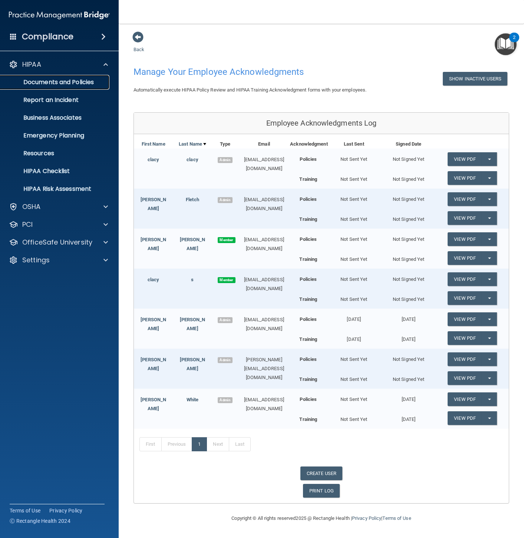
click at [59, 79] on p "Documents and Policies" at bounding box center [55, 82] width 101 height 7
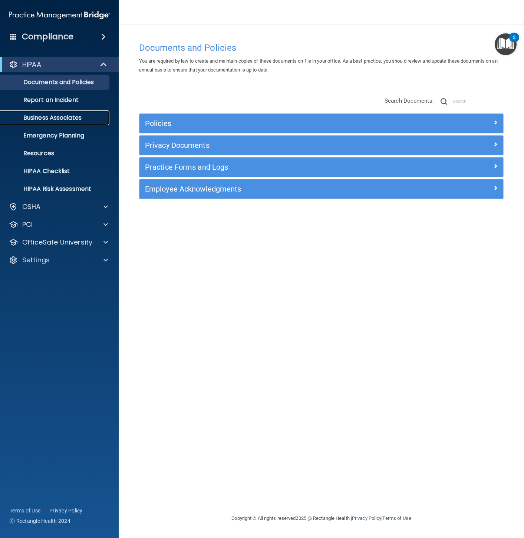
click at [67, 117] on p "Business Associates" at bounding box center [55, 117] width 101 height 7
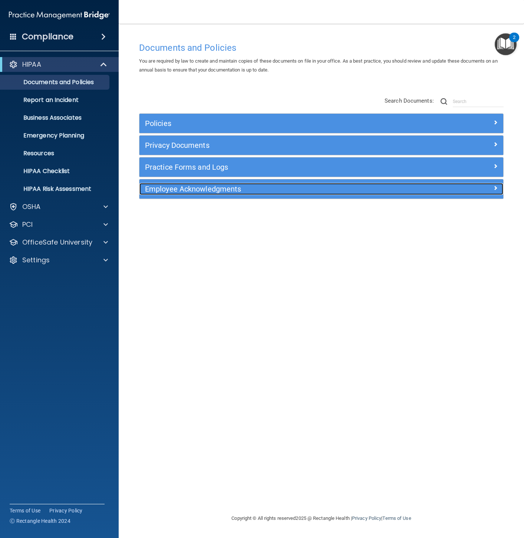
click at [186, 189] on h5 "Employee Acknowledgments" at bounding box center [276, 189] width 262 height 8
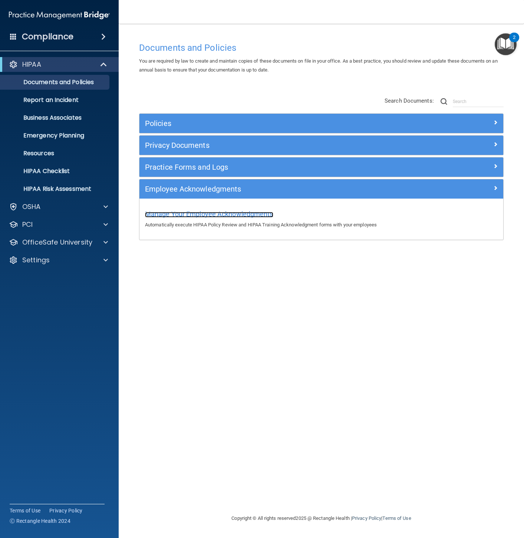
click at [194, 217] on span "Manage Your Employee Acknowledgments" at bounding box center [209, 214] width 128 height 8
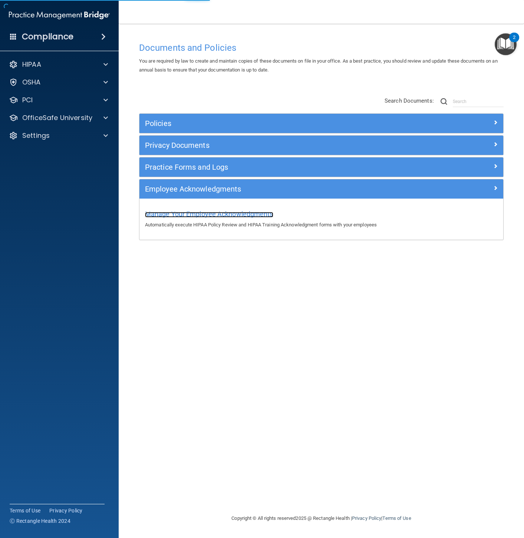
click at [190, 214] on span "Manage Your Employee Acknowledgments" at bounding box center [209, 214] width 128 height 8
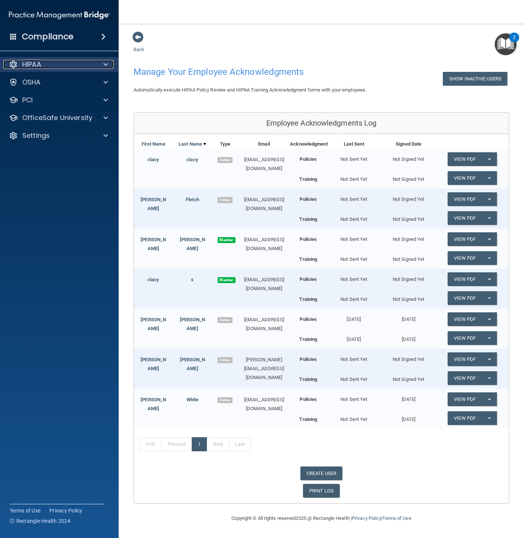
click at [73, 65] on div "HIPAA" at bounding box center [49, 64] width 92 height 9
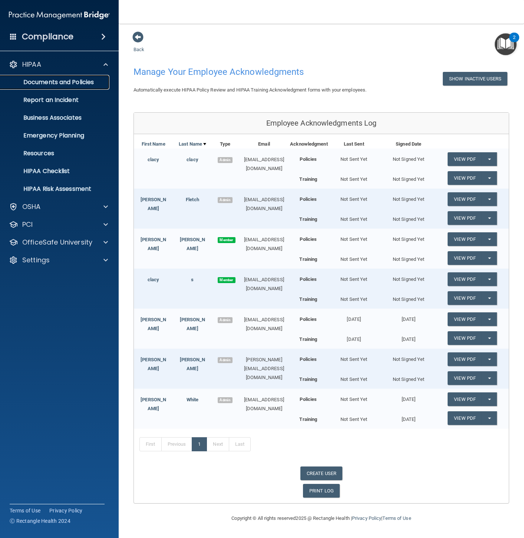
click at [69, 79] on p "Documents and Policies" at bounding box center [55, 82] width 101 height 7
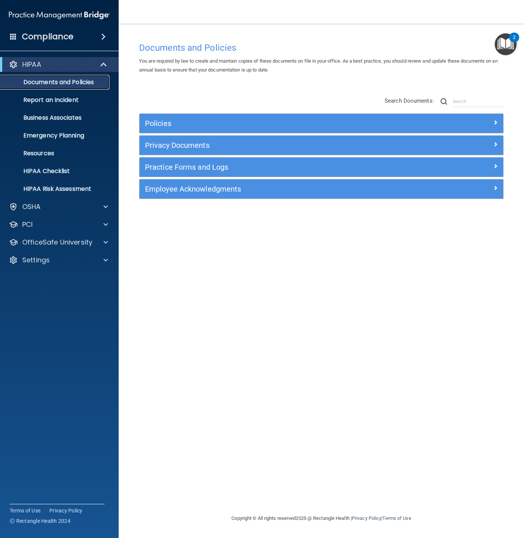
click at [72, 83] on p "Documents and Policies" at bounding box center [55, 82] width 101 height 7
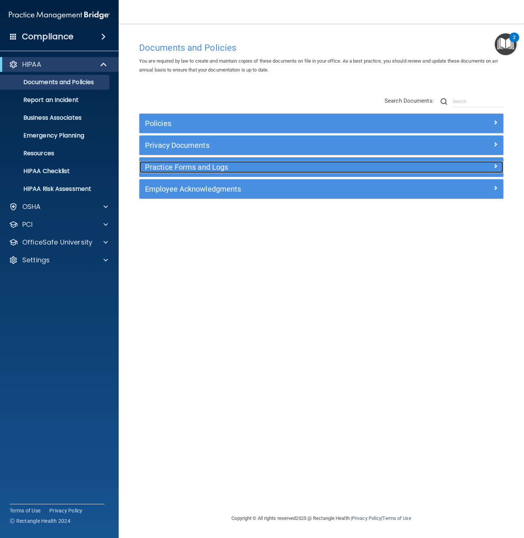
click at [196, 168] on h5 "Practice Forms and Logs" at bounding box center [276, 167] width 262 height 8
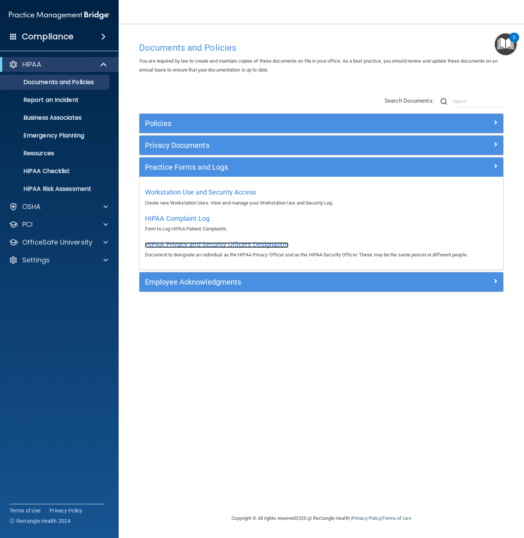
click at [201, 244] on span "HIPAA Privacy and Security Officers Designation" at bounding box center [216, 245] width 143 height 8
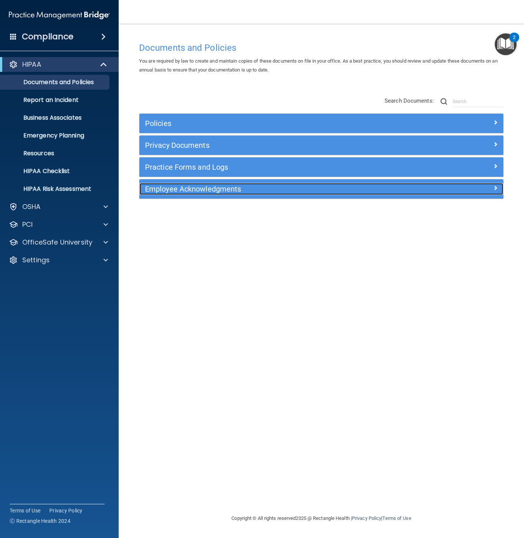
click at [172, 192] on h5 "Employee Acknowledgments" at bounding box center [276, 189] width 262 height 8
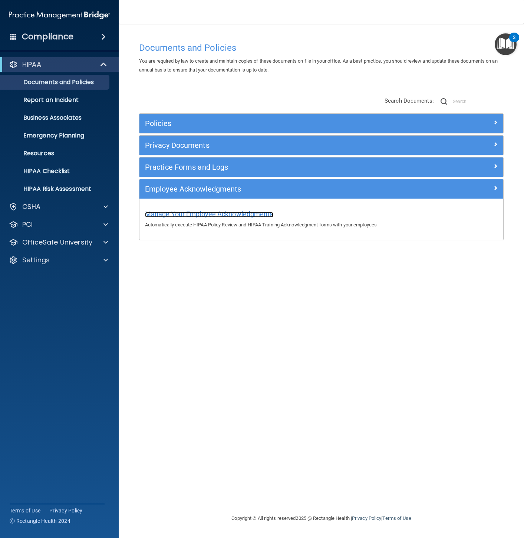
click at [172, 215] on span "Manage Your Employee Acknowledgments" at bounding box center [209, 214] width 128 height 8
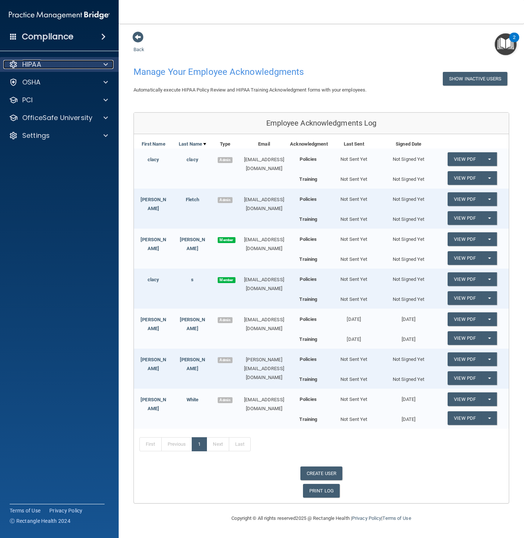
click at [66, 62] on div "HIPAA" at bounding box center [49, 64] width 92 height 9
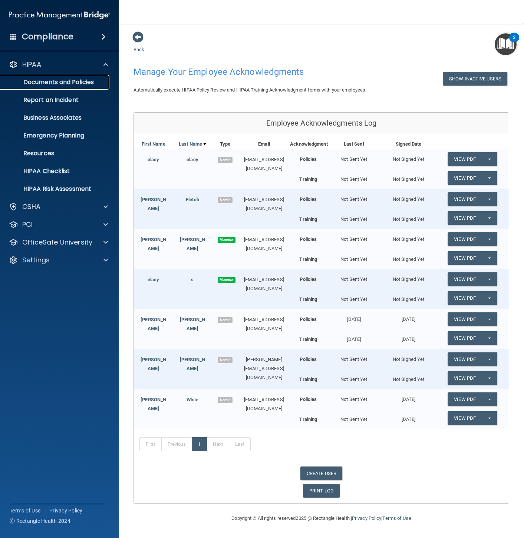
click at [67, 79] on p "Documents and Policies" at bounding box center [55, 82] width 101 height 7
